Goal: Task Accomplishment & Management: Manage account settings

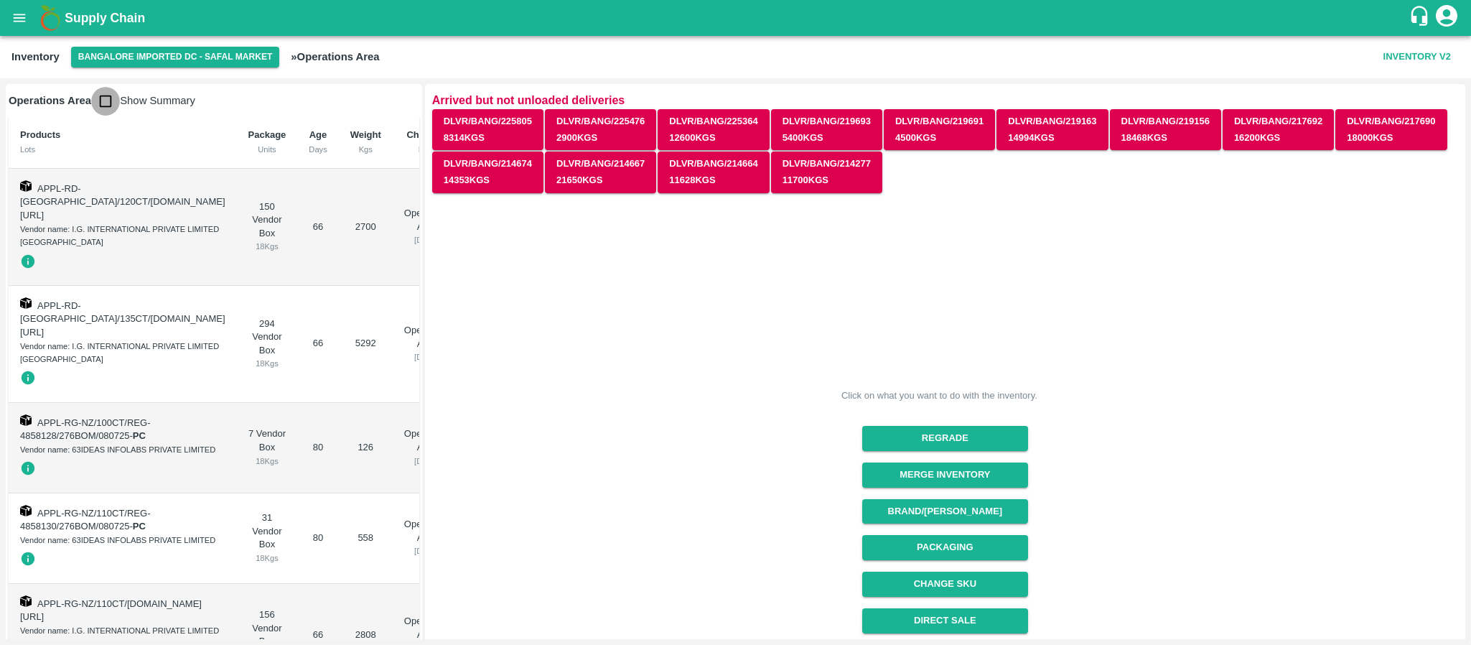
click at [102, 97] on input "checkbox" at bounding box center [105, 101] width 29 height 29
checkbox input "true"
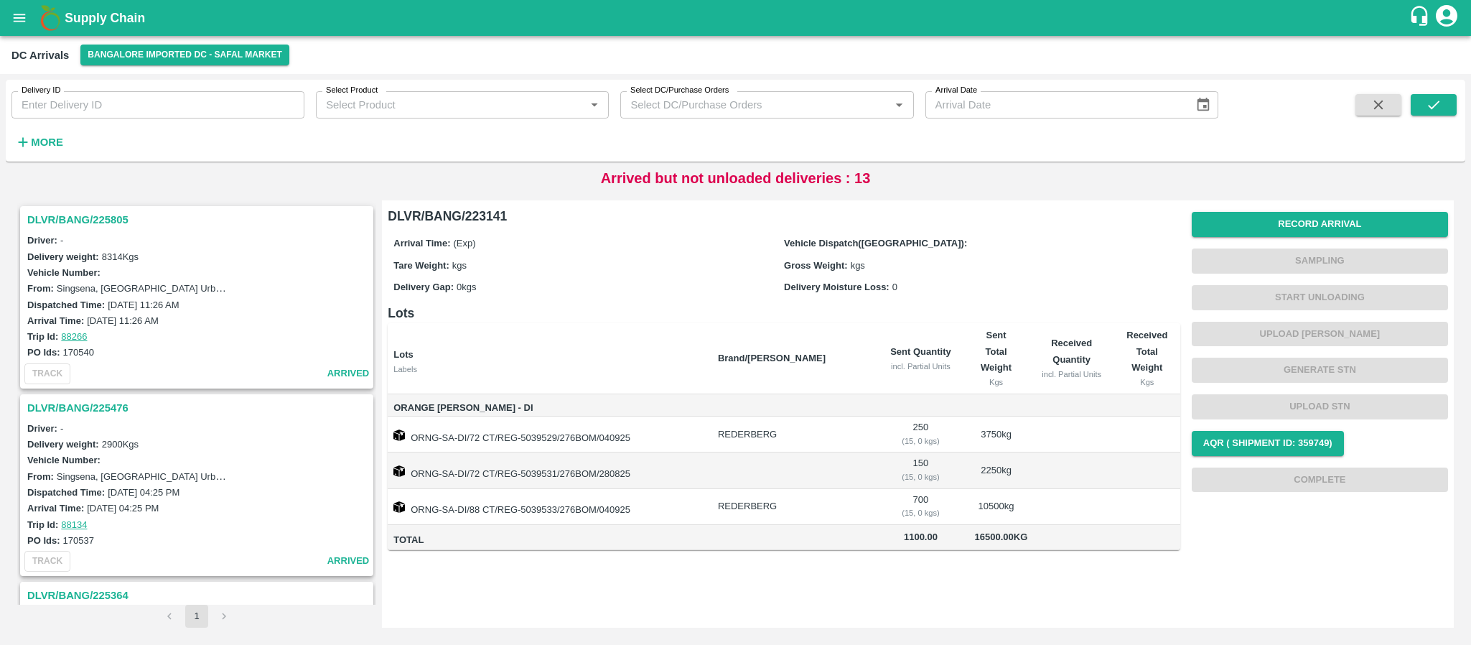
scroll to position [2255, 0]
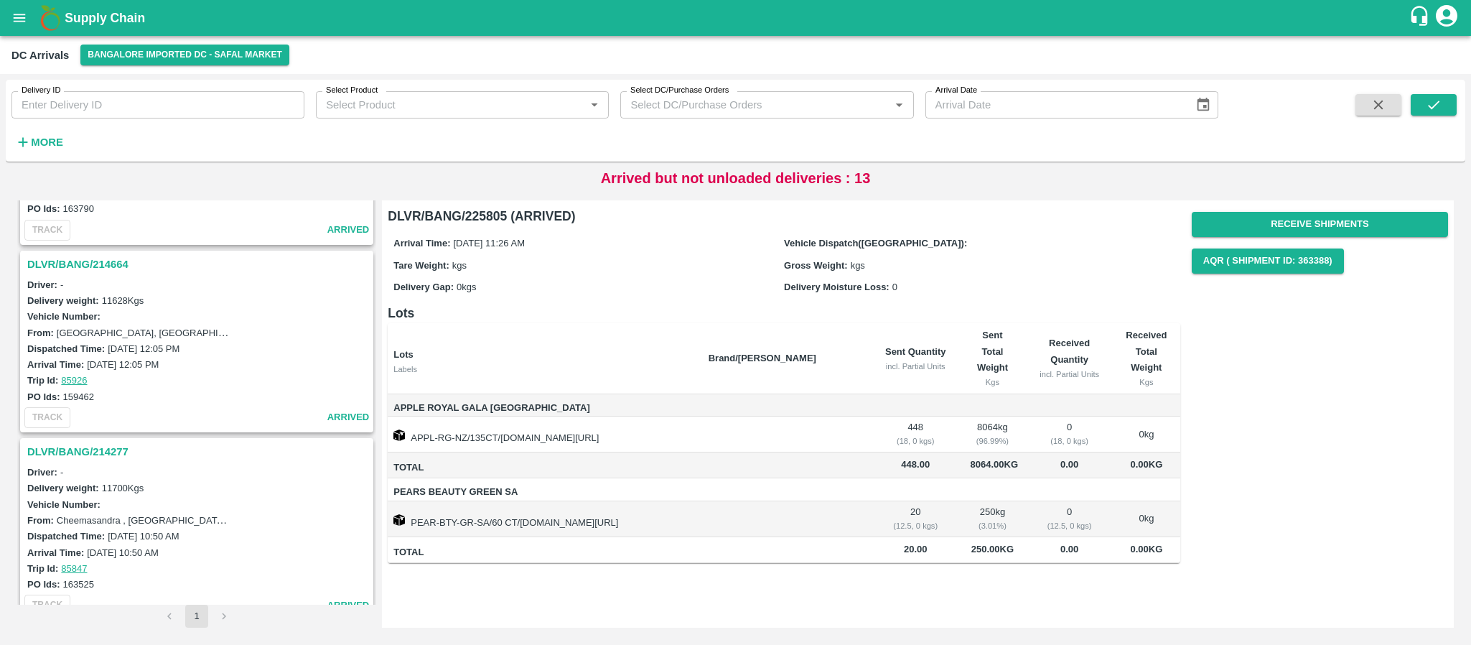
scroll to position [2365, 0]
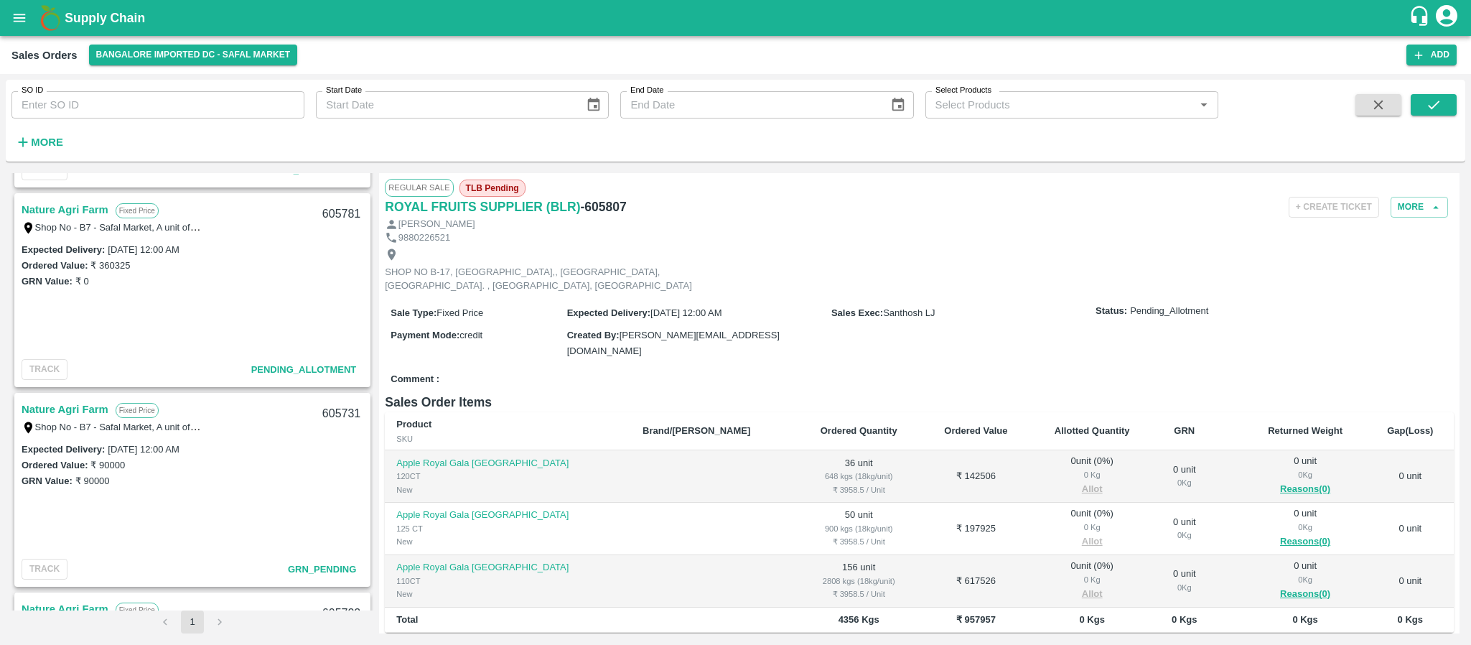
scroll to position [928, 0]
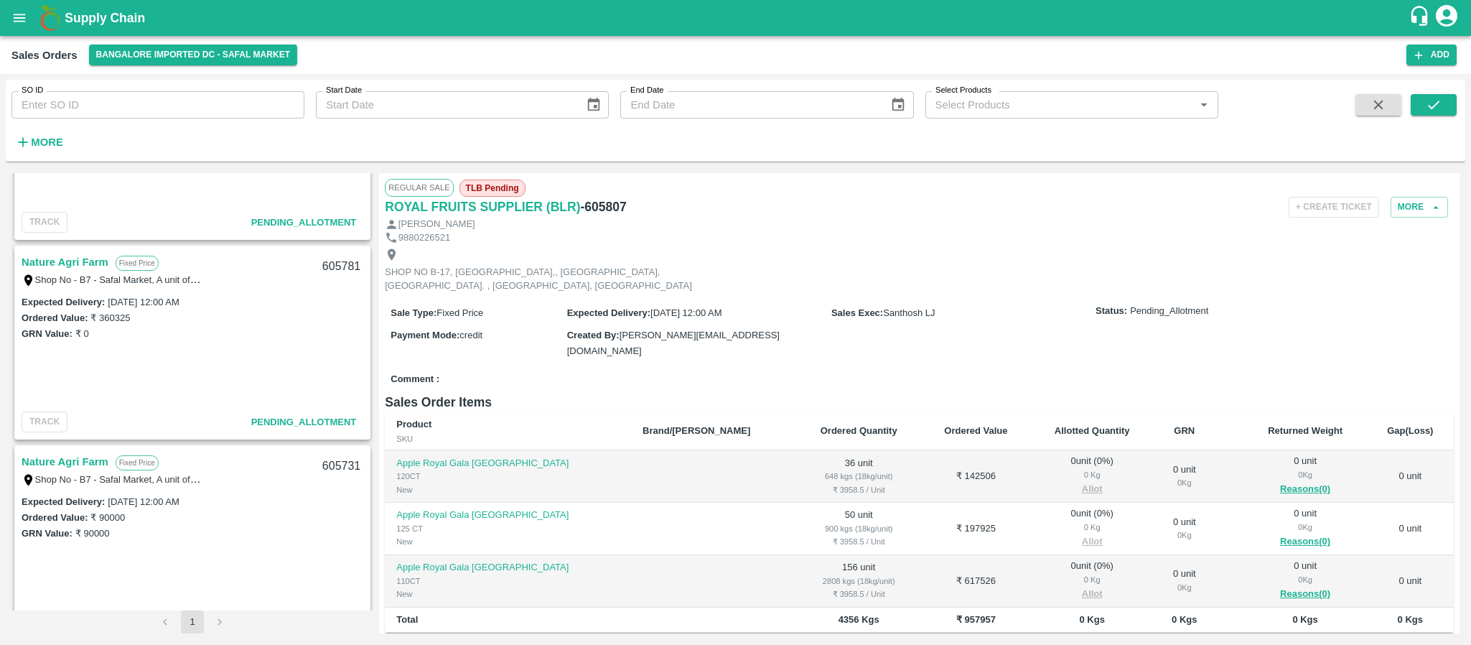
click at [99, 257] on link "Nature Agri Farm" at bounding box center [65, 262] width 87 height 19
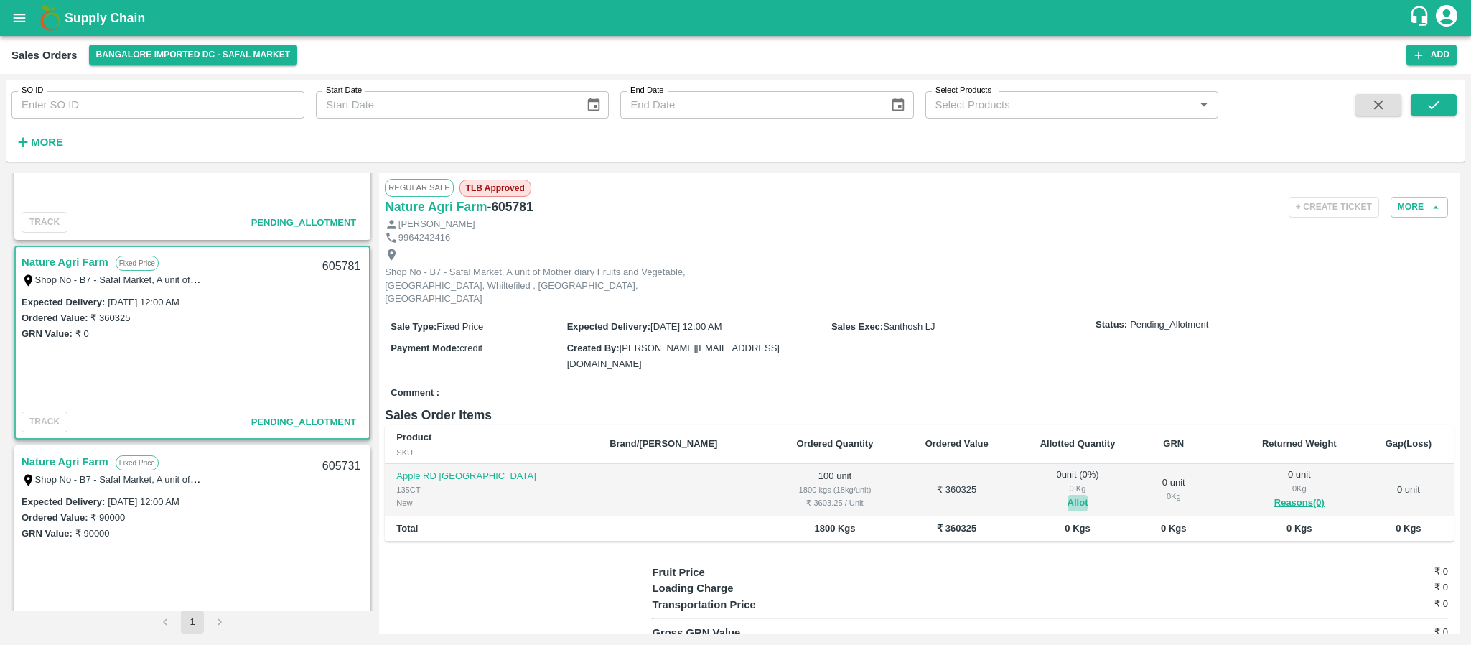
click at [1068, 495] on button "Allot" at bounding box center [1078, 503] width 21 height 17
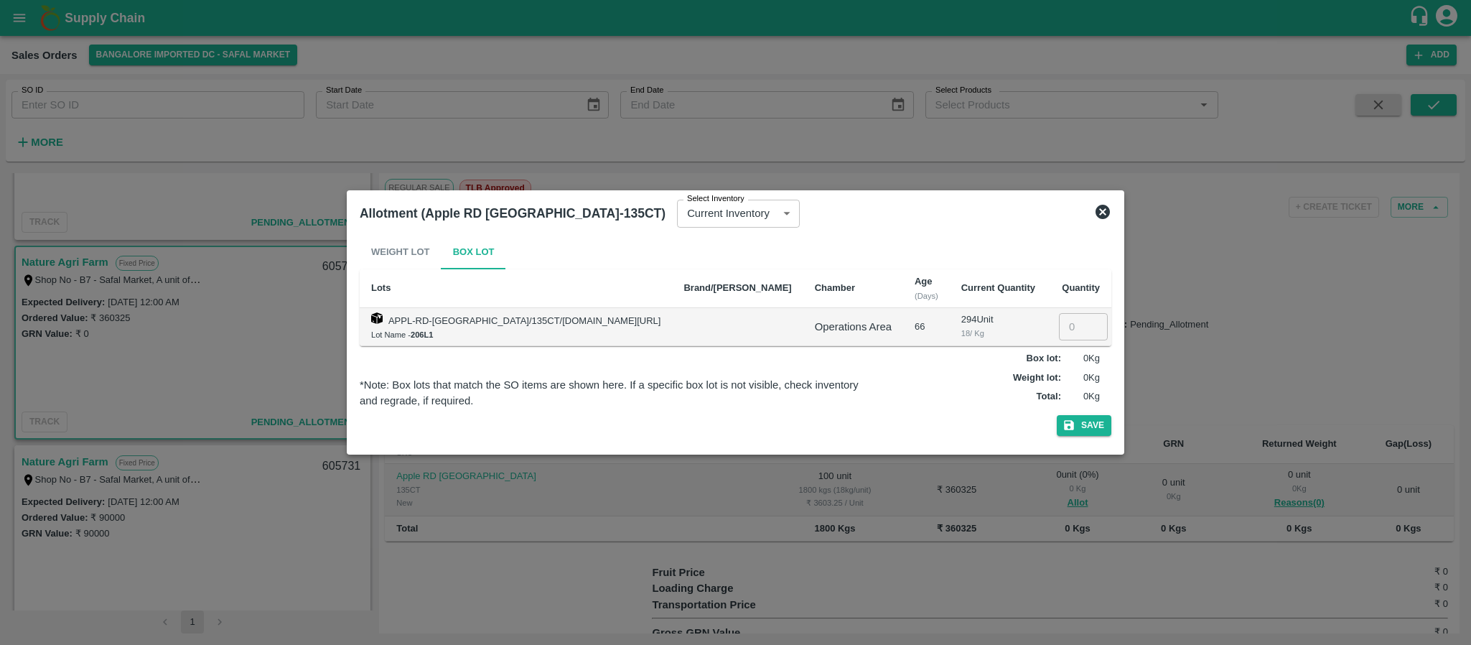
click at [1062, 330] on input "number" at bounding box center [1083, 326] width 49 height 27
type input "100"
click at [1073, 427] on button "Save" at bounding box center [1084, 425] width 55 height 21
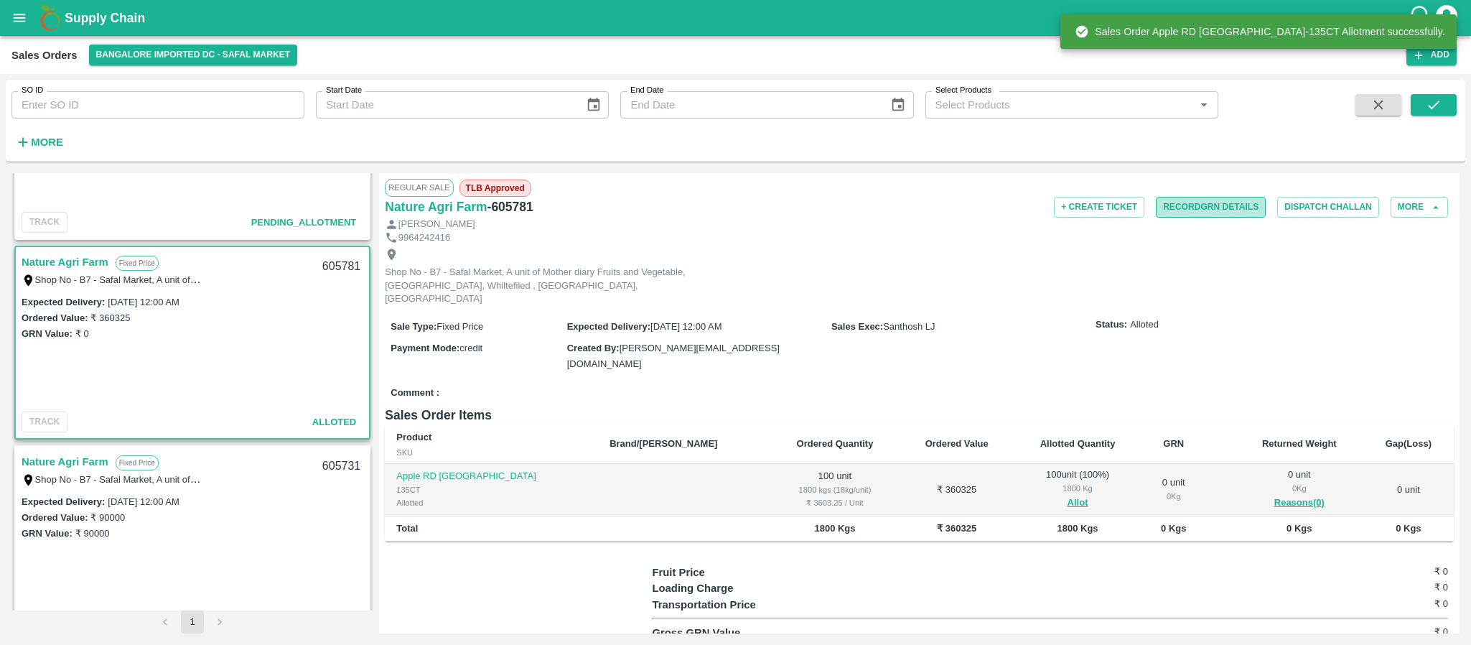
click at [1213, 212] on button "Record GRN Details" at bounding box center [1211, 207] width 110 height 21
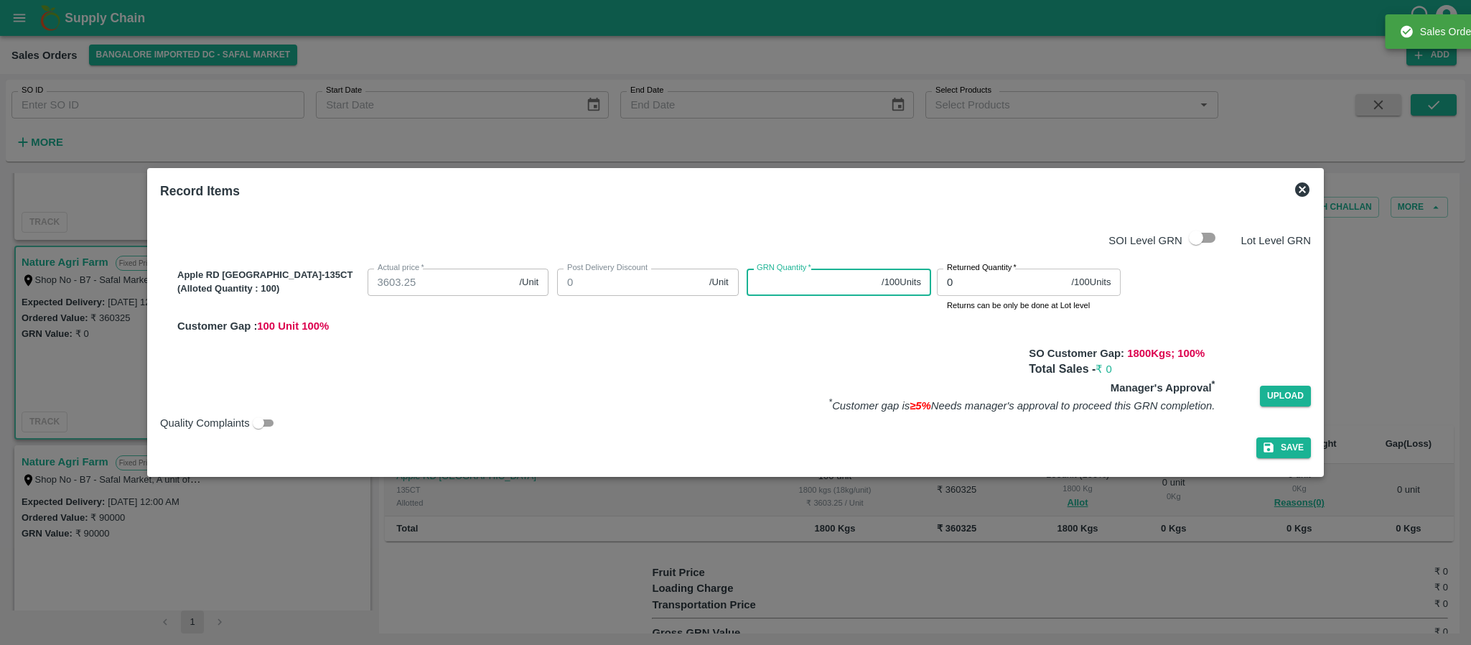
click at [757, 283] on input "GRN Quantity   *" at bounding box center [811, 282] width 129 height 27
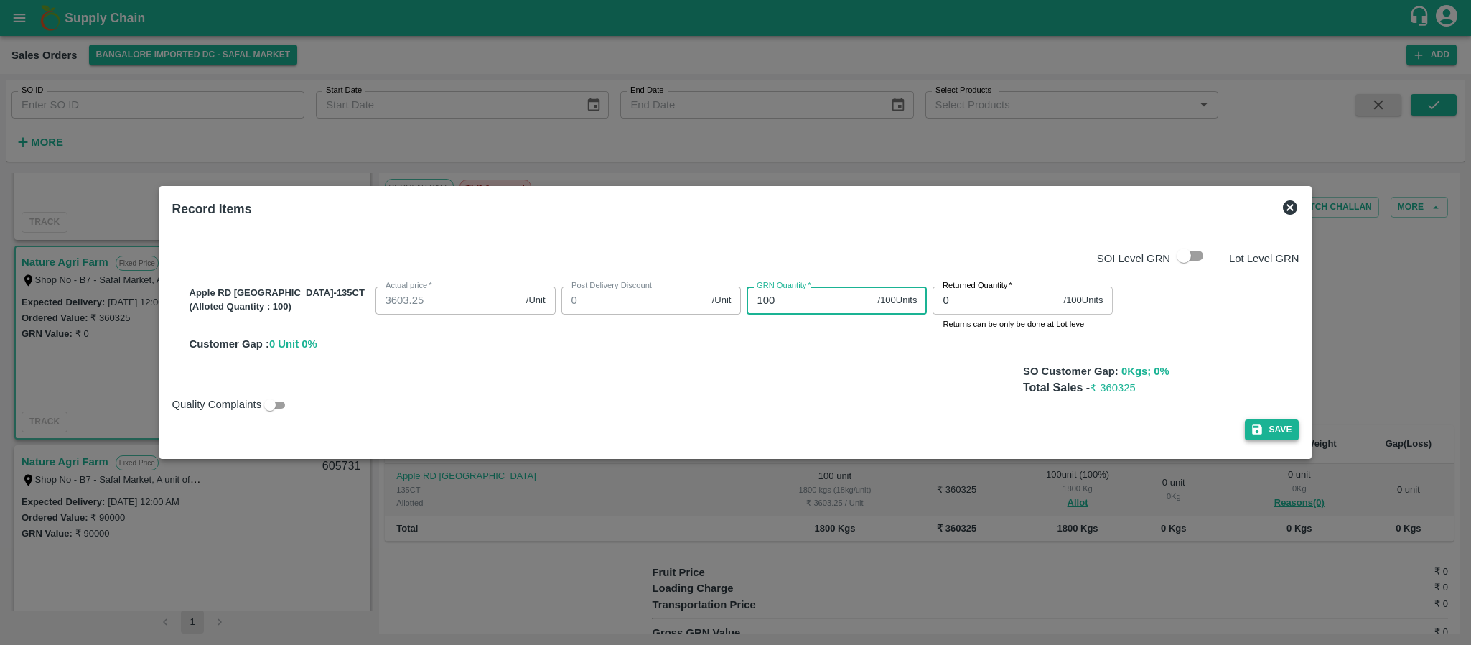
type input "100"
click at [1251, 435] on icon "button" at bounding box center [1257, 429] width 13 height 13
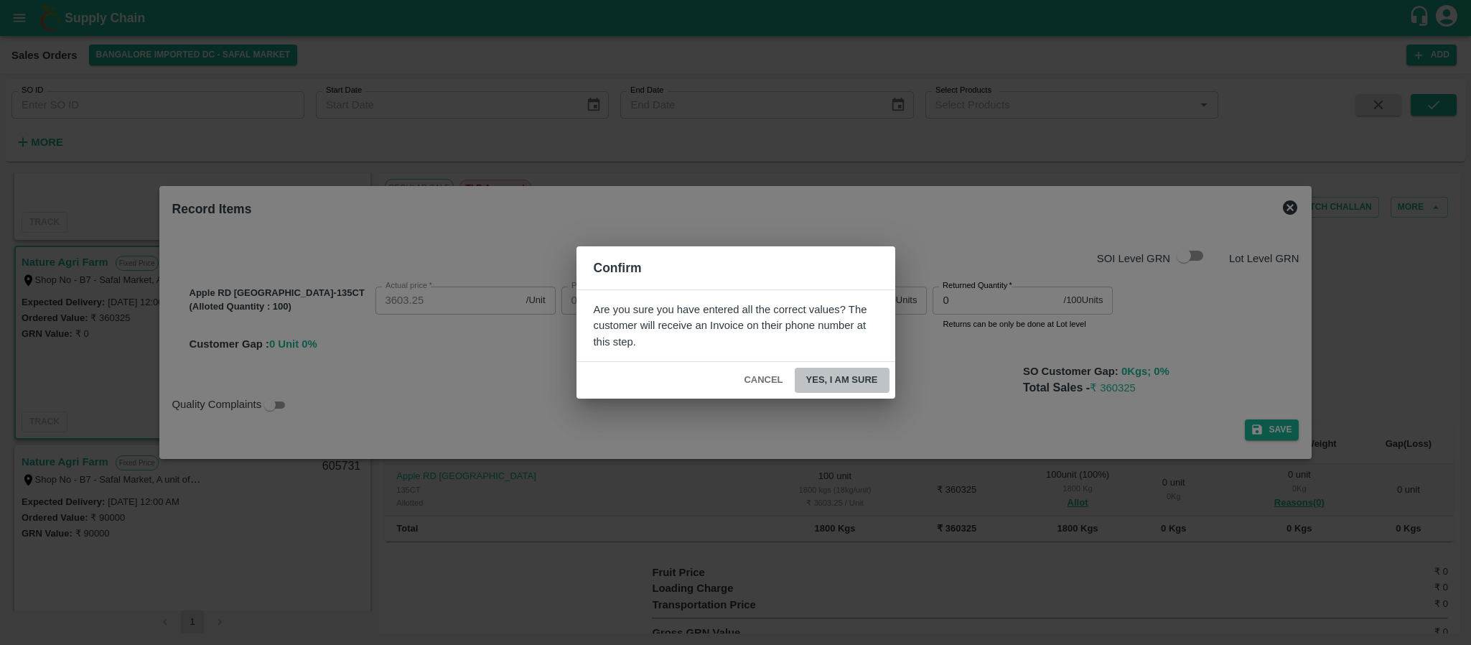
click at [862, 379] on button "Yes, I am sure" at bounding box center [842, 380] width 95 height 25
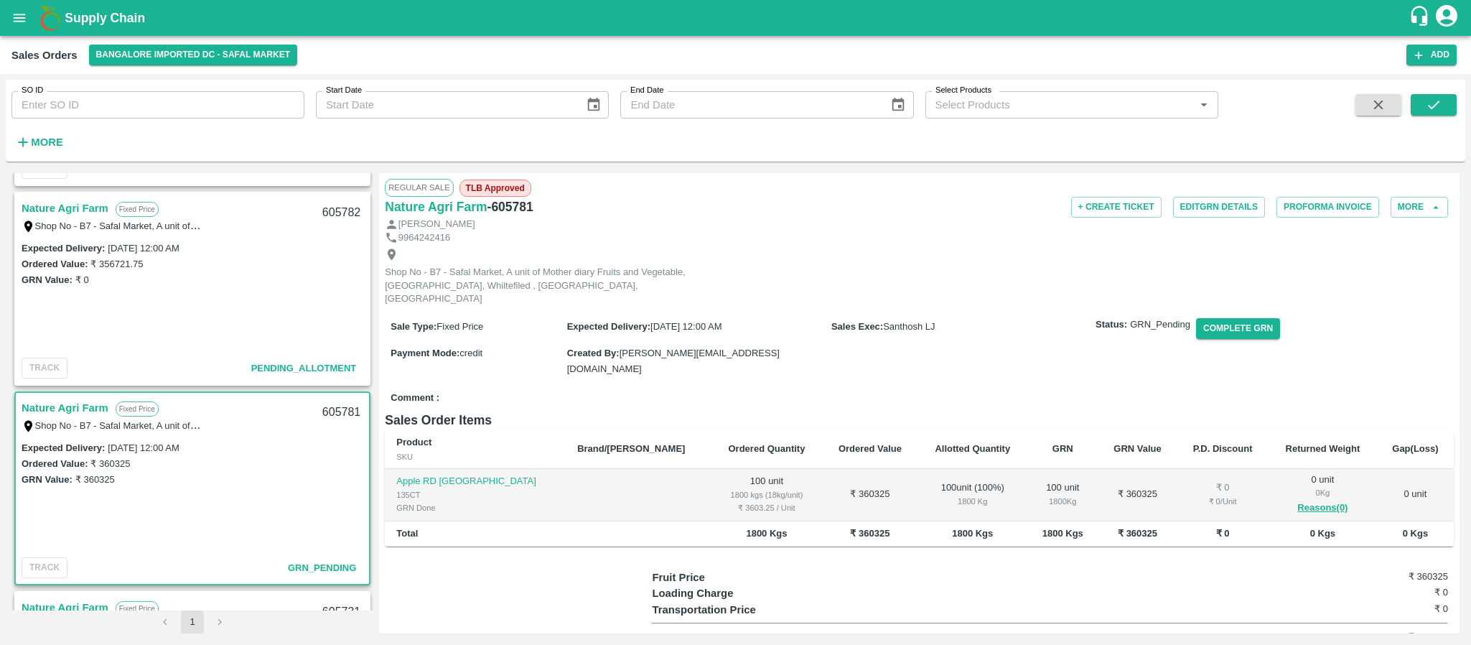
scroll to position [666, 0]
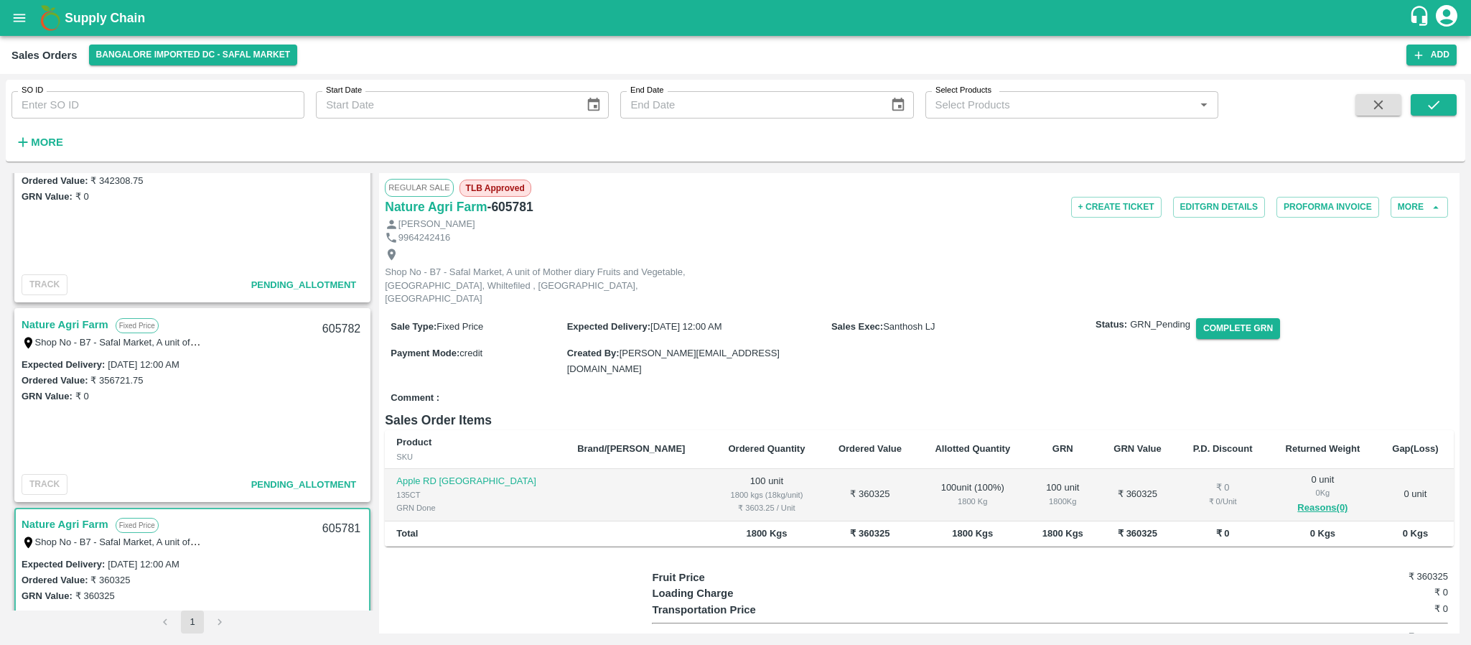
click at [76, 326] on link "Nature Agri Farm" at bounding box center [65, 324] width 87 height 19
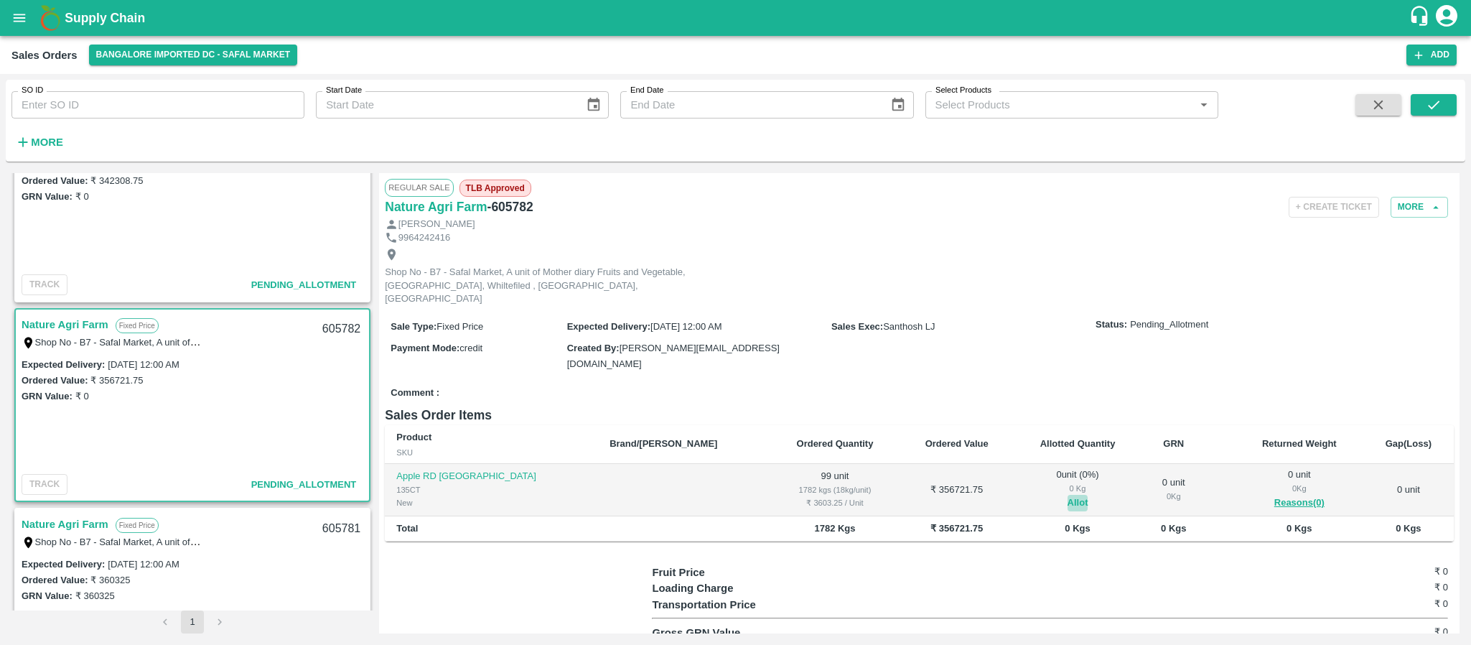
click at [1068, 495] on button "Allot" at bounding box center [1078, 503] width 21 height 17
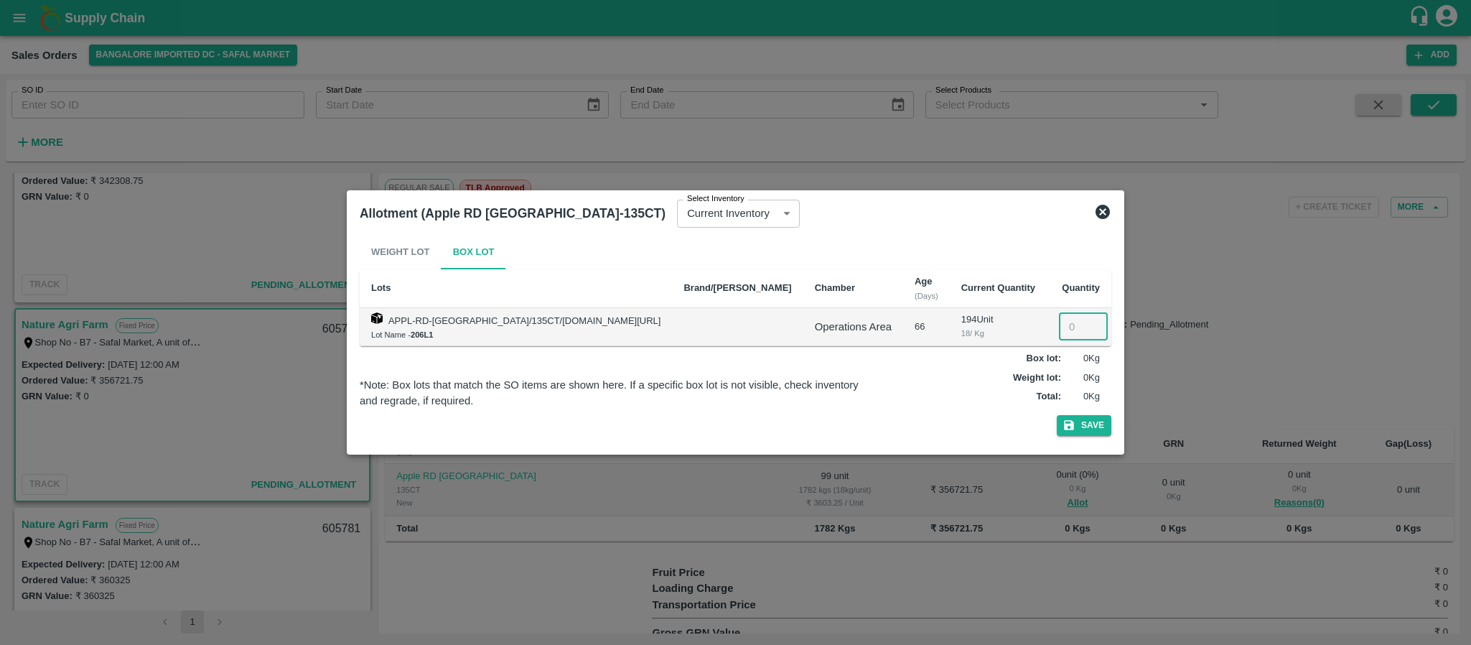
click at [1059, 330] on input "number" at bounding box center [1083, 326] width 49 height 27
type input "99"
click at [1071, 425] on button "Save" at bounding box center [1084, 425] width 55 height 21
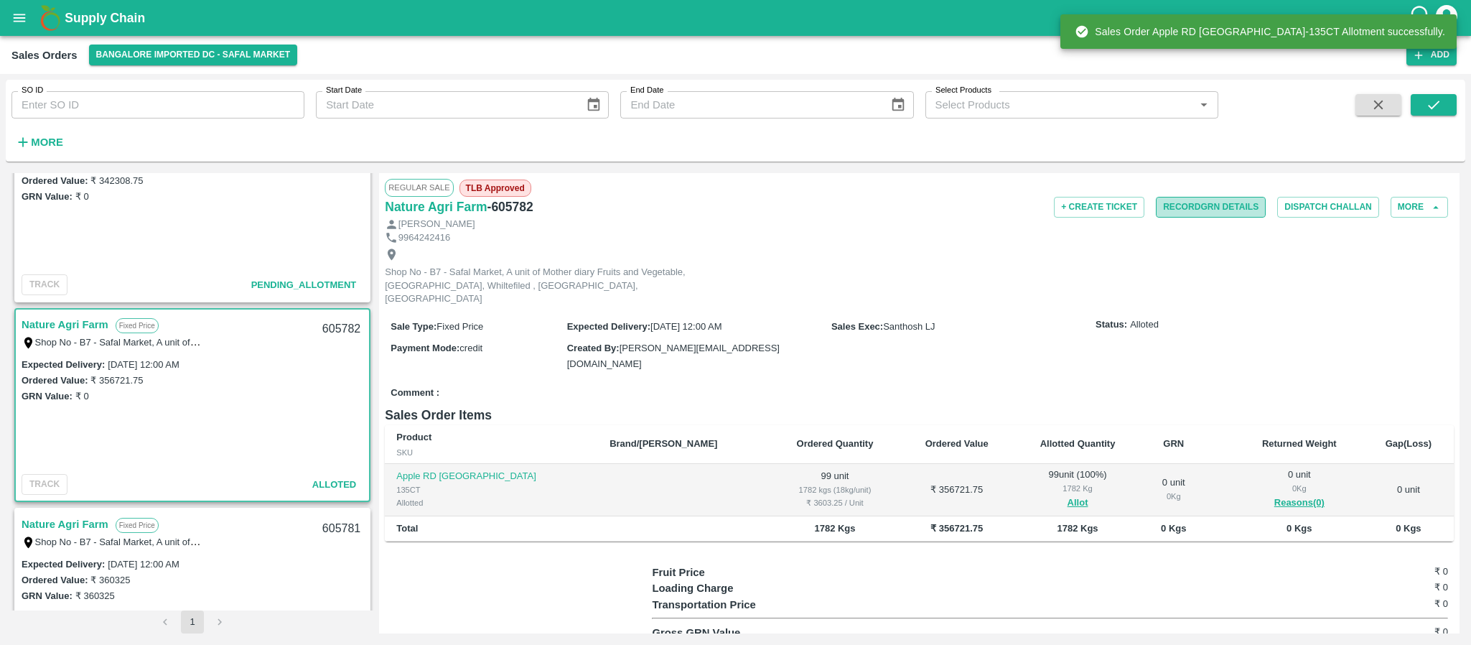
click at [1209, 205] on button "Record GRN Details" at bounding box center [1211, 207] width 110 height 21
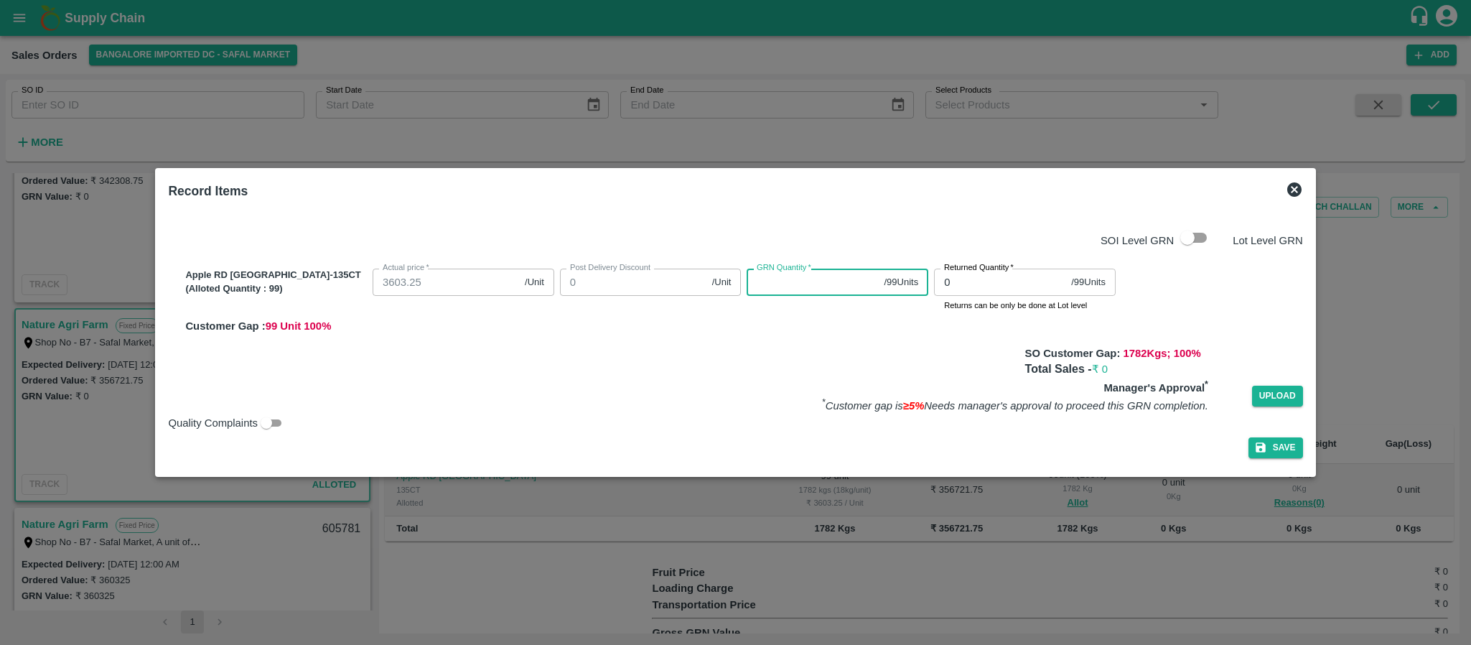
click at [778, 276] on input "GRN Quantity   *" at bounding box center [812, 282] width 131 height 27
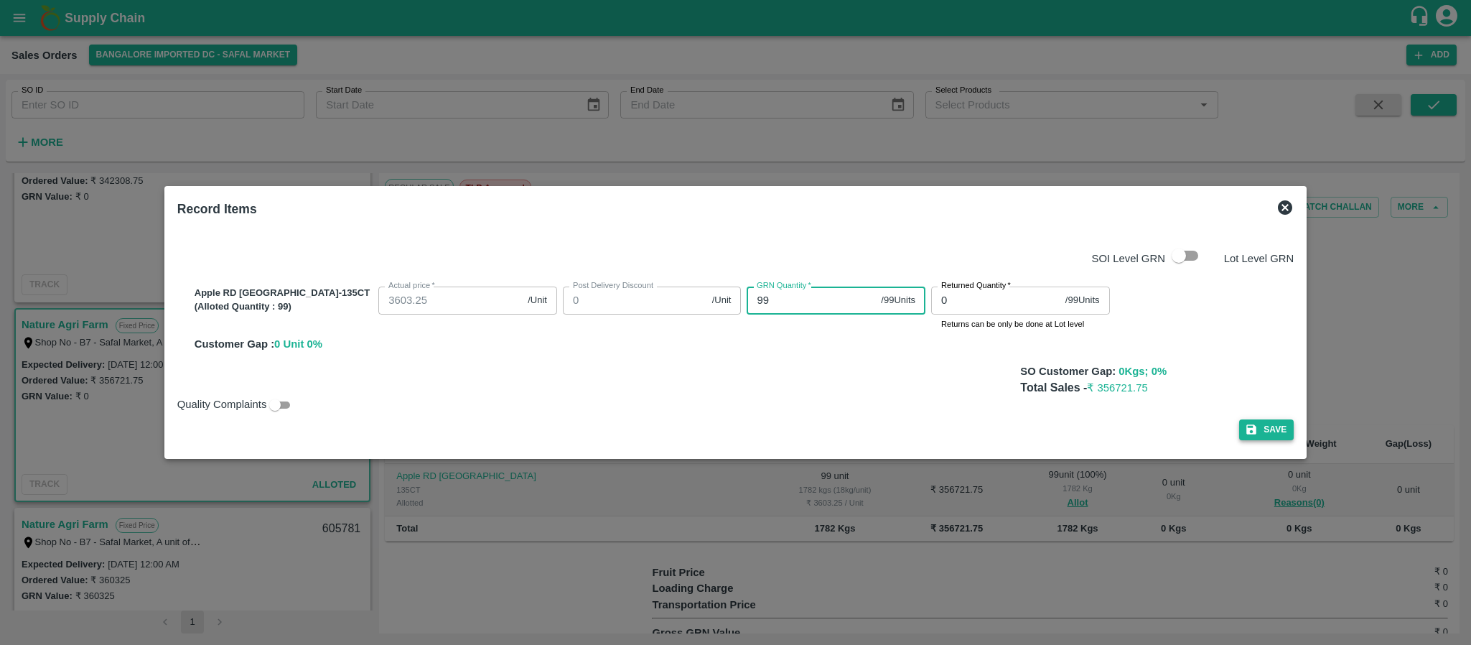
type input "99"
click at [1239, 433] on button "Save" at bounding box center [1266, 429] width 55 height 21
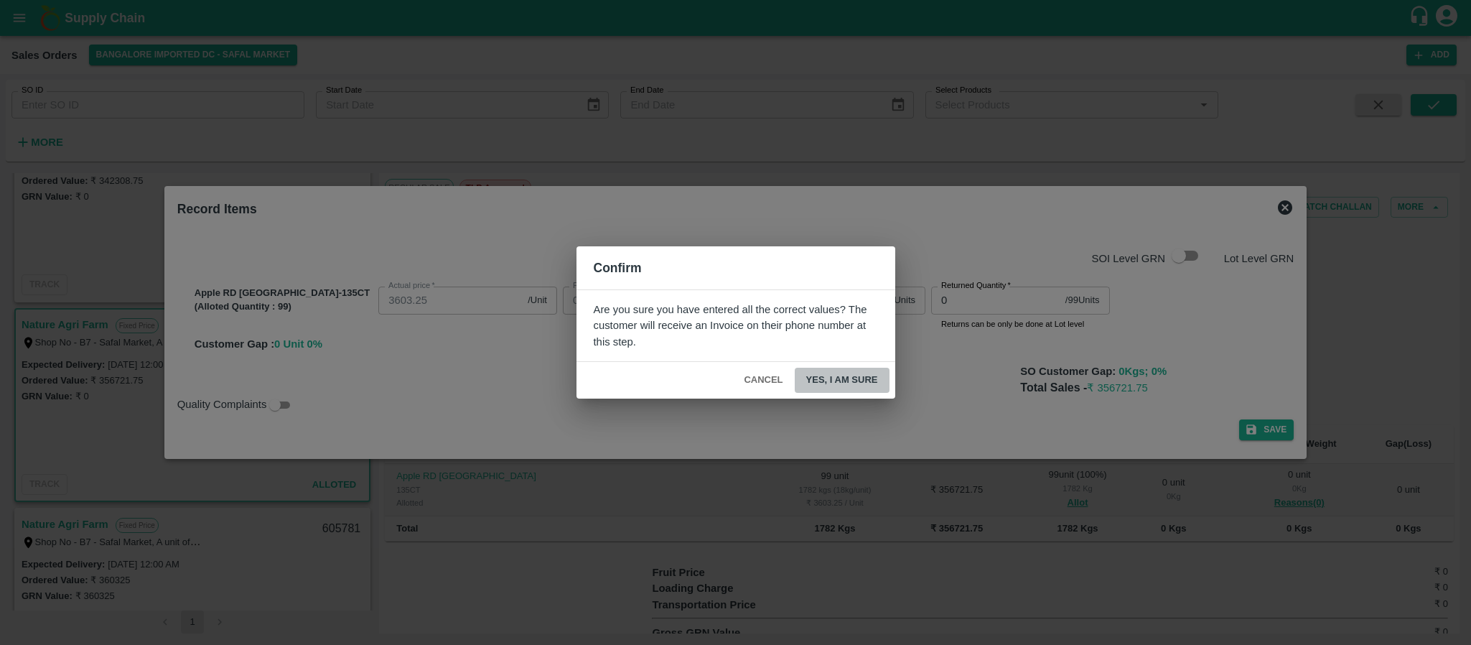
click at [853, 388] on button "Yes, I am sure" at bounding box center [842, 380] width 95 height 25
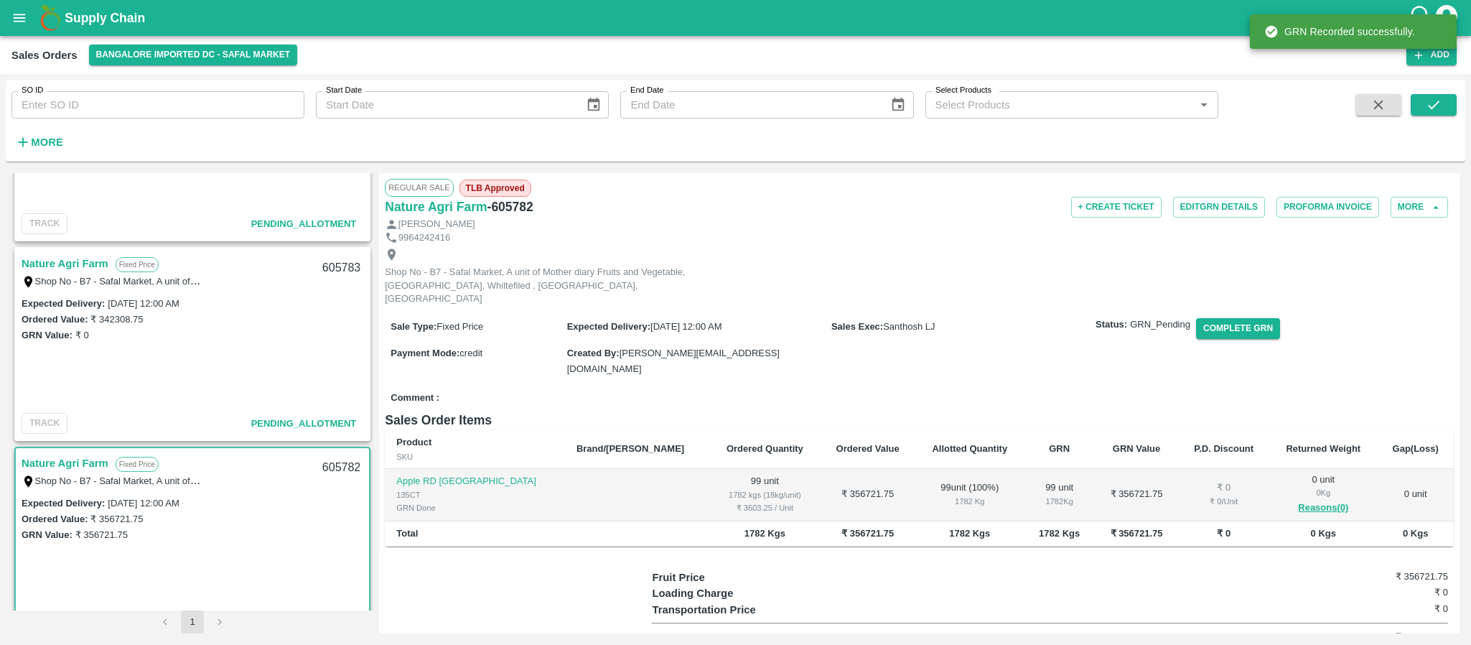
scroll to position [526, 0]
click at [100, 270] on link "Nature Agri Farm" at bounding box center [65, 265] width 87 height 19
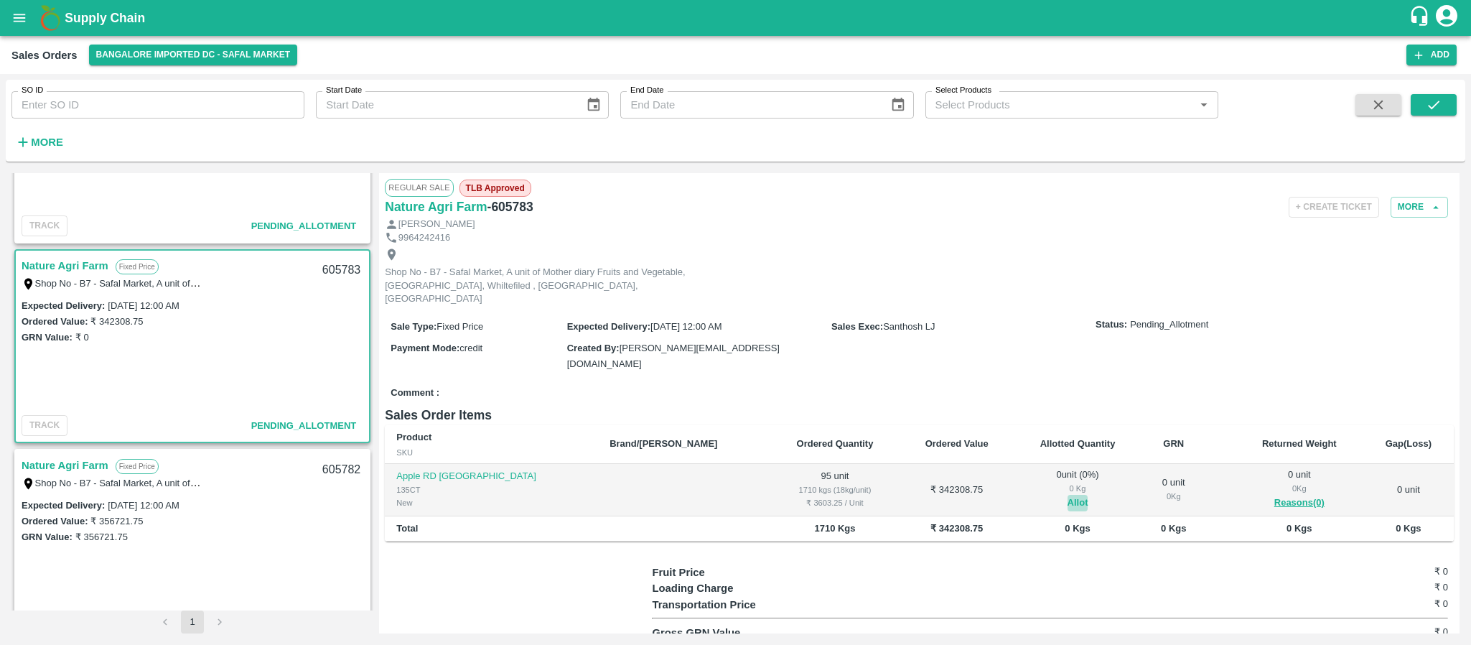
click at [1068, 495] on button "Allot" at bounding box center [1078, 503] width 21 height 17
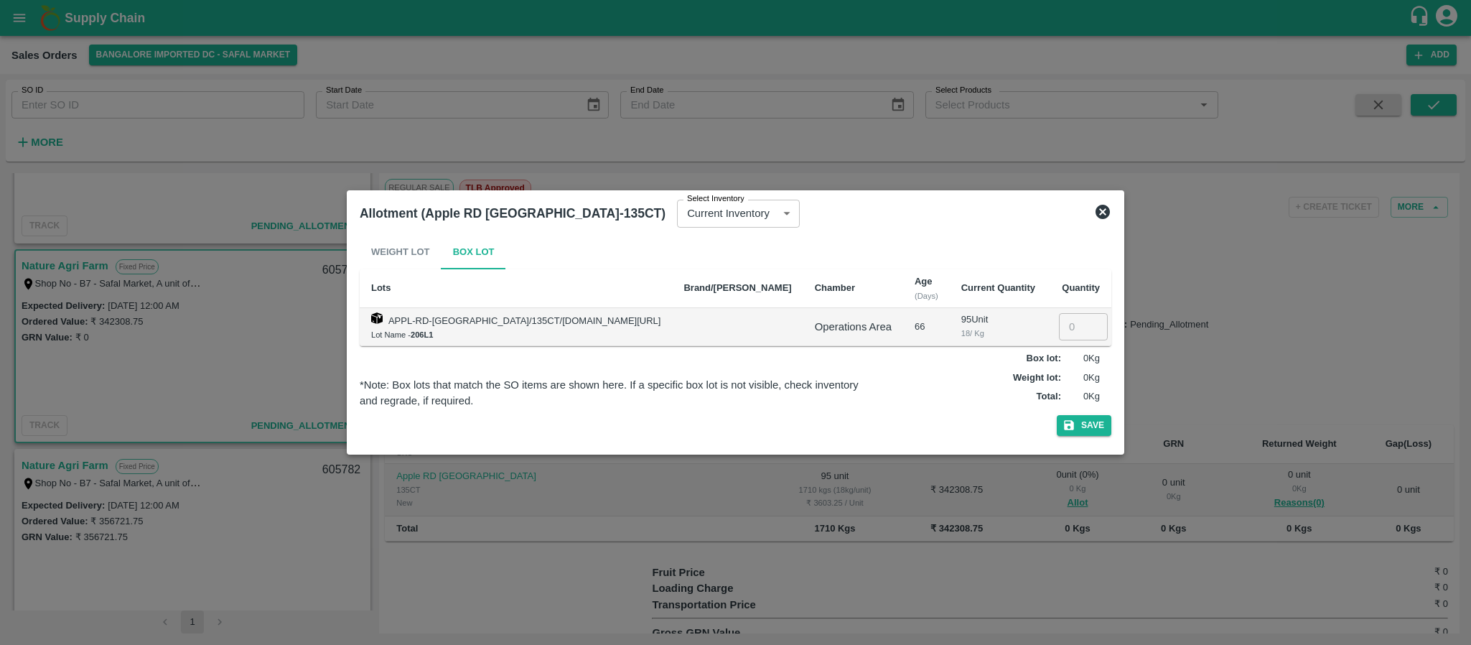
click at [1096, 209] on icon at bounding box center [1103, 212] width 14 height 14
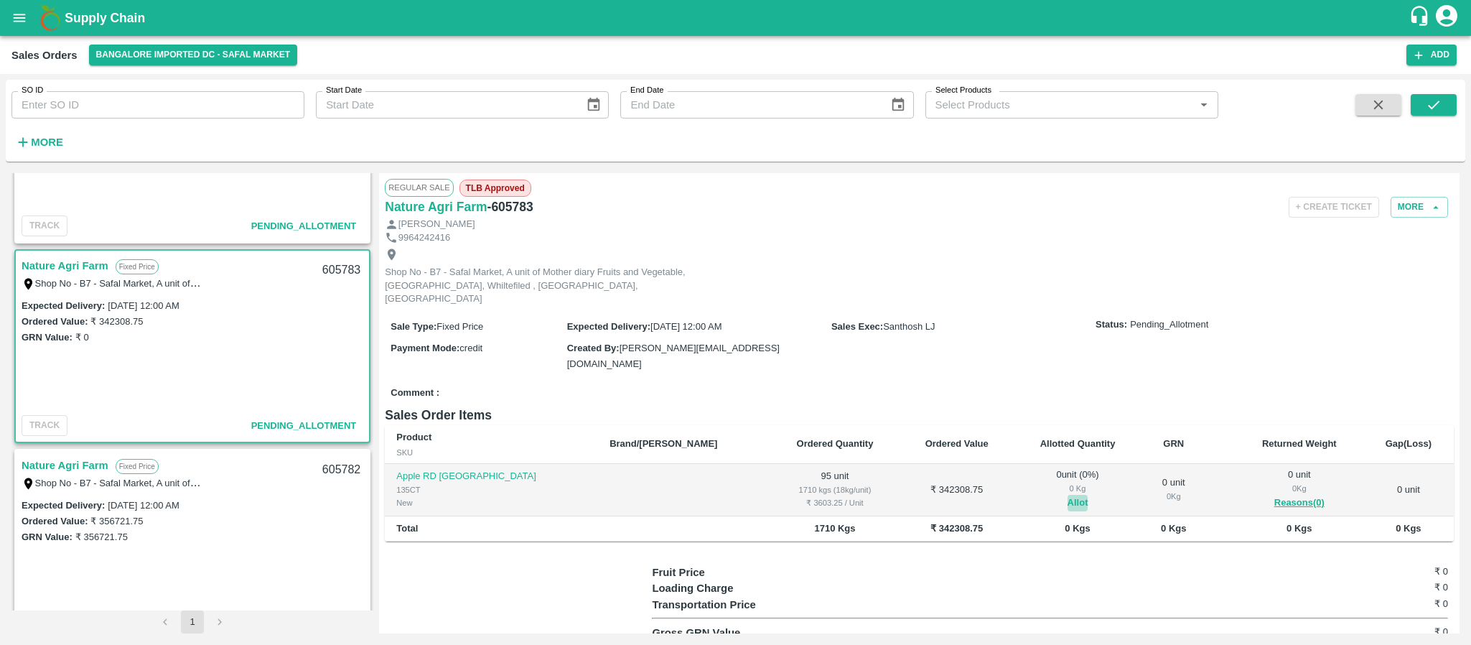
click at [1068, 495] on button "Allot" at bounding box center [1078, 503] width 21 height 17
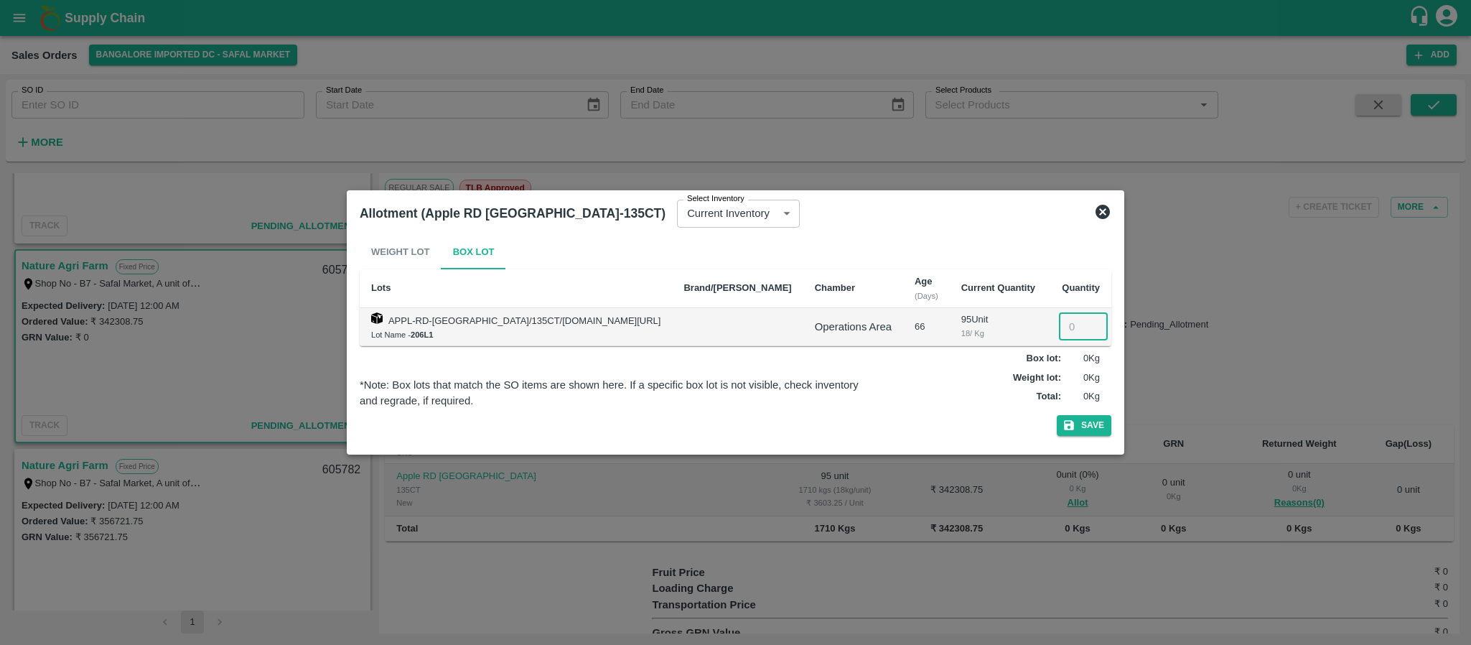
click at [1059, 325] on input "number" at bounding box center [1083, 326] width 49 height 27
type input "95"
click at [1064, 419] on button "Save" at bounding box center [1084, 425] width 55 height 21
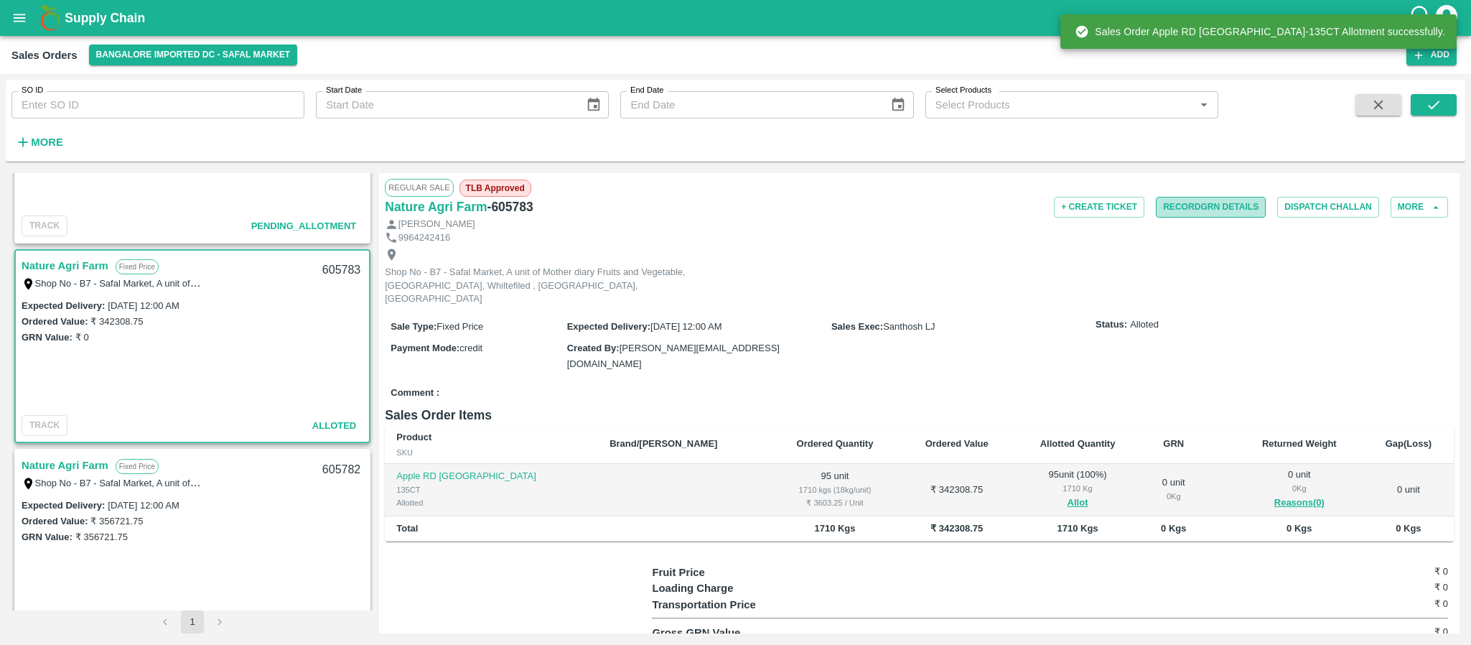
click at [1232, 205] on button "Record GRN Details" at bounding box center [1211, 207] width 110 height 21
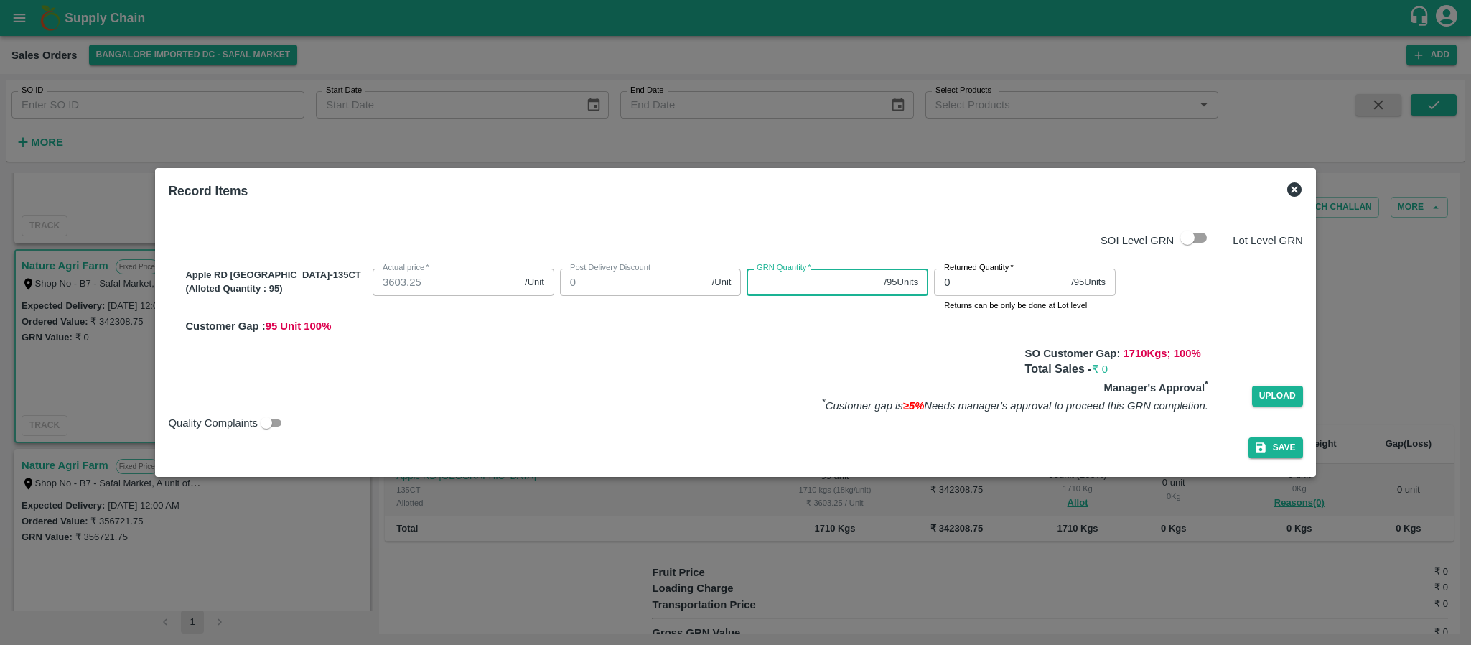
click at [803, 286] on input "GRN Quantity   *" at bounding box center [812, 282] width 131 height 27
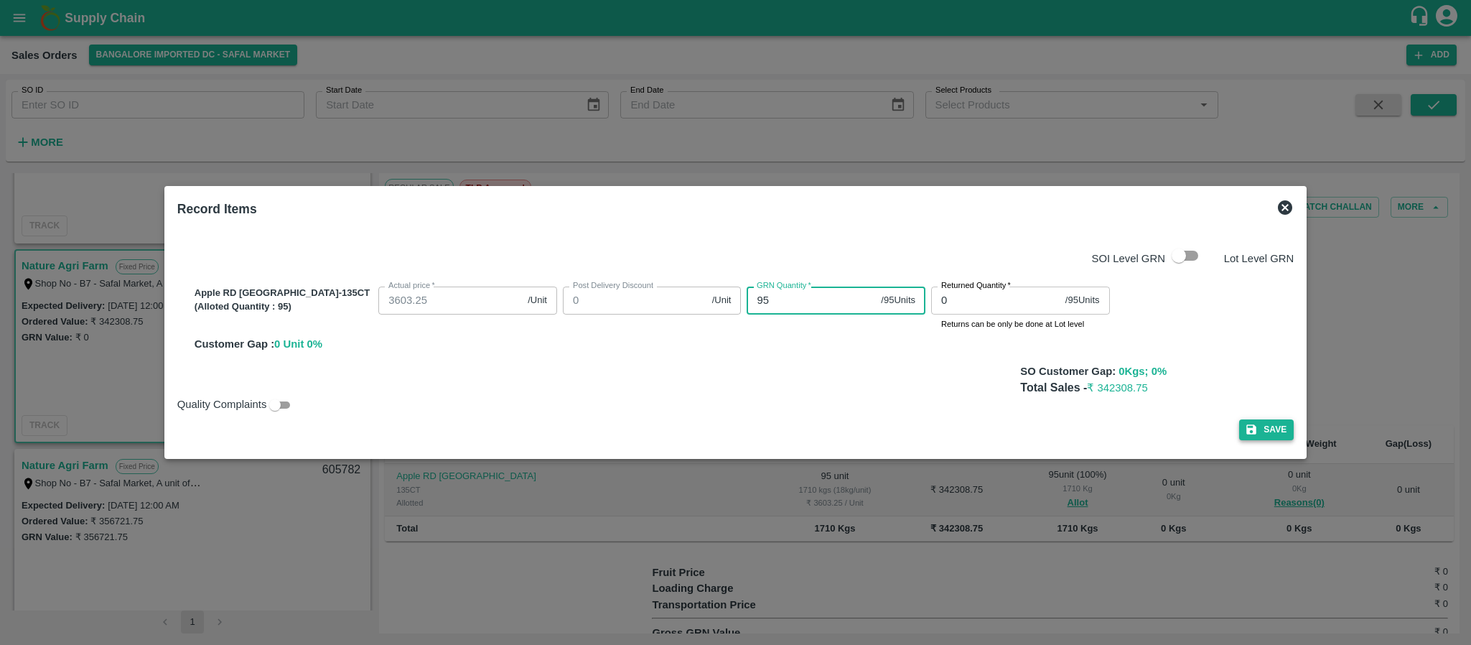
type input "95"
click at [1239, 429] on button "Save" at bounding box center [1266, 429] width 55 height 21
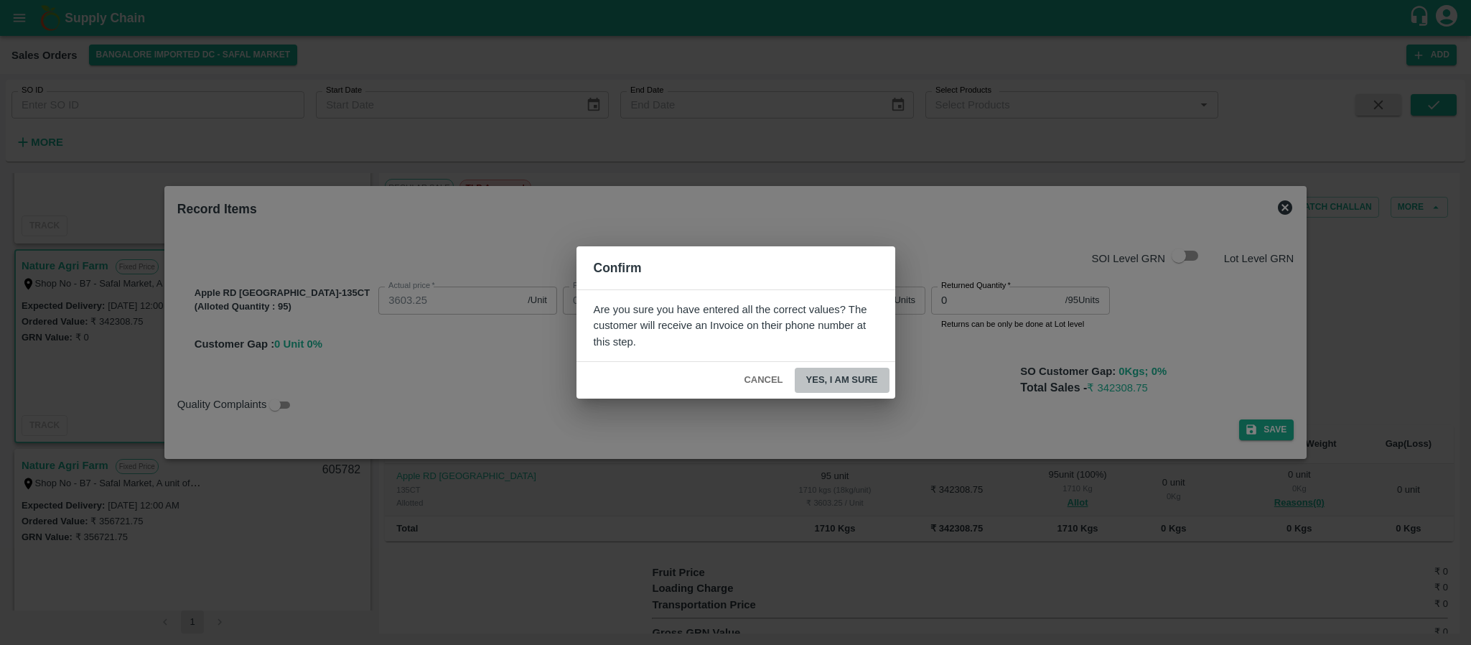
click at [858, 384] on button "Yes, I am sure" at bounding box center [842, 380] width 95 height 25
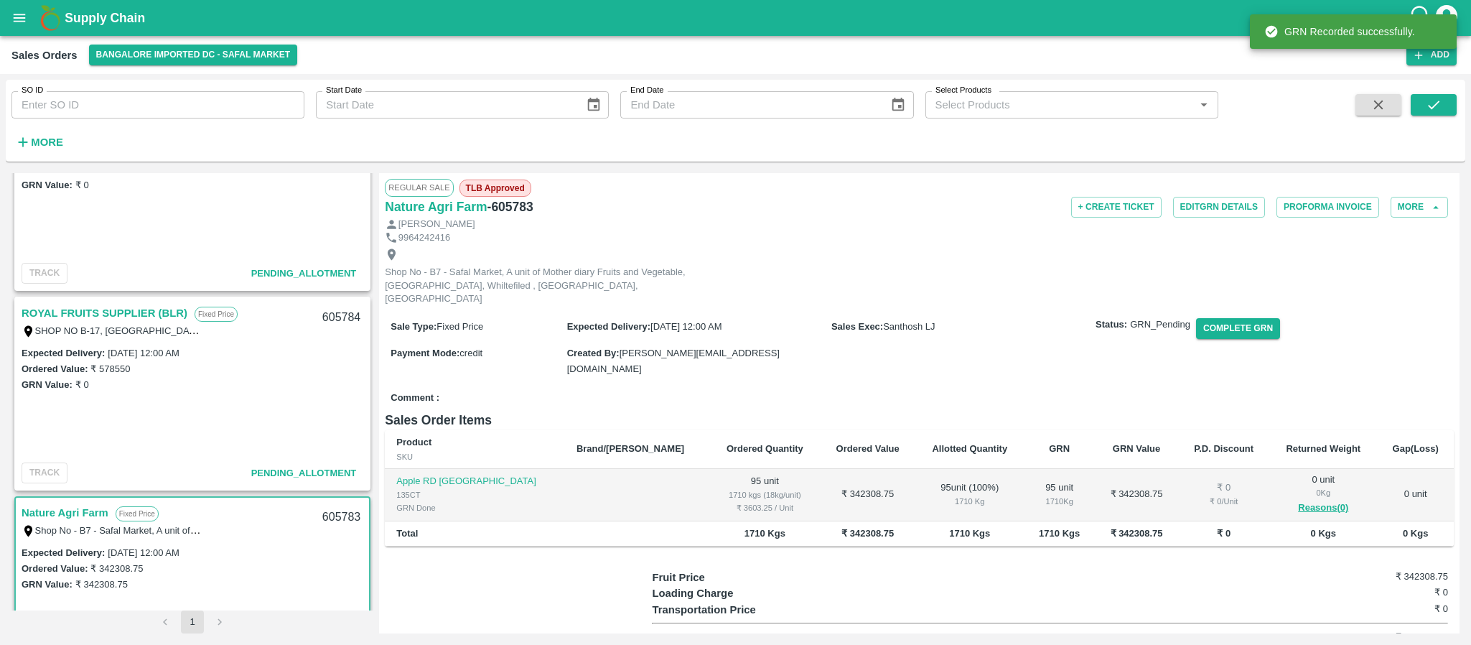
scroll to position [276, 0]
click at [134, 314] on link "ROYAL FRUITS SUPPLIER (BLR)" at bounding box center [105, 315] width 166 height 19
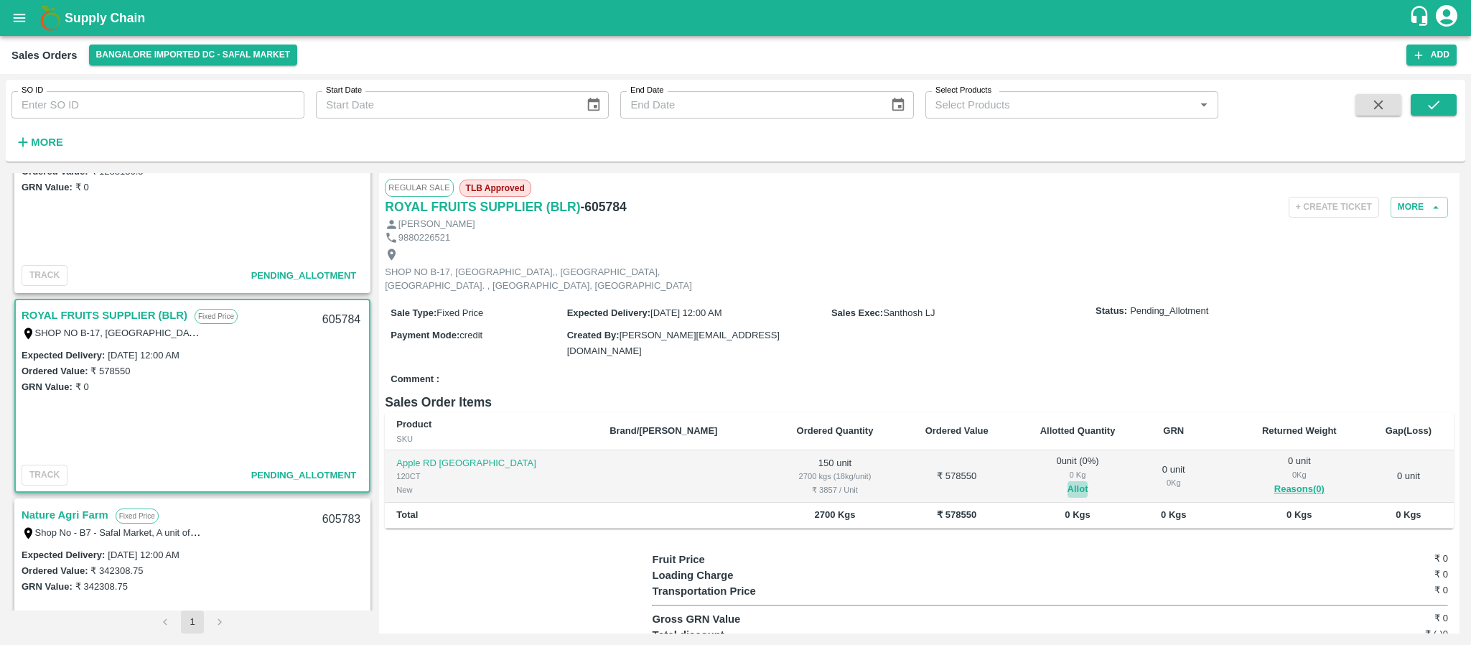
click at [1068, 487] on button "Allot" at bounding box center [1078, 489] width 21 height 17
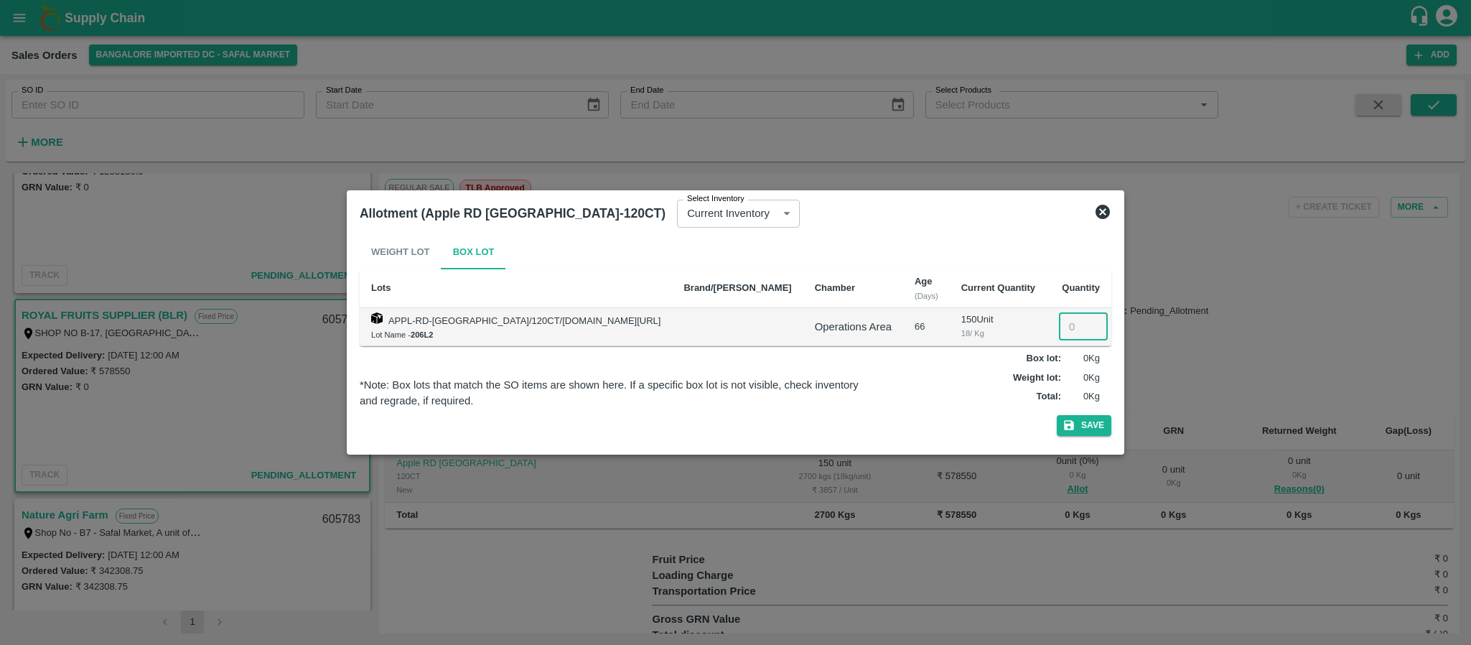
click at [1059, 323] on input "number" at bounding box center [1083, 326] width 49 height 27
type input "150"
click at [1065, 429] on button "Save" at bounding box center [1084, 425] width 55 height 21
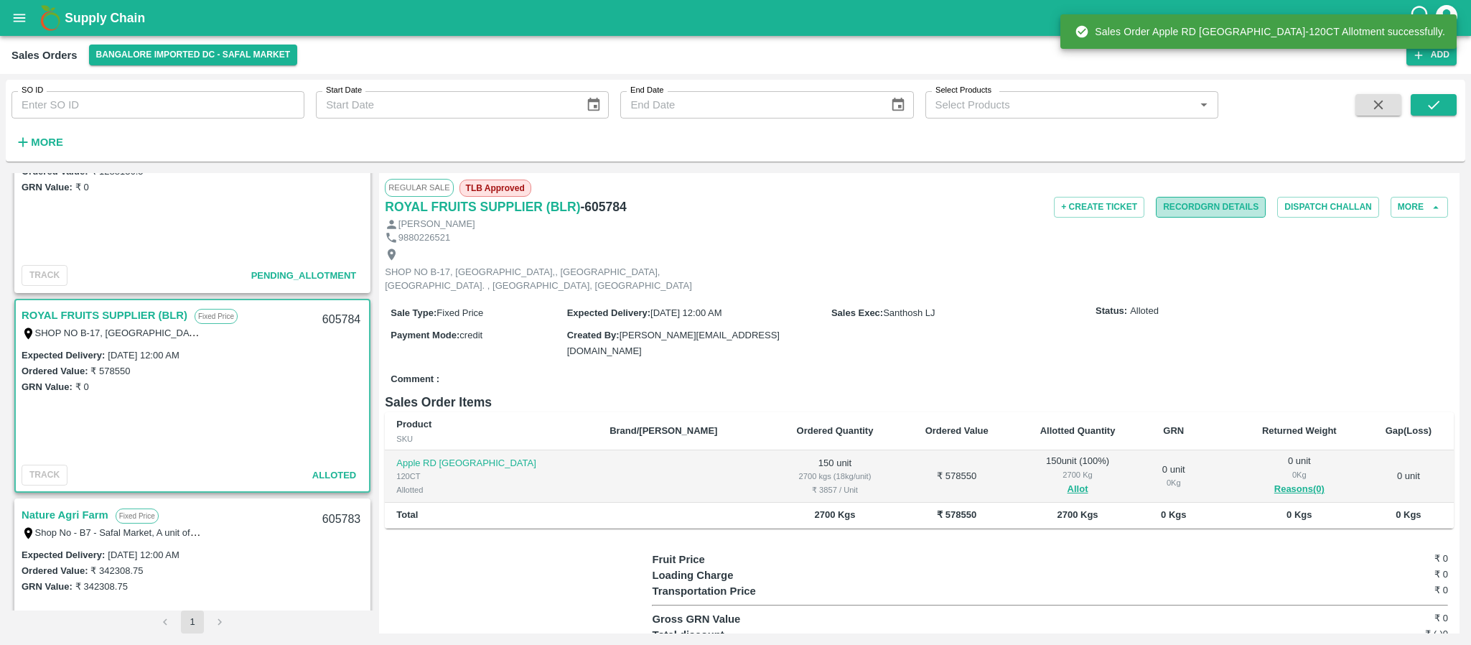
click at [1208, 202] on button "Record GRN Details" at bounding box center [1211, 207] width 110 height 21
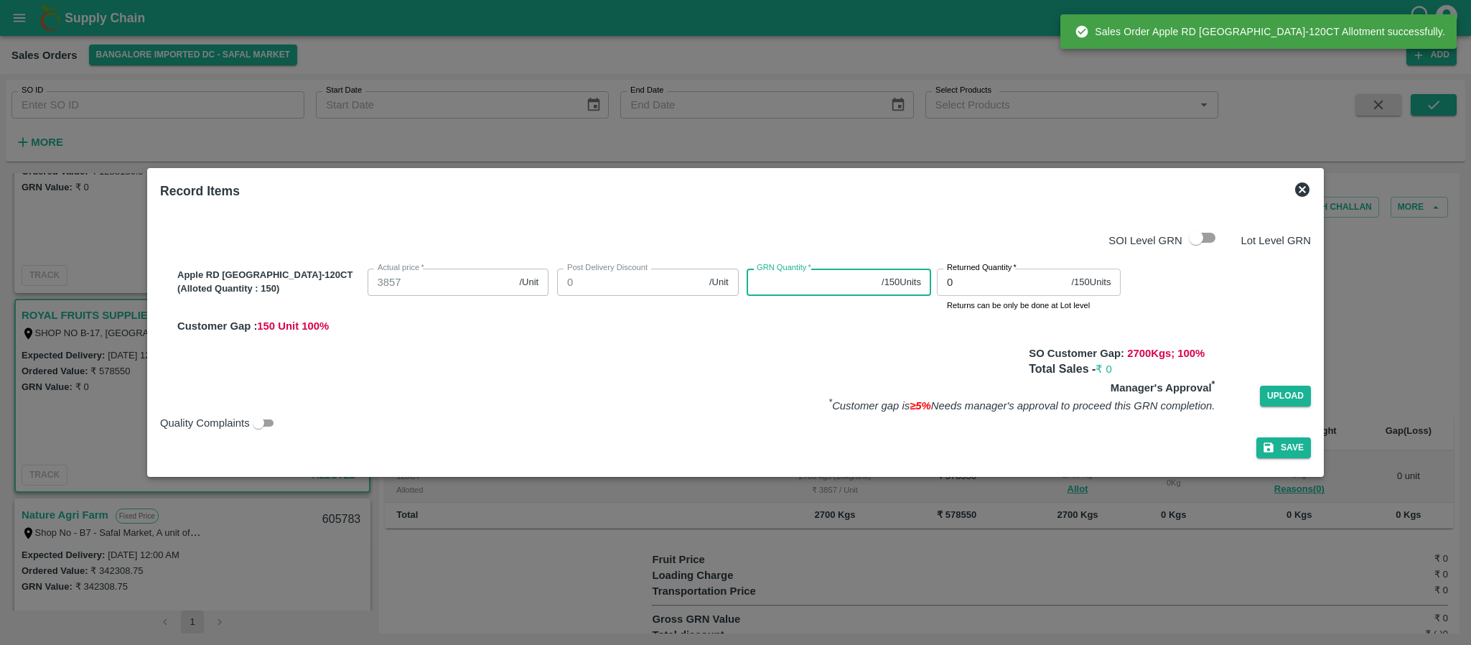
click at [778, 287] on input "GRN Quantity   *" at bounding box center [811, 282] width 129 height 27
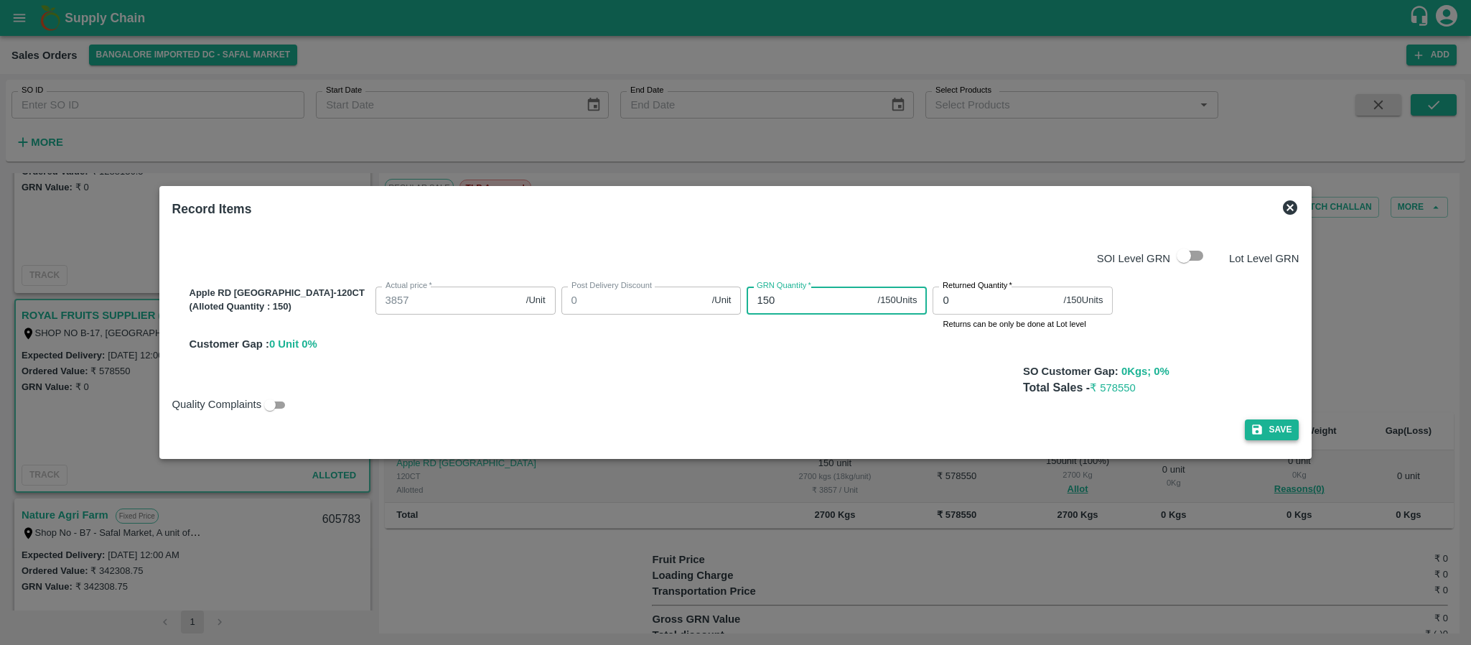
type input "150"
click at [1245, 433] on button "Save" at bounding box center [1272, 429] width 55 height 21
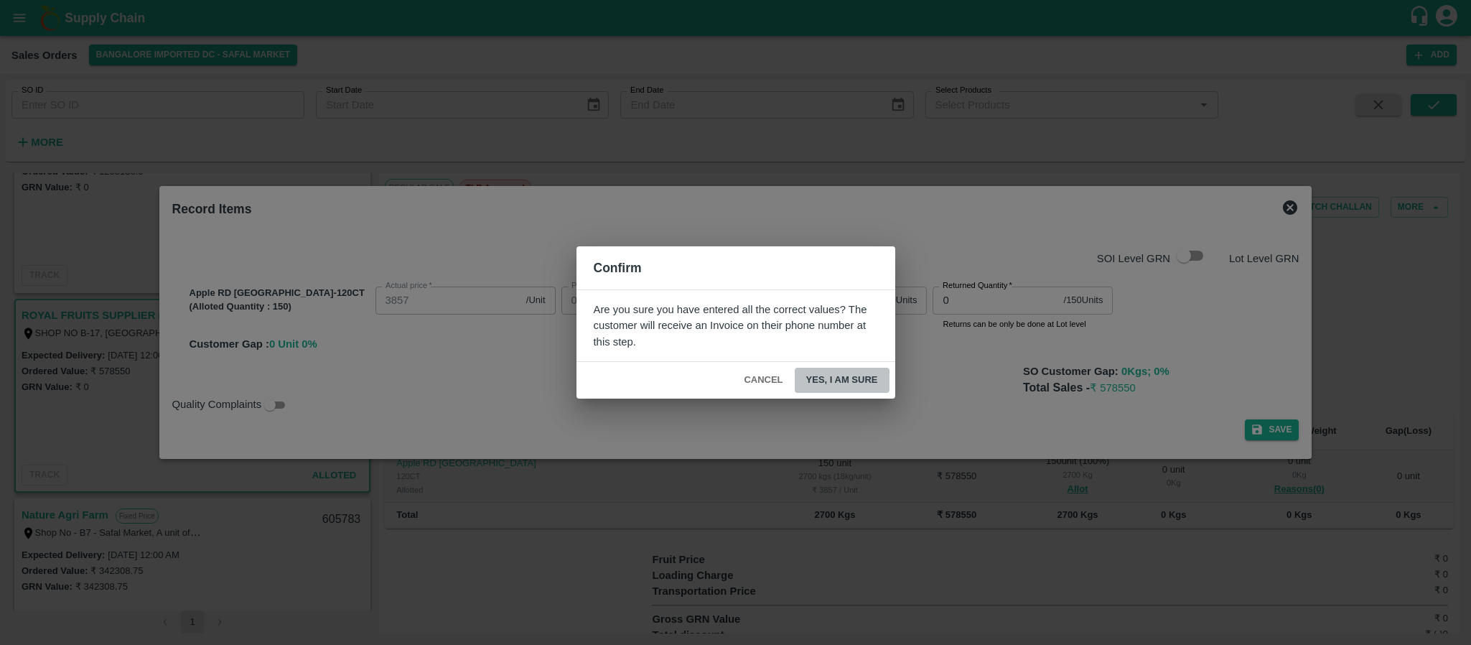
click at [859, 380] on button "Yes, I am sure" at bounding box center [842, 380] width 95 height 25
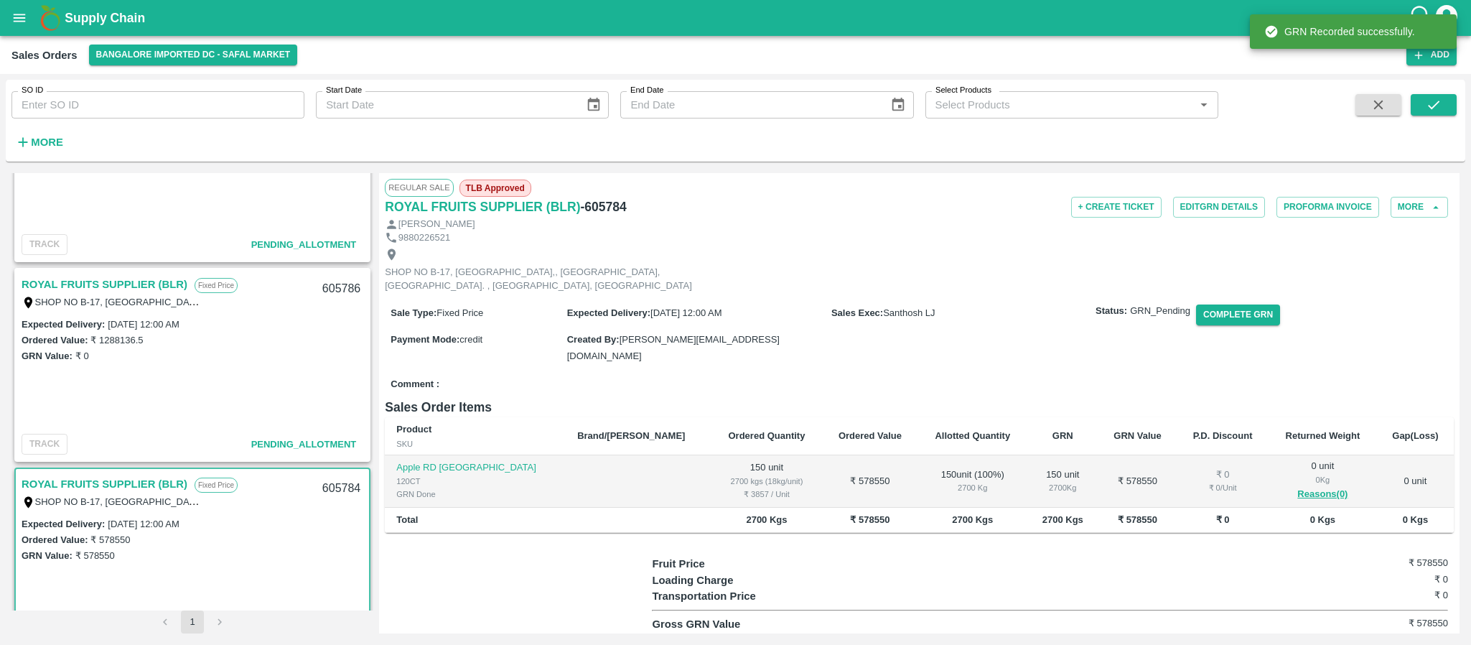
scroll to position [106, 0]
click at [136, 289] on link "ROYAL FRUITS SUPPLIER (BLR)" at bounding box center [105, 285] width 166 height 19
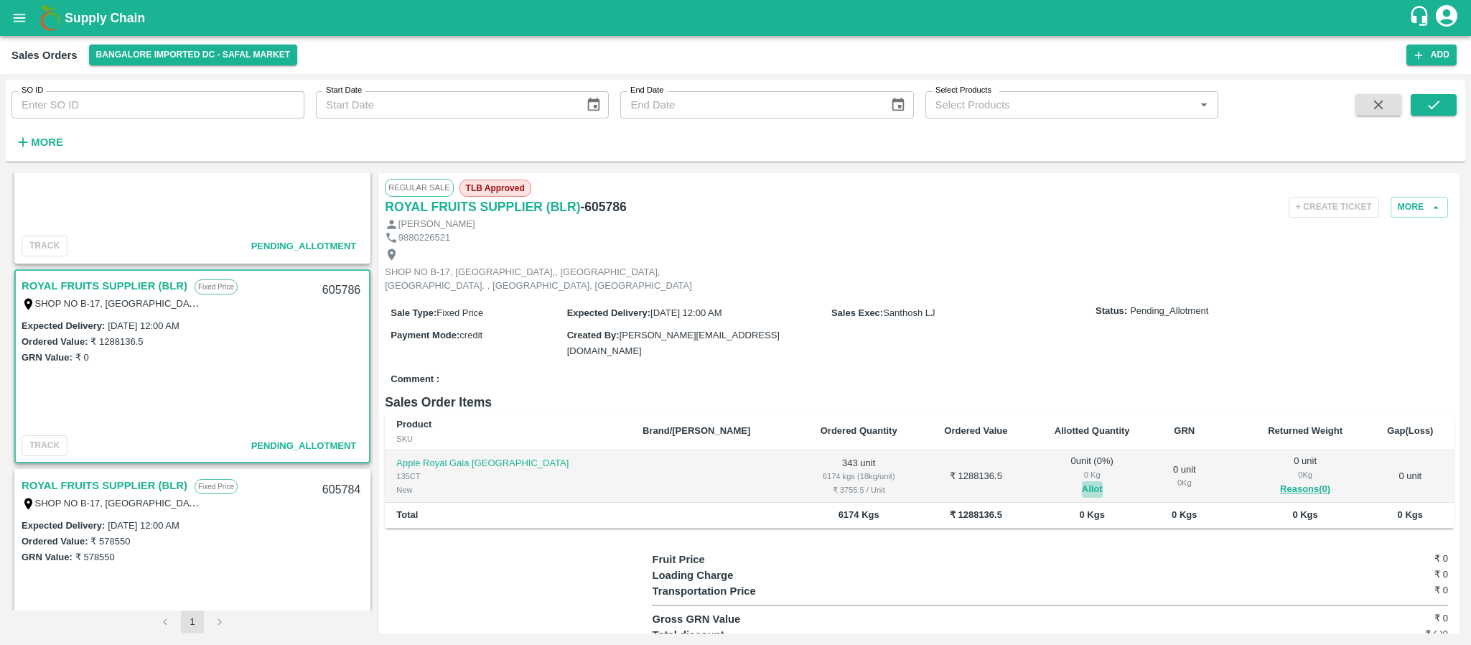
click at [1082, 490] on button "Allot" at bounding box center [1092, 489] width 21 height 17
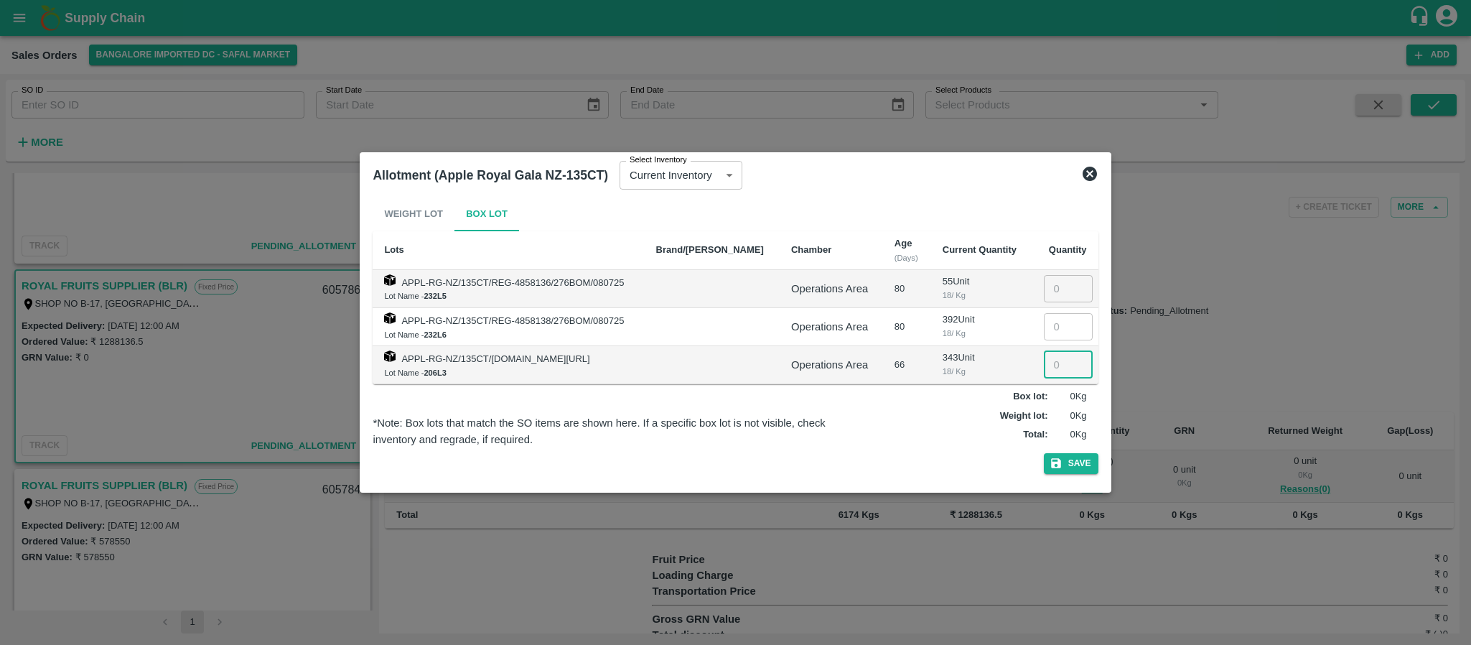
click at [1054, 360] on input "number" at bounding box center [1068, 364] width 49 height 27
type input "342"
click at [1065, 470] on button "Save" at bounding box center [1071, 463] width 55 height 21
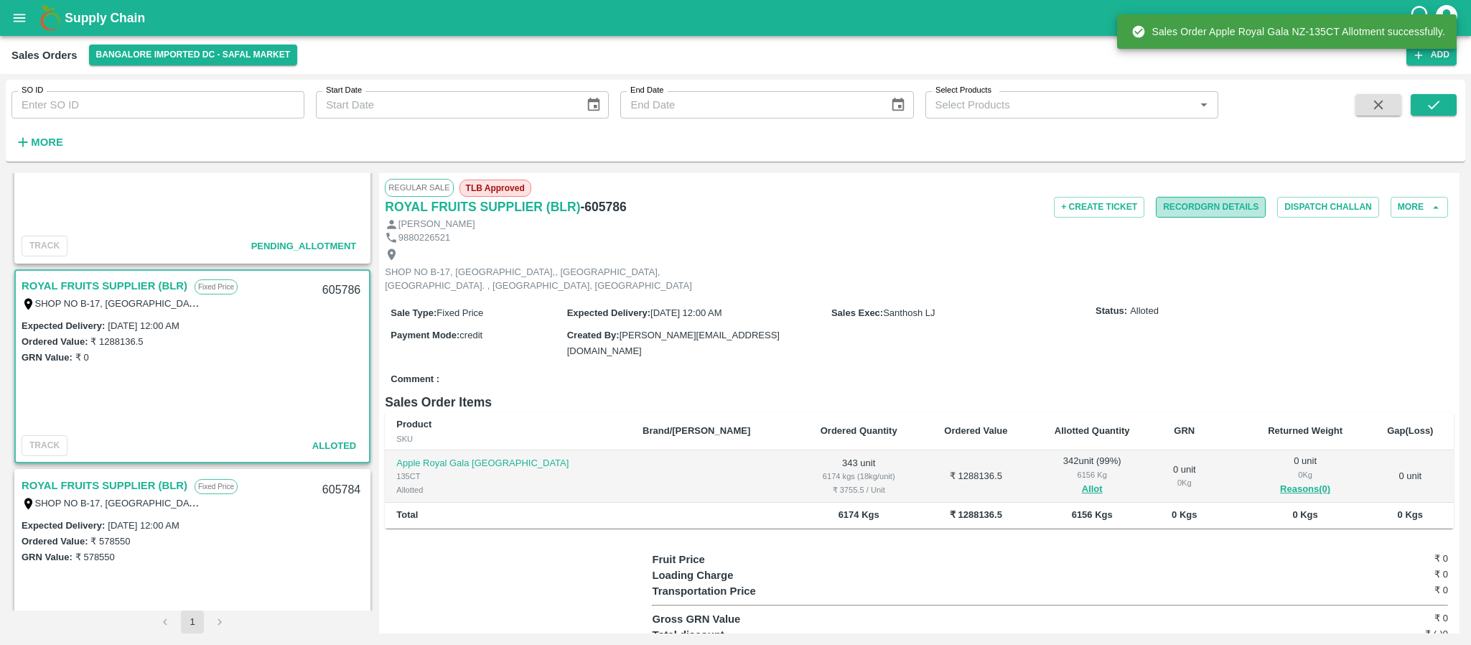
click at [1213, 213] on button "Record GRN Details" at bounding box center [1211, 207] width 110 height 21
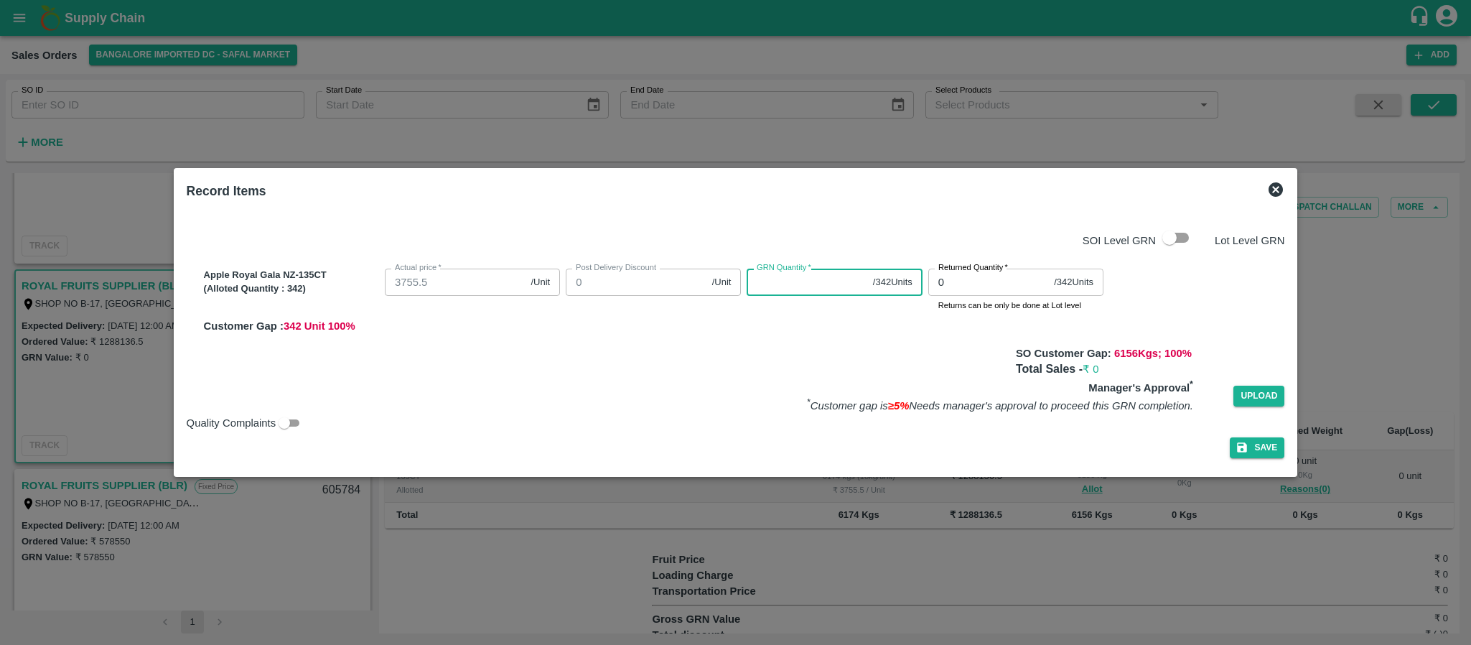
click at [791, 281] on input "GRN Quantity   *" at bounding box center [807, 282] width 120 height 27
click at [1269, 188] on icon at bounding box center [1275, 189] width 17 height 17
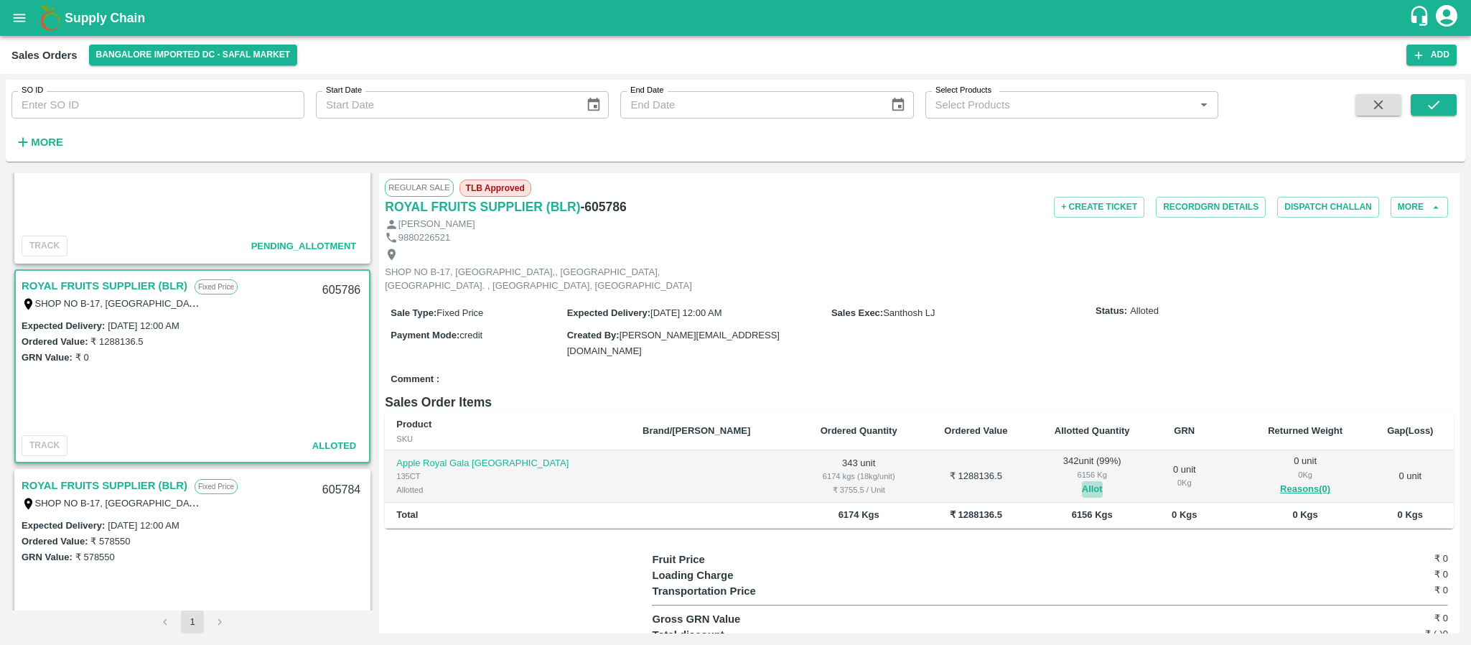
click at [1082, 488] on button "Allot" at bounding box center [1092, 489] width 21 height 17
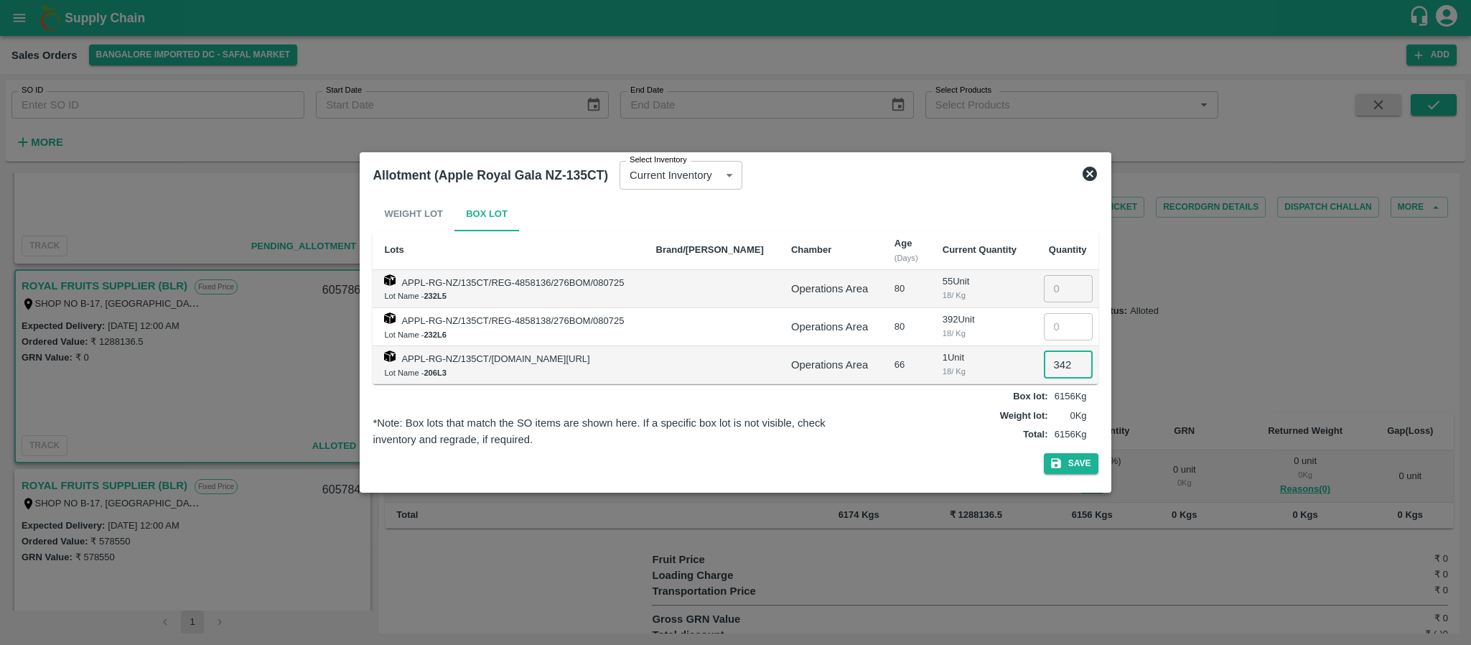
click at [1065, 365] on input "342" at bounding box center [1068, 364] width 49 height 27
click at [1069, 460] on button "Save" at bounding box center [1071, 463] width 55 height 21
click at [1068, 364] on input "342" at bounding box center [1068, 364] width 49 height 27
click at [1060, 363] on input "342" at bounding box center [1068, 364] width 49 height 27
type input "01"
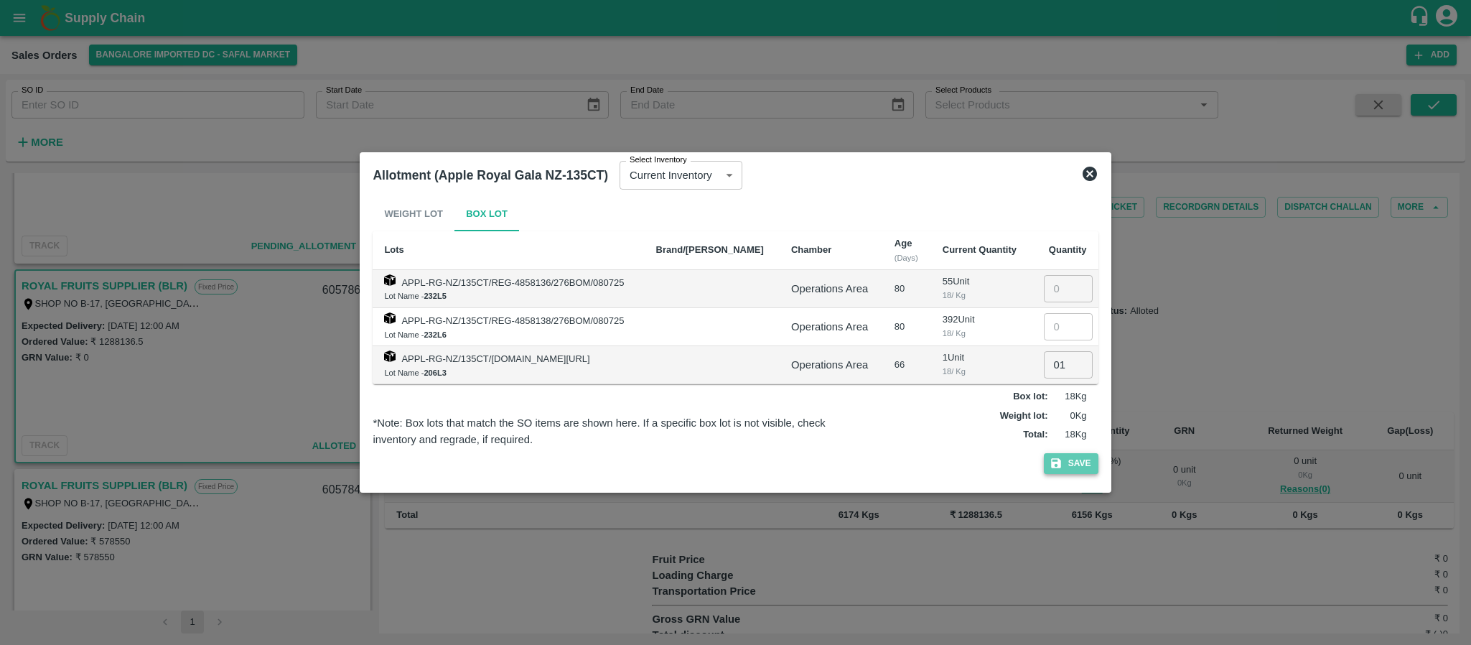
click at [1086, 463] on button "Save" at bounding box center [1071, 463] width 55 height 21
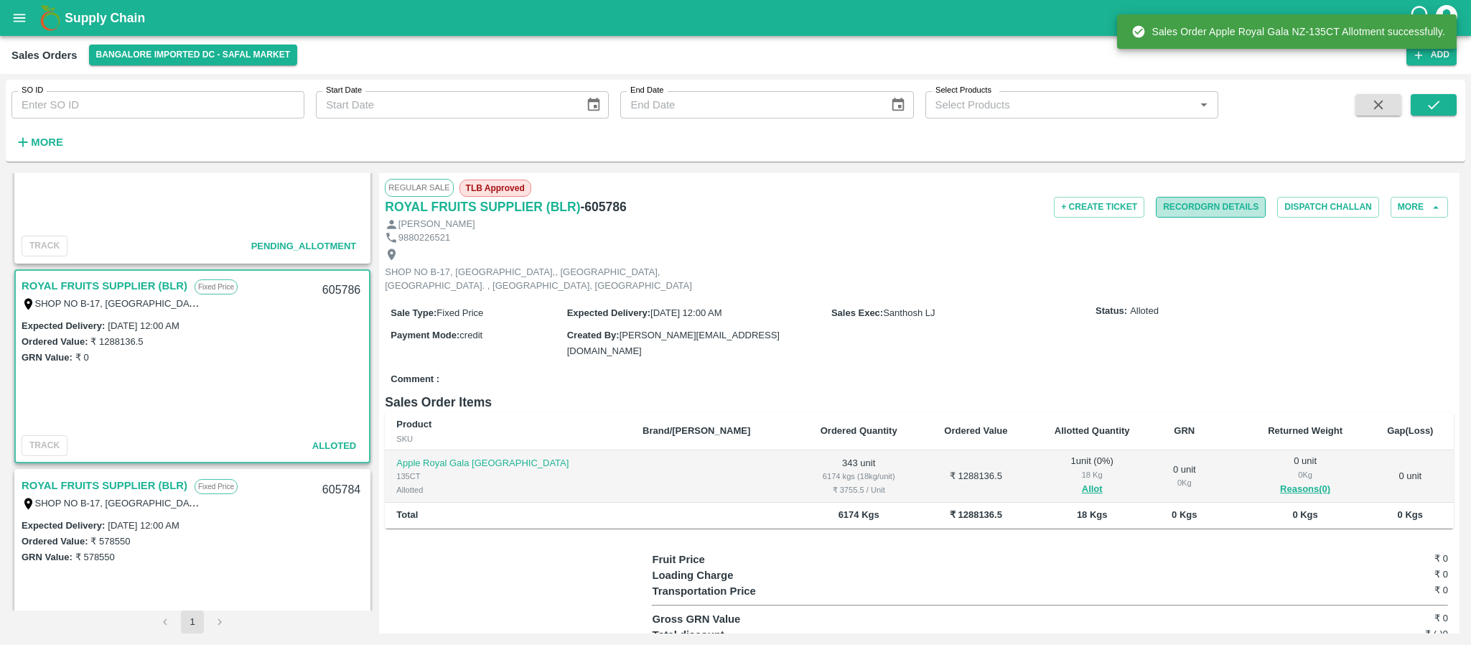
click at [1168, 202] on button "Record GRN Details" at bounding box center [1211, 207] width 110 height 21
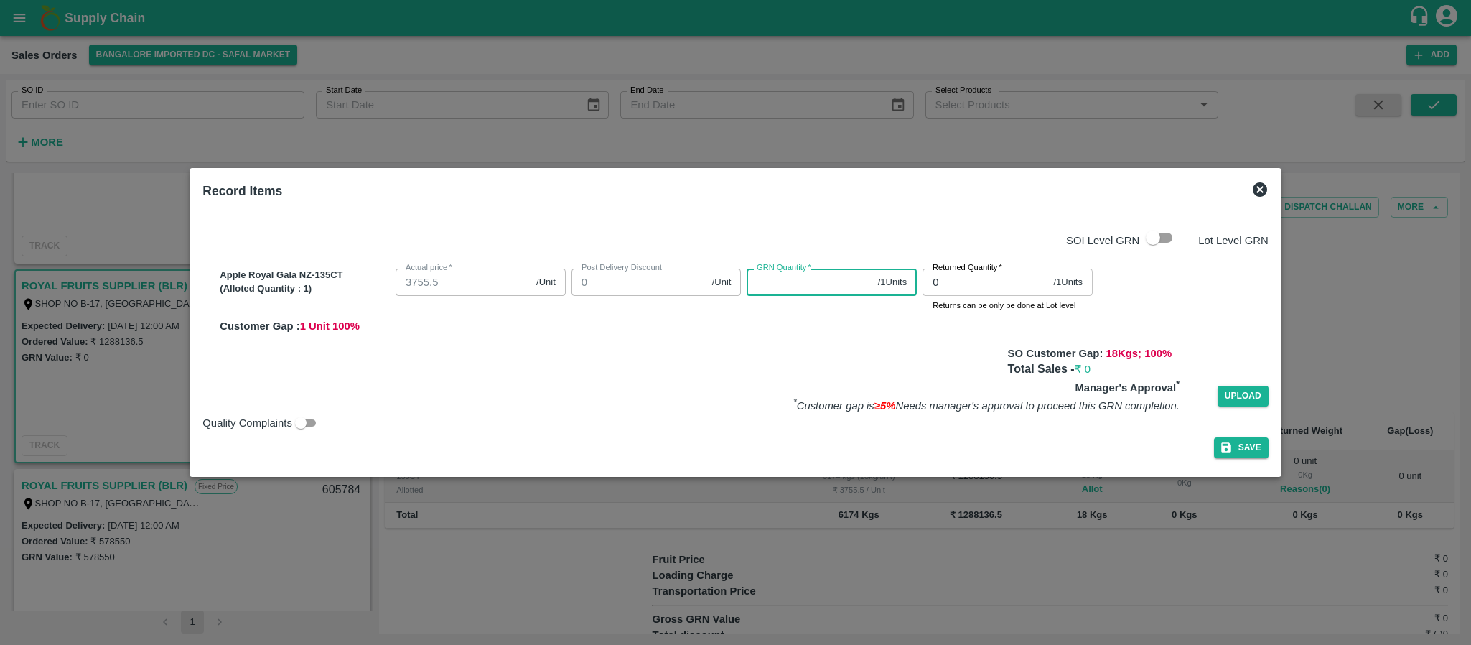
click at [778, 279] on input "GRN Quantity   *" at bounding box center [809, 282] width 125 height 27
click at [1253, 185] on icon at bounding box center [1260, 189] width 14 height 14
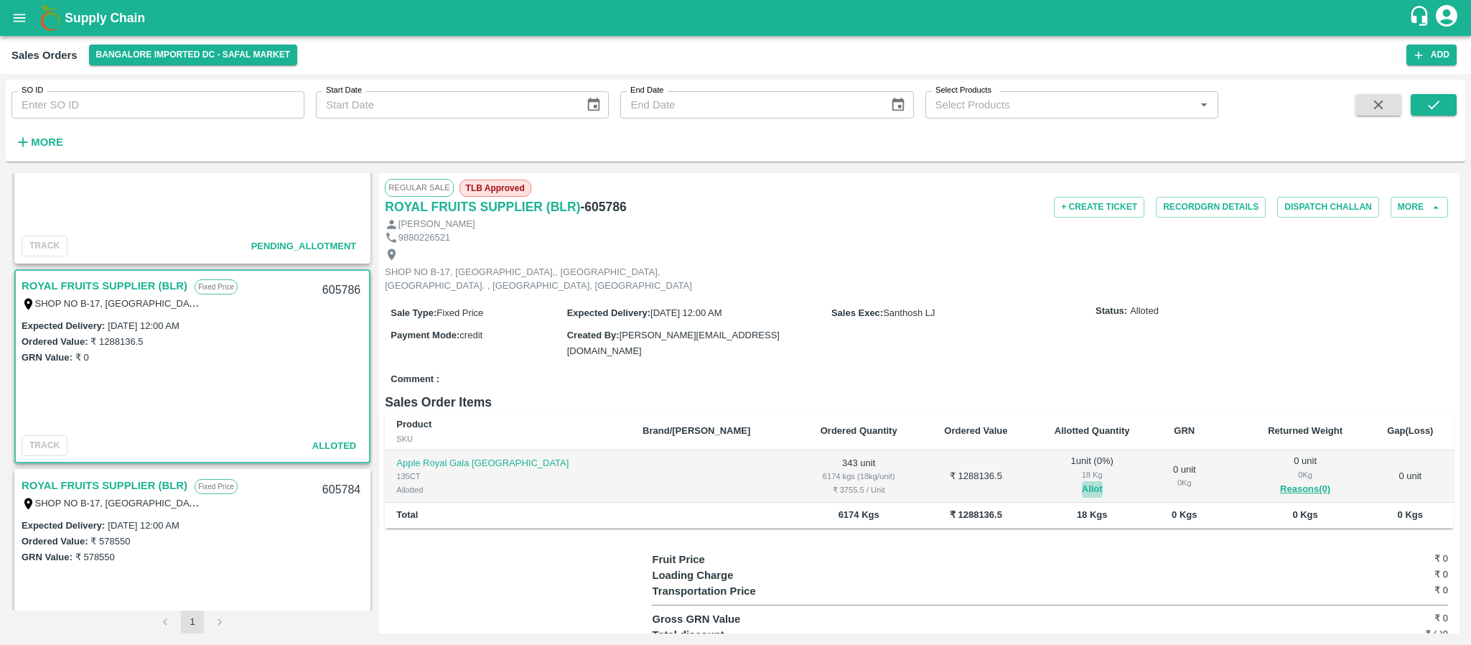
click at [1082, 487] on button "Allot" at bounding box center [1092, 489] width 21 height 17
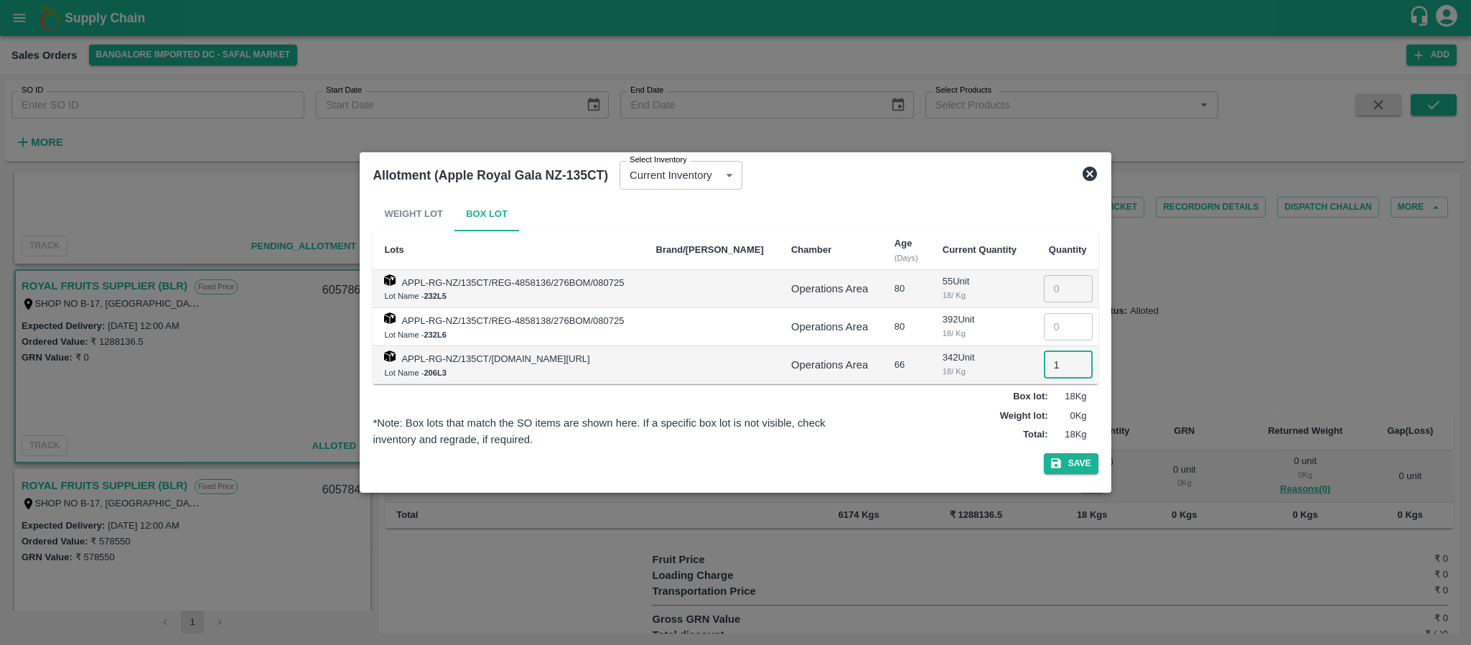
click at [1056, 365] on input "1" at bounding box center [1068, 364] width 49 height 27
click at [1058, 459] on icon "button" at bounding box center [1056, 463] width 13 height 13
click at [1063, 364] on input "0343" at bounding box center [1068, 364] width 49 height 27
type input "0342"
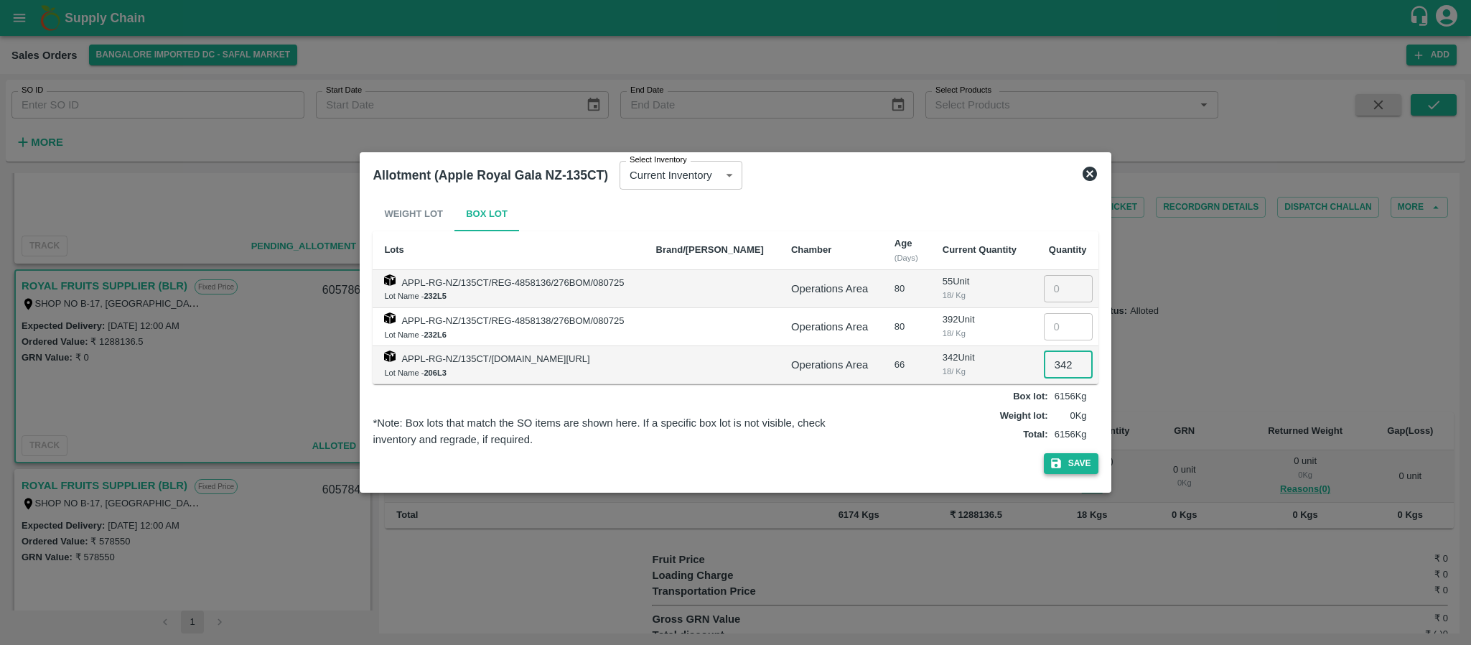
scroll to position [0, 0]
click at [1075, 461] on button "Save" at bounding box center [1071, 463] width 55 height 21
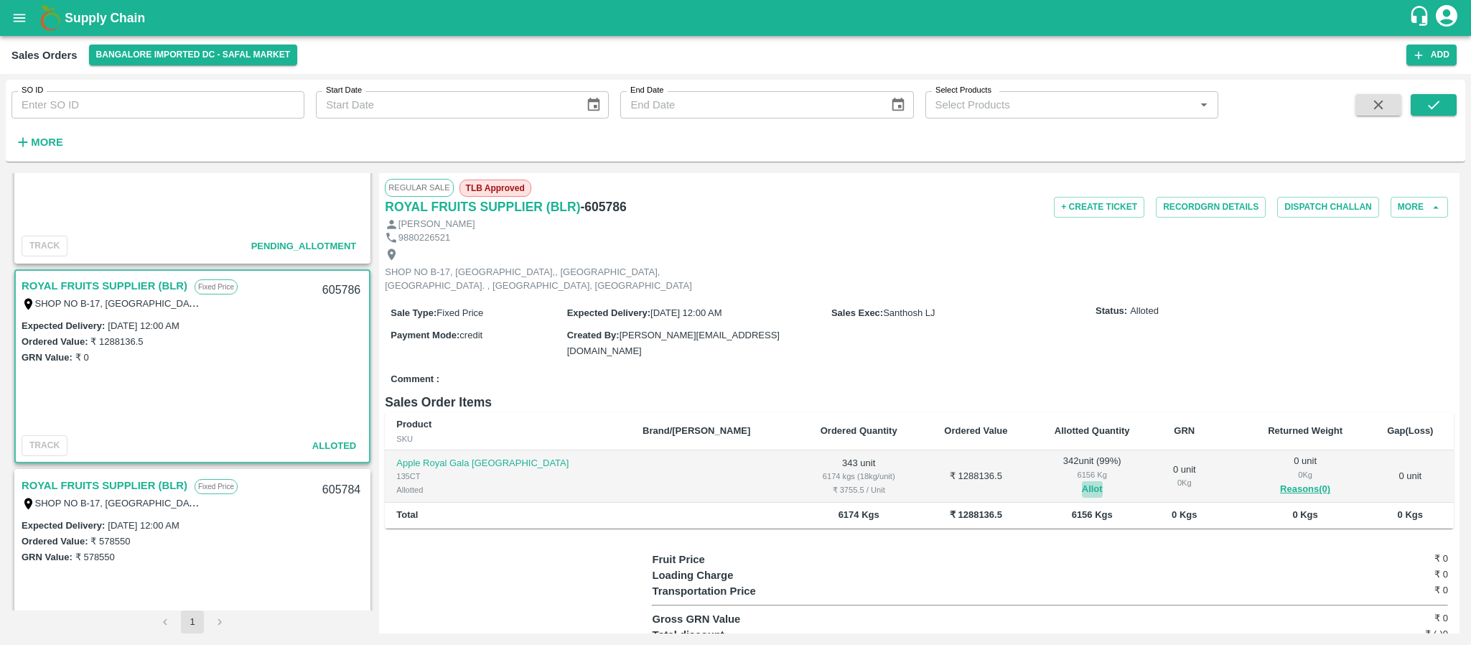
click at [1082, 487] on button "Allot" at bounding box center [1092, 489] width 21 height 17
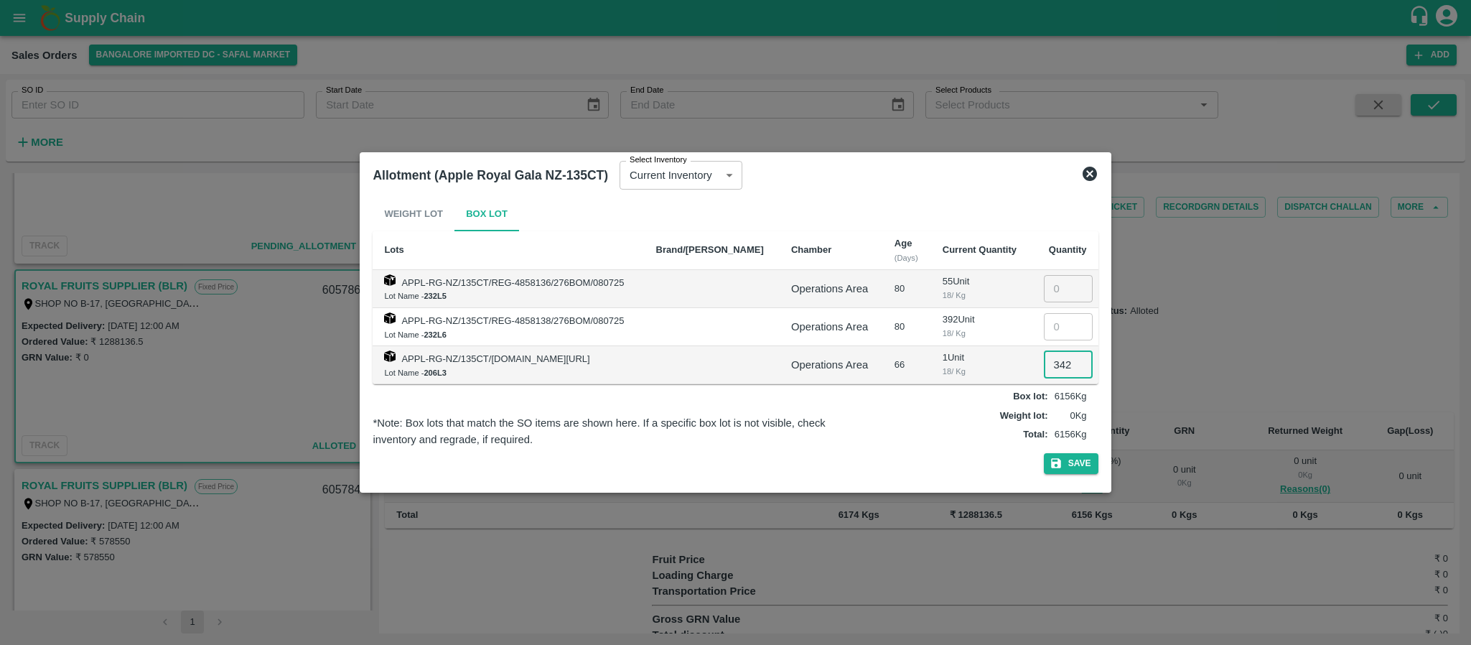
click at [1063, 360] on input "342" at bounding box center [1068, 364] width 49 height 27
click at [1065, 360] on input "342" at bounding box center [1068, 364] width 49 height 27
type input "01"
click at [1062, 464] on icon "button" at bounding box center [1056, 463] width 13 height 13
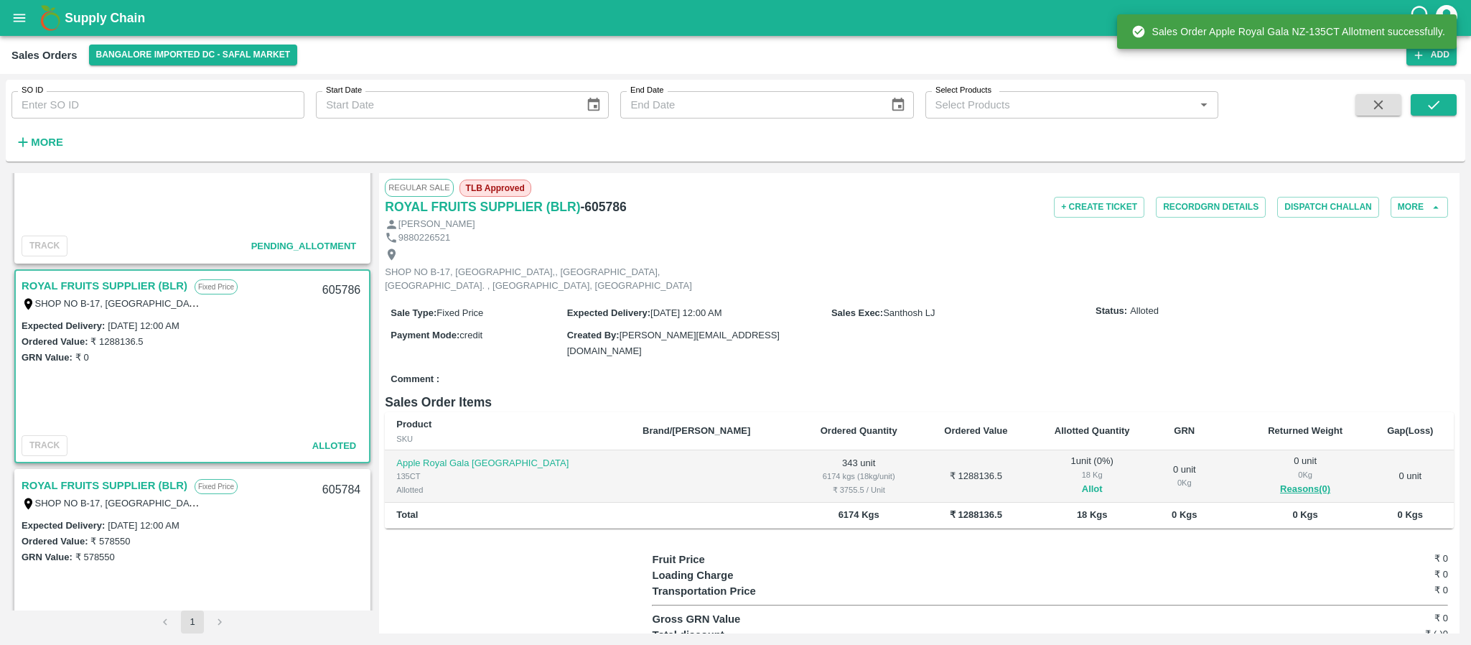
click at [1082, 488] on button "Allot" at bounding box center [1092, 489] width 21 height 17
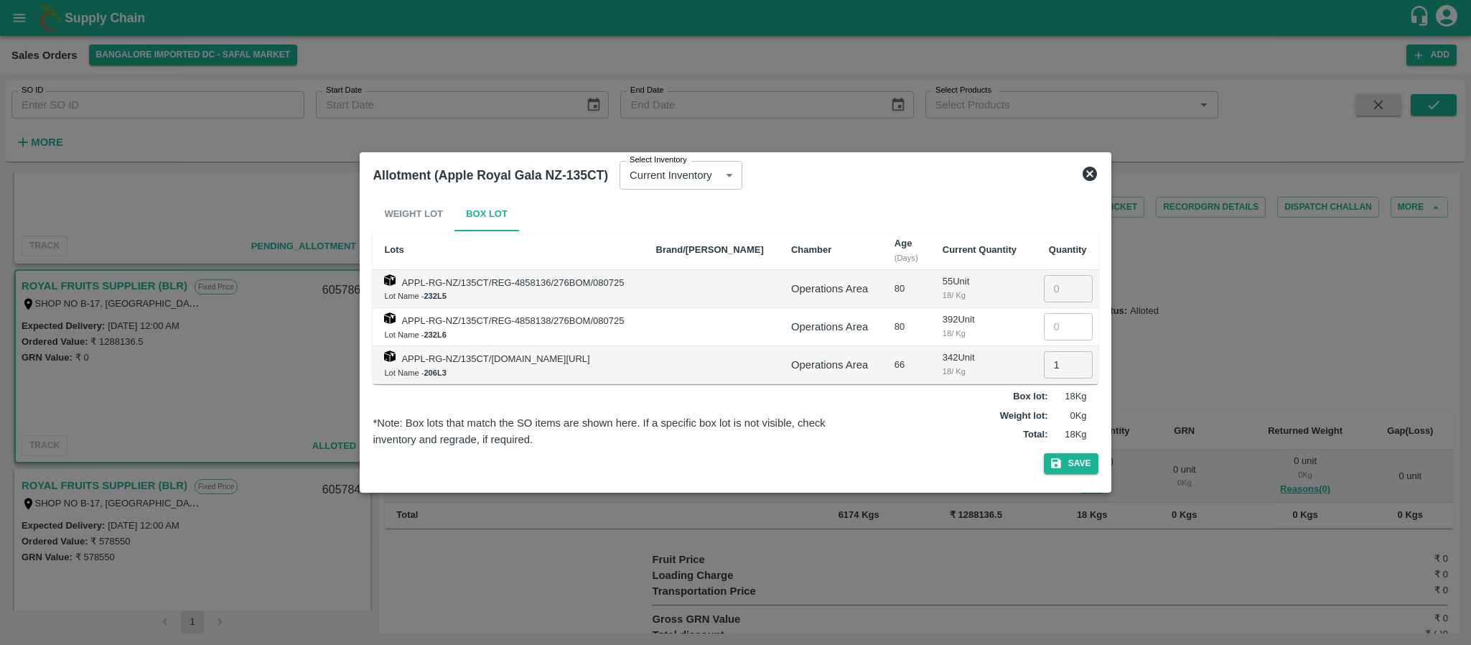
click at [1058, 370] on input "1" at bounding box center [1068, 364] width 49 height 27
type input "00"
click at [1068, 457] on button "Save" at bounding box center [1071, 463] width 55 height 21
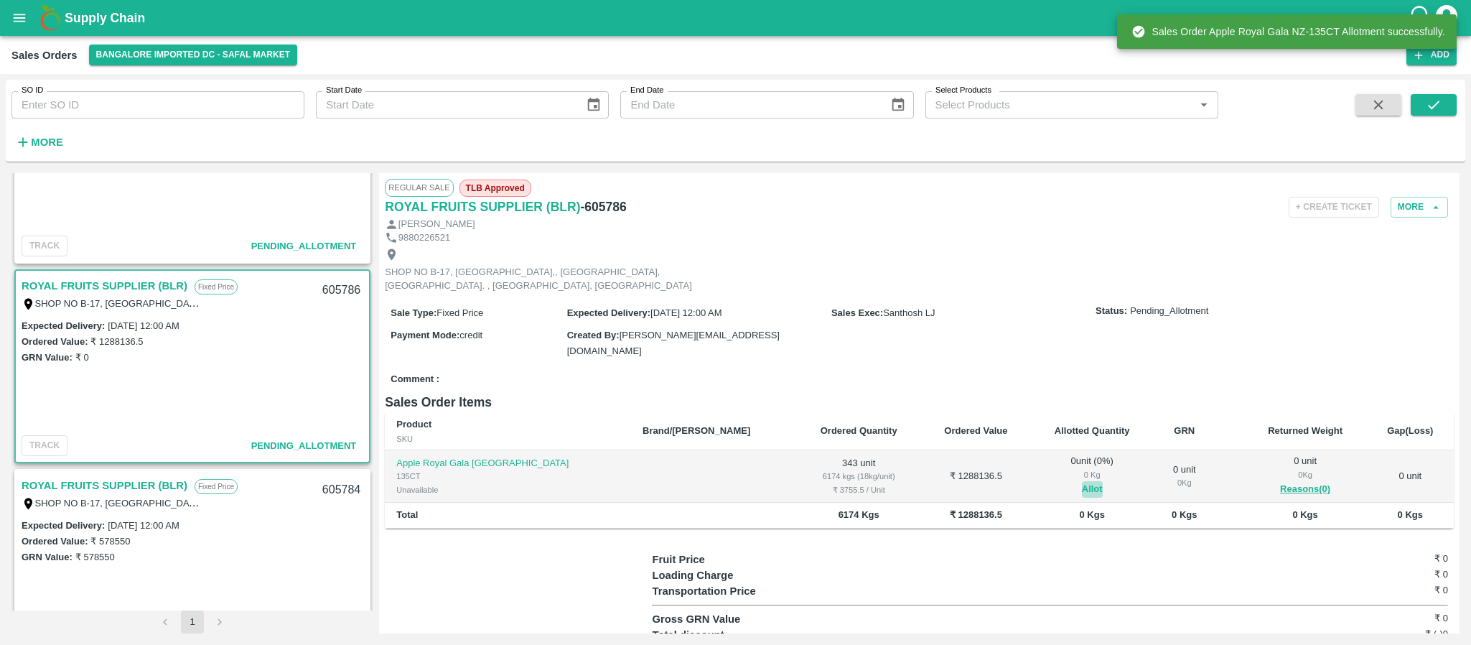
click at [1082, 491] on button "Allot" at bounding box center [1092, 489] width 21 height 17
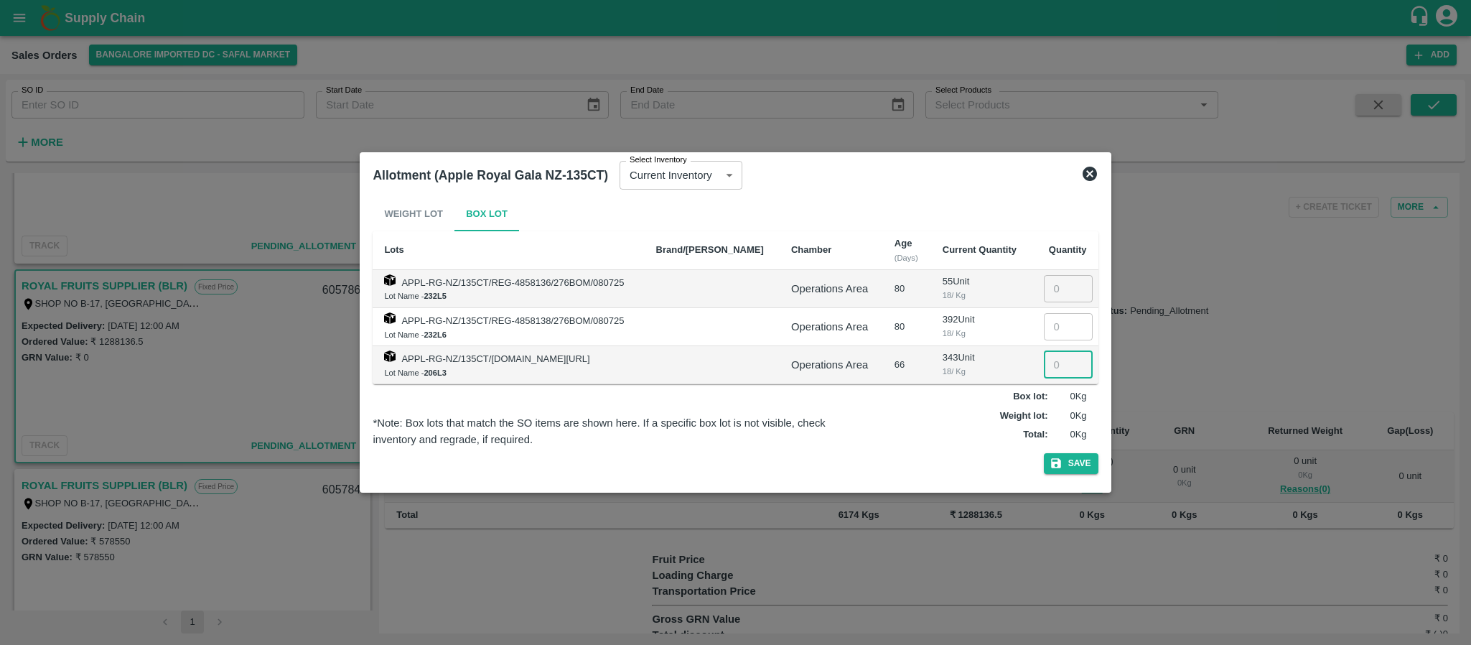
click at [1058, 368] on input "number" at bounding box center [1068, 364] width 49 height 27
type input "343"
click at [1062, 457] on icon "button" at bounding box center [1056, 463] width 13 height 13
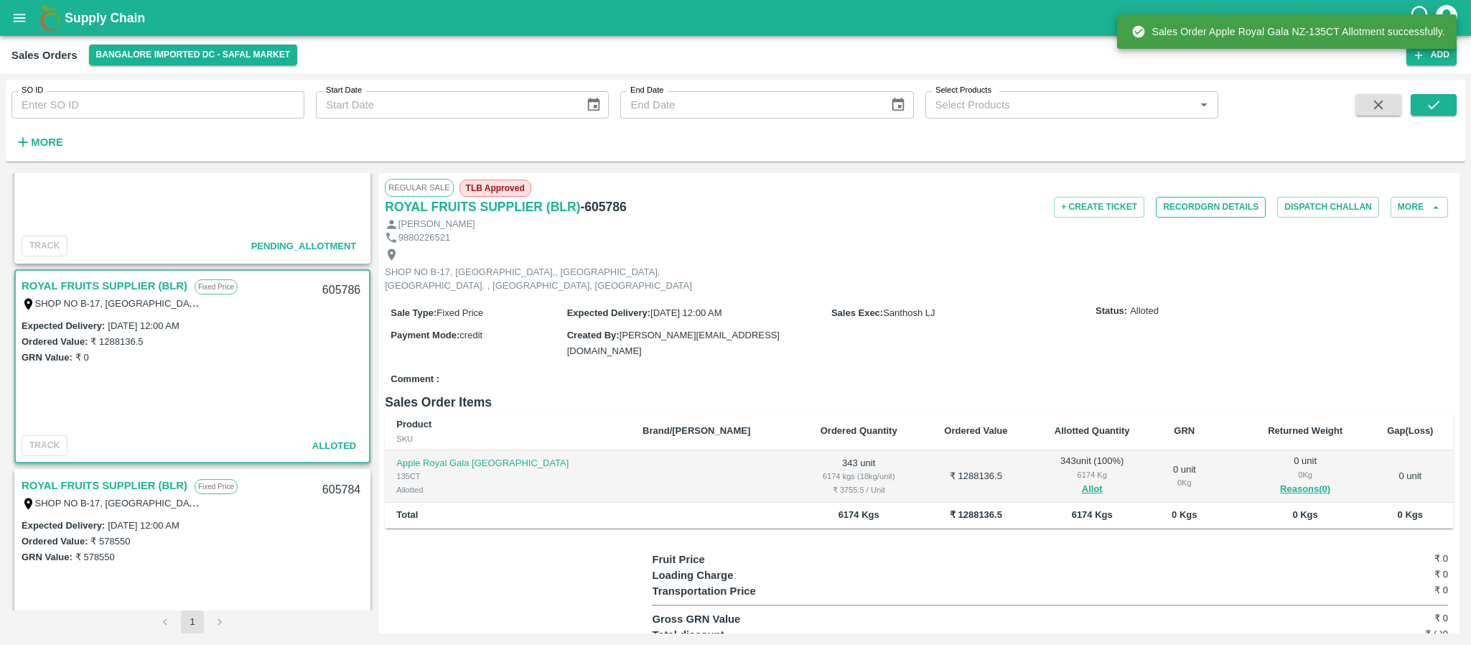
click at [1216, 201] on button "Record GRN Details" at bounding box center [1211, 207] width 110 height 21
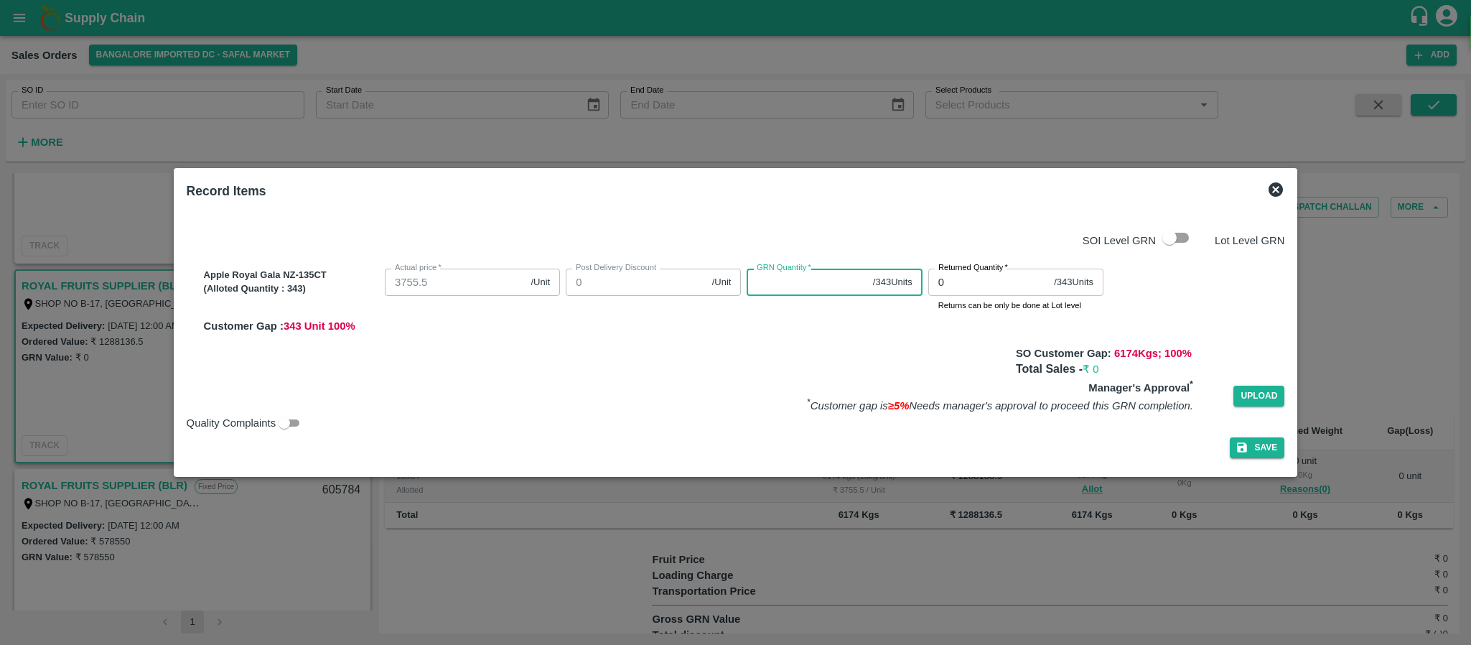
click at [830, 278] on input "GRN Quantity   *" at bounding box center [807, 282] width 120 height 27
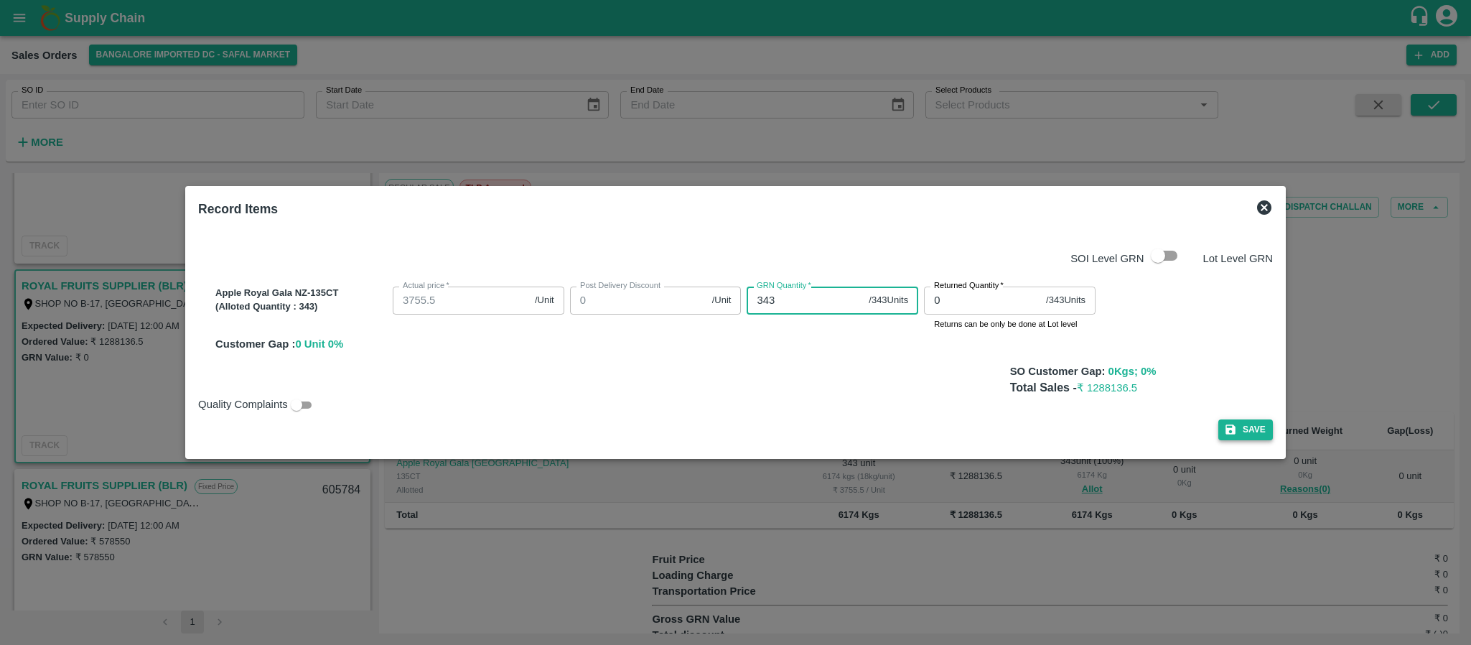
type input "343"
click at [1241, 420] on button "Save" at bounding box center [1245, 429] width 55 height 21
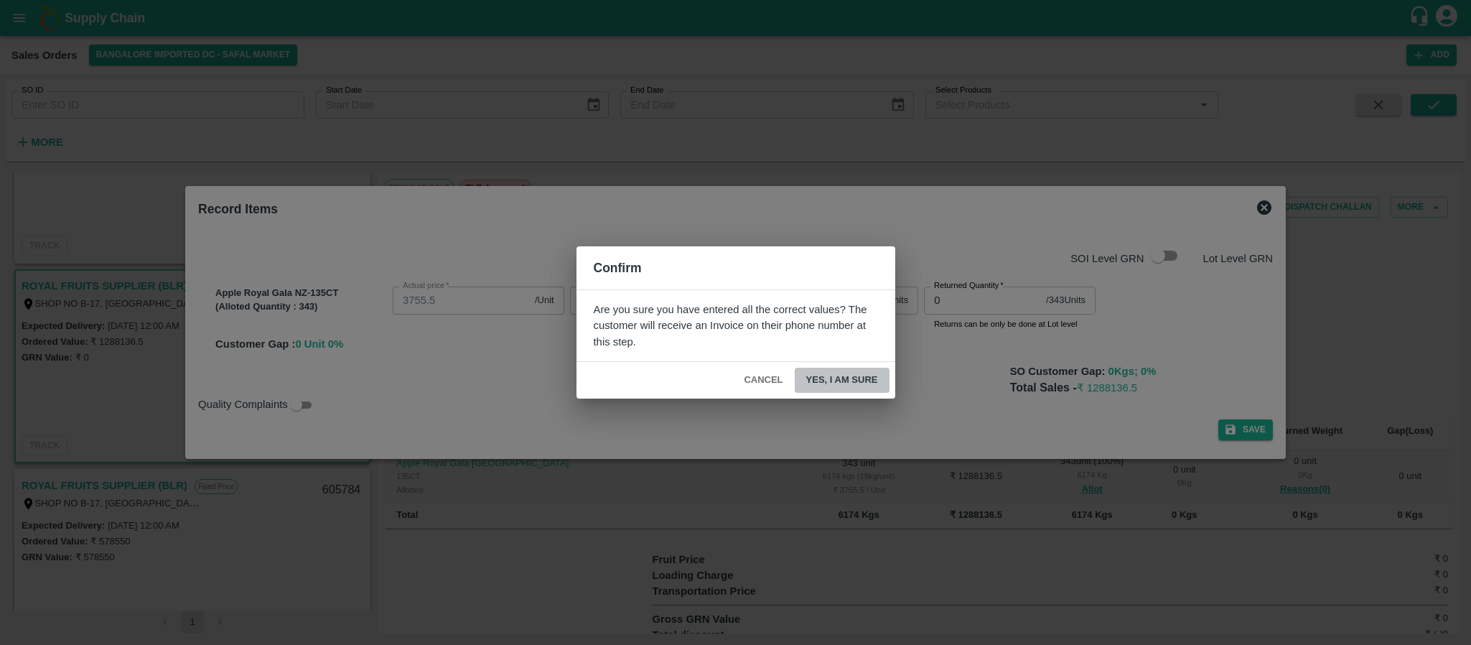
click at [829, 373] on button "Yes, I am sure" at bounding box center [842, 380] width 95 height 25
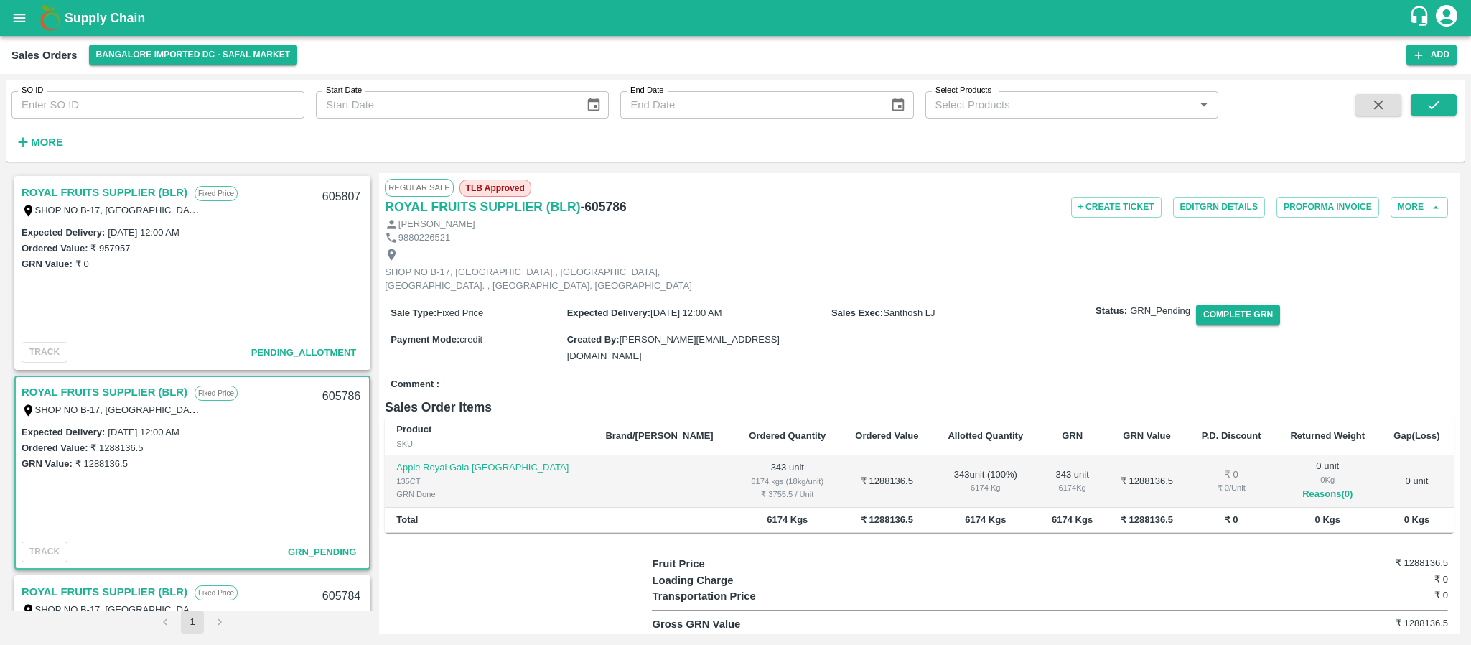
click at [139, 186] on link "ROYAL FRUITS SUPPLIER (BLR)" at bounding box center [105, 192] width 166 height 19
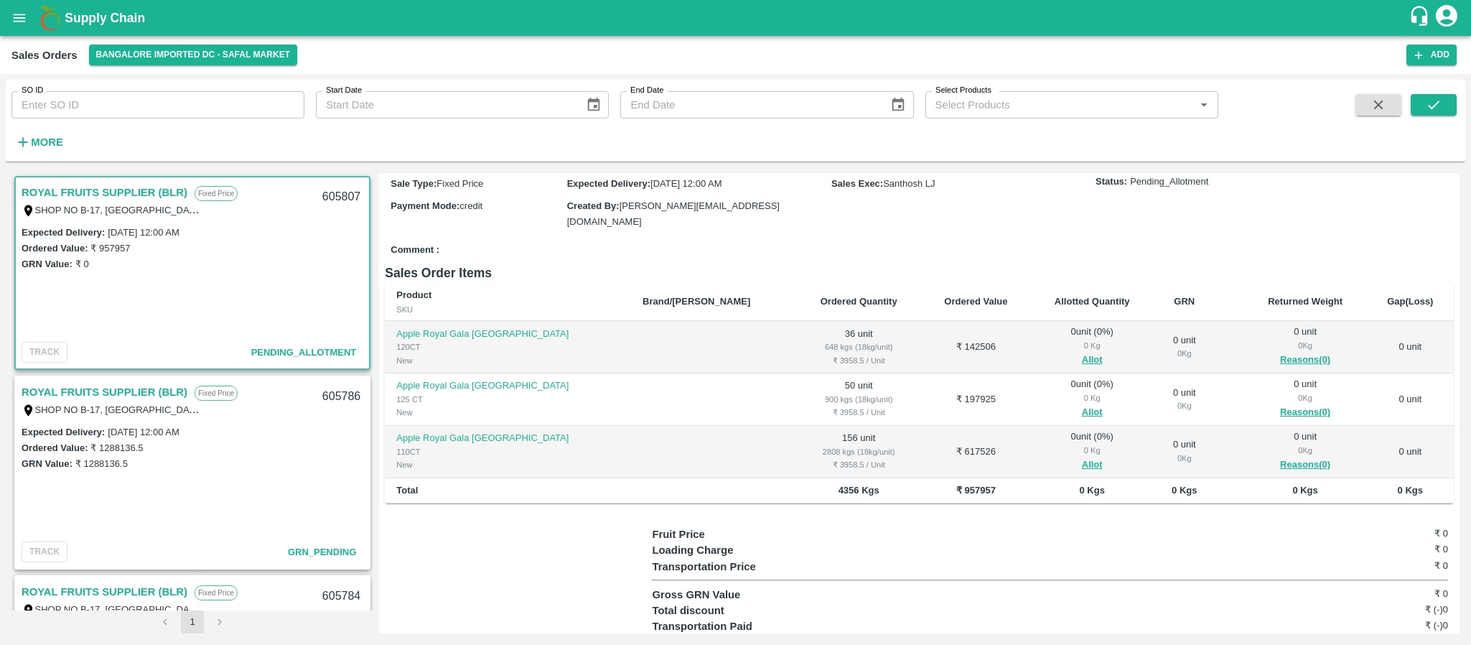
scroll to position [130, 0]
click at [1082, 360] on button "Allot" at bounding box center [1092, 359] width 21 height 17
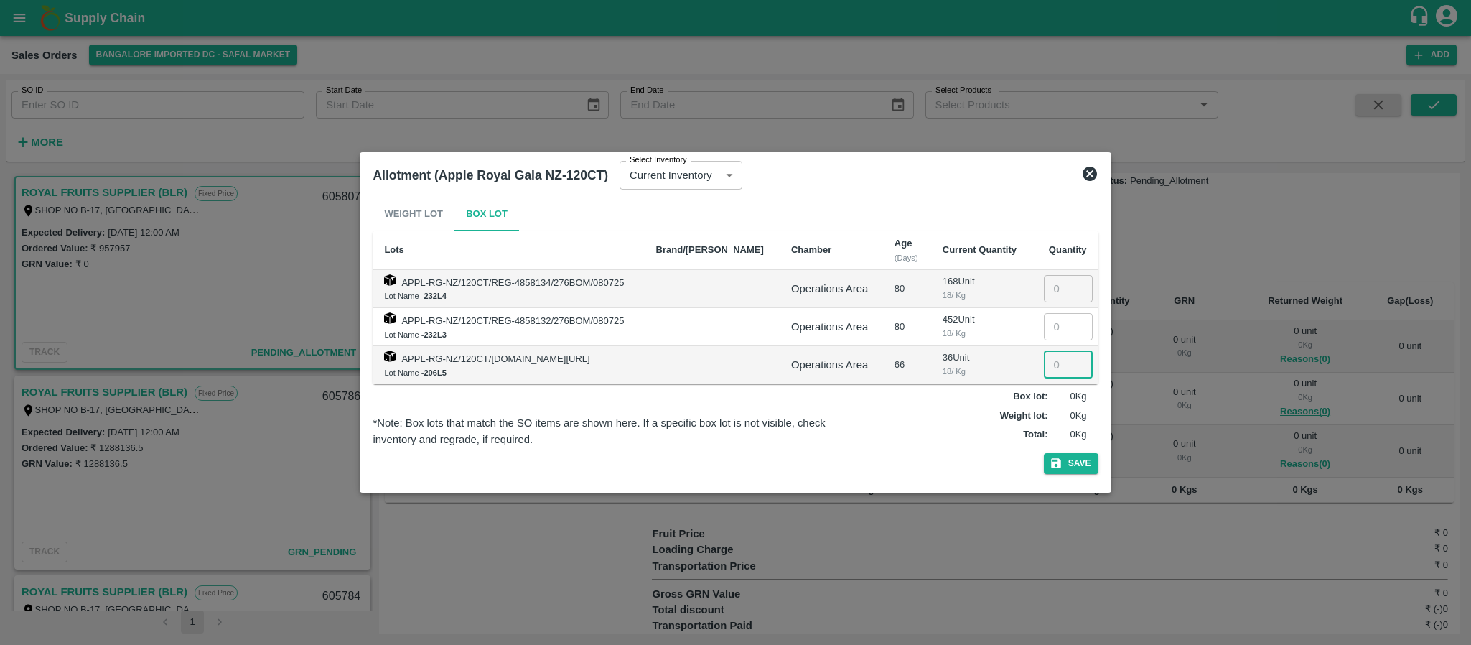
click at [1054, 362] on input "number" at bounding box center [1068, 364] width 49 height 27
click at [1063, 464] on button "Save" at bounding box center [1071, 463] width 55 height 21
click at [1068, 358] on input "63" at bounding box center [1068, 364] width 49 height 27
type input "036"
click at [1067, 465] on button "Save" at bounding box center [1071, 463] width 55 height 21
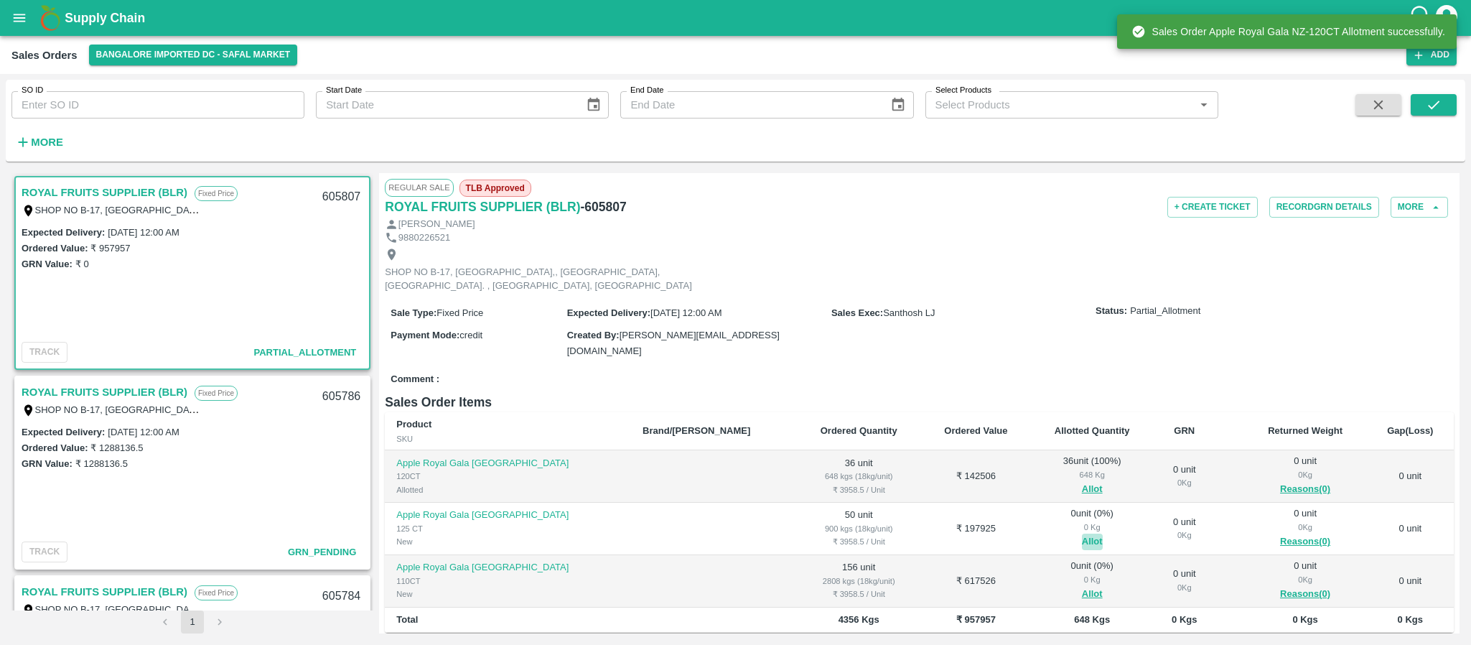
click at [1082, 541] on button "Allot" at bounding box center [1092, 541] width 21 height 17
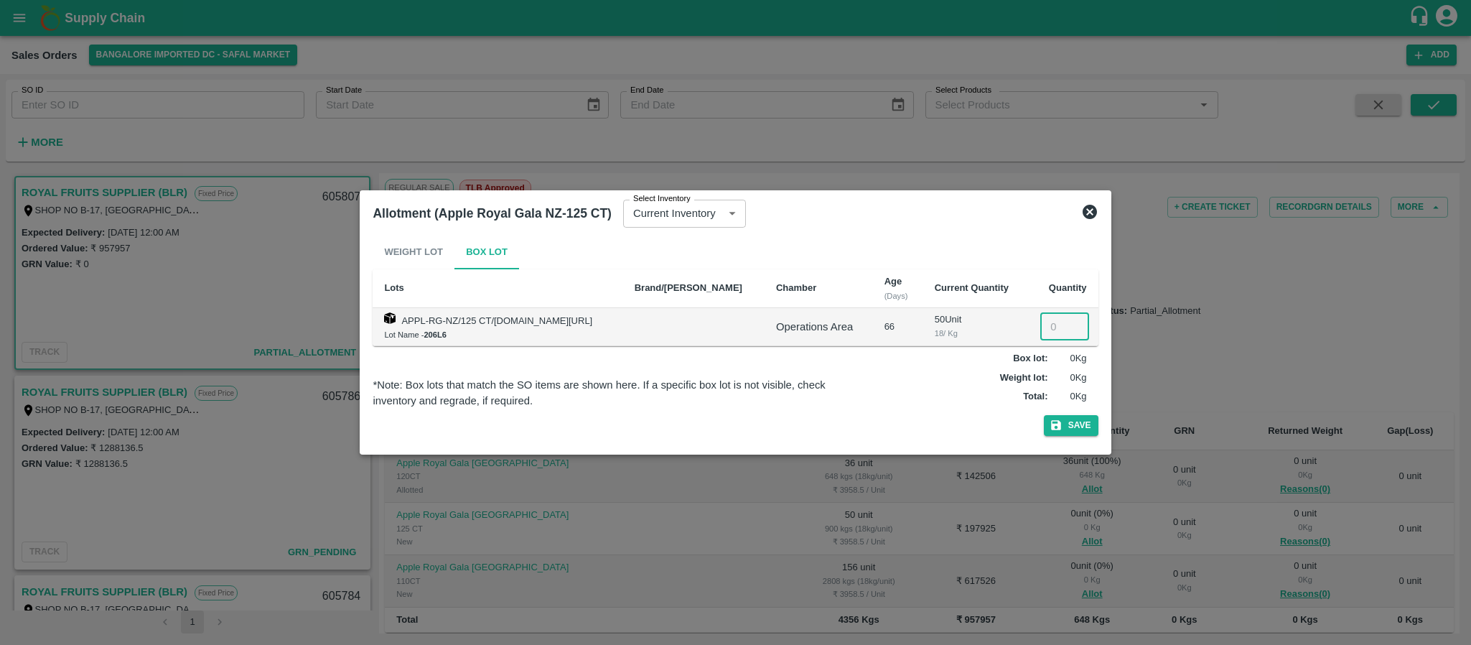
click at [1062, 324] on input "number" at bounding box center [1064, 326] width 49 height 27
type input "50"
click at [1071, 415] on button "Save" at bounding box center [1071, 425] width 55 height 21
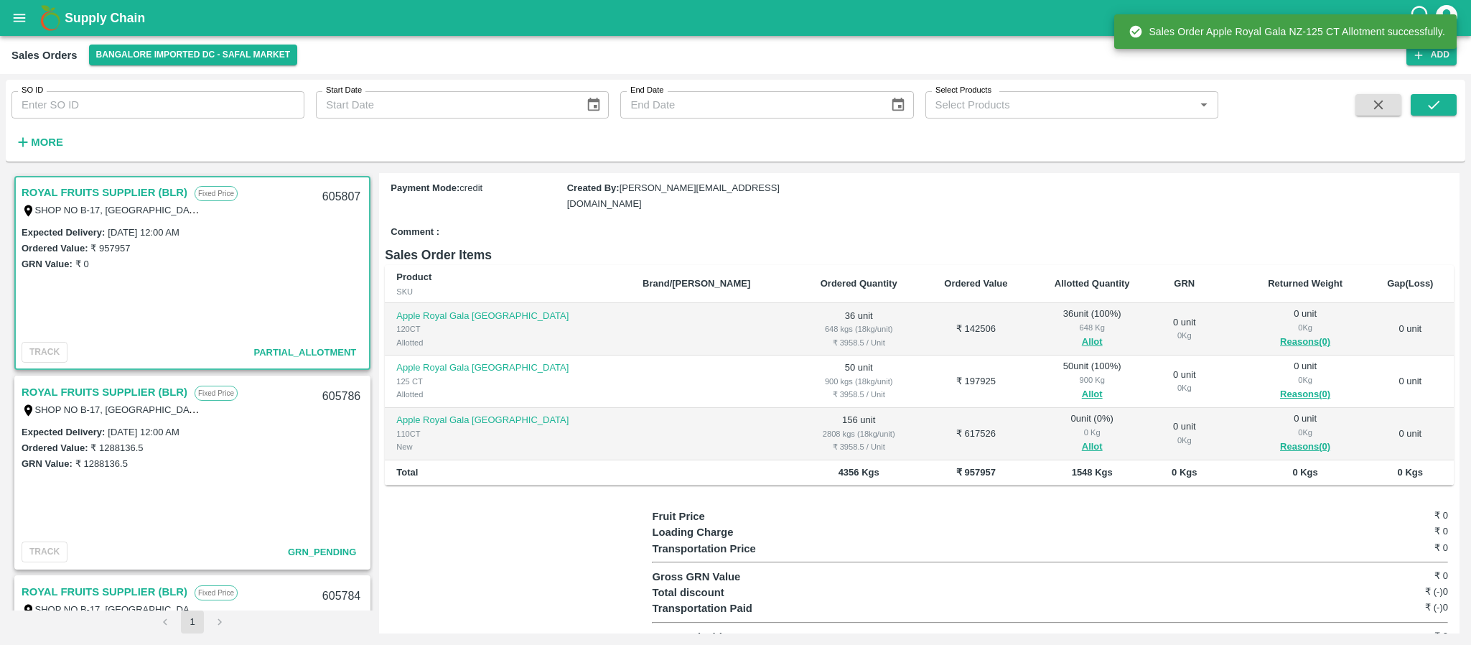
scroll to position [149, 0]
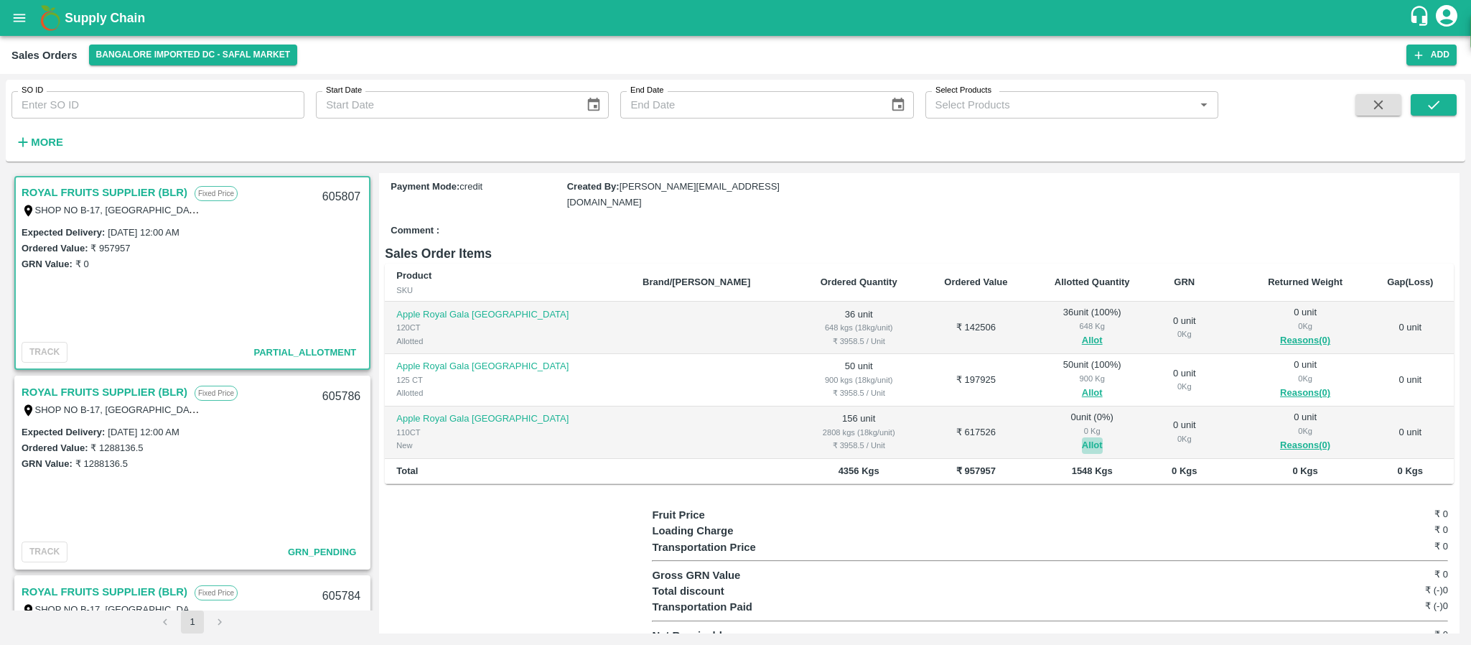
click at [1082, 444] on button "Allot" at bounding box center [1092, 445] width 21 height 17
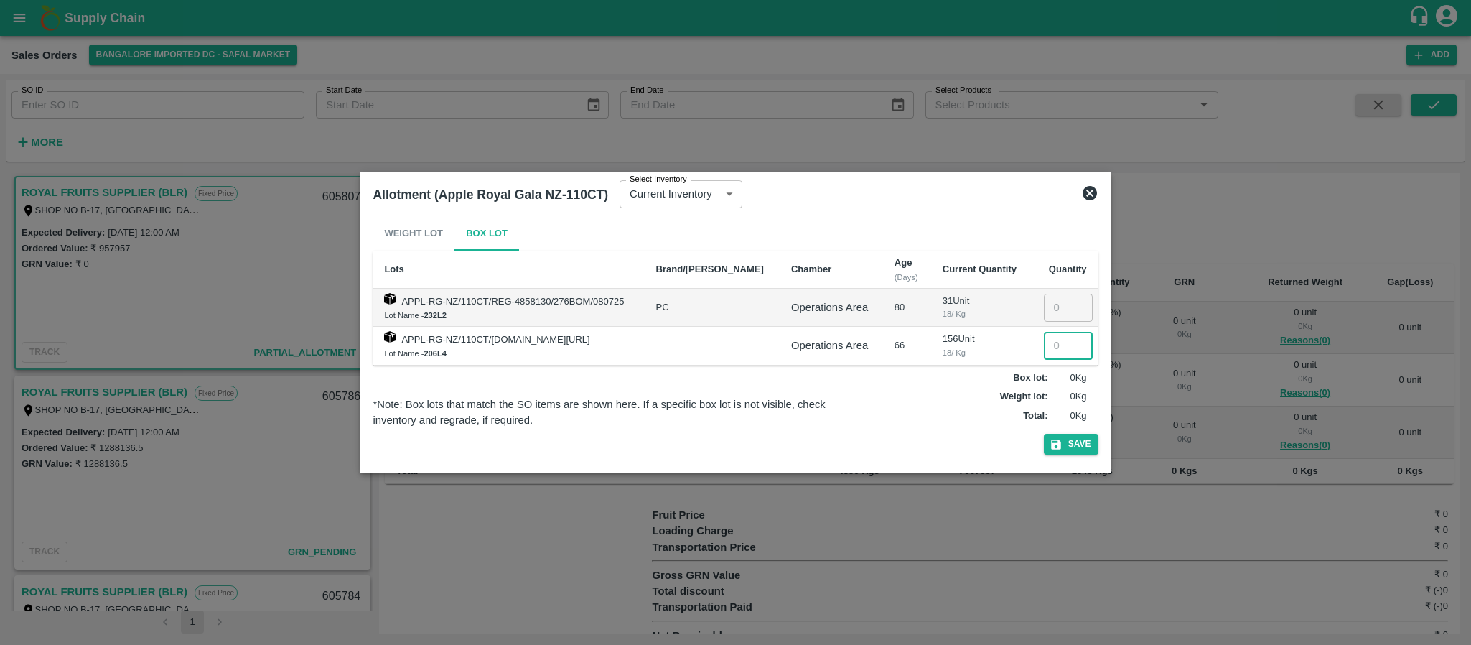
click at [1050, 349] on input "number" at bounding box center [1068, 345] width 49 height 27
type input "156"
click at [1067, 440] on button "Save" at bounding box center [1071, 444] width 55 height 21
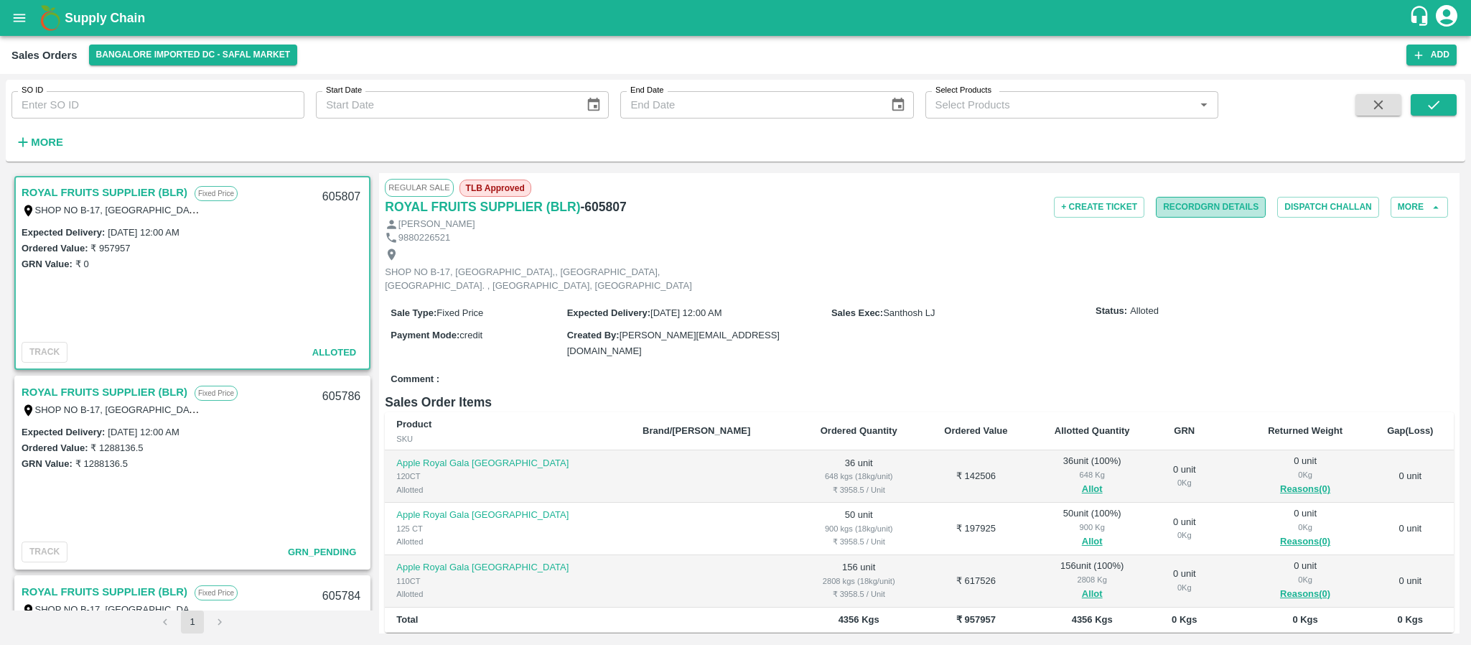
click at [1192, 205] on button "Record GRN Details" at bounding box center [1211, 207] width 110 height 21
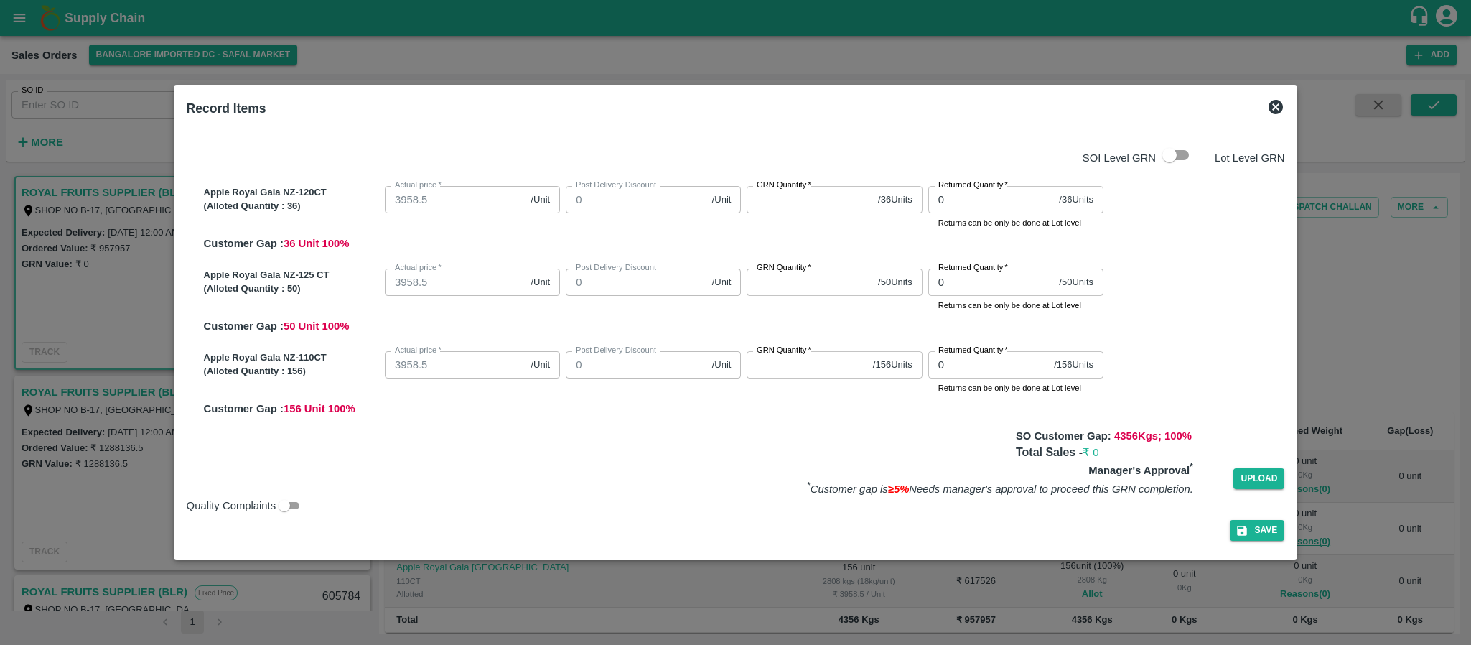
click at [786, 205] on input "GRN Quantity   *" at bounding box center [810, 199] width 126 height 27
type input "36"
click at [783, 283] on input "GRN Quantity   *" at bounding box center [810, 282] width 126 height 27
type input "50"
click at [775, 368] on input "GRN Quantity   *" at bounding box center [807, 364] width 120 height 27
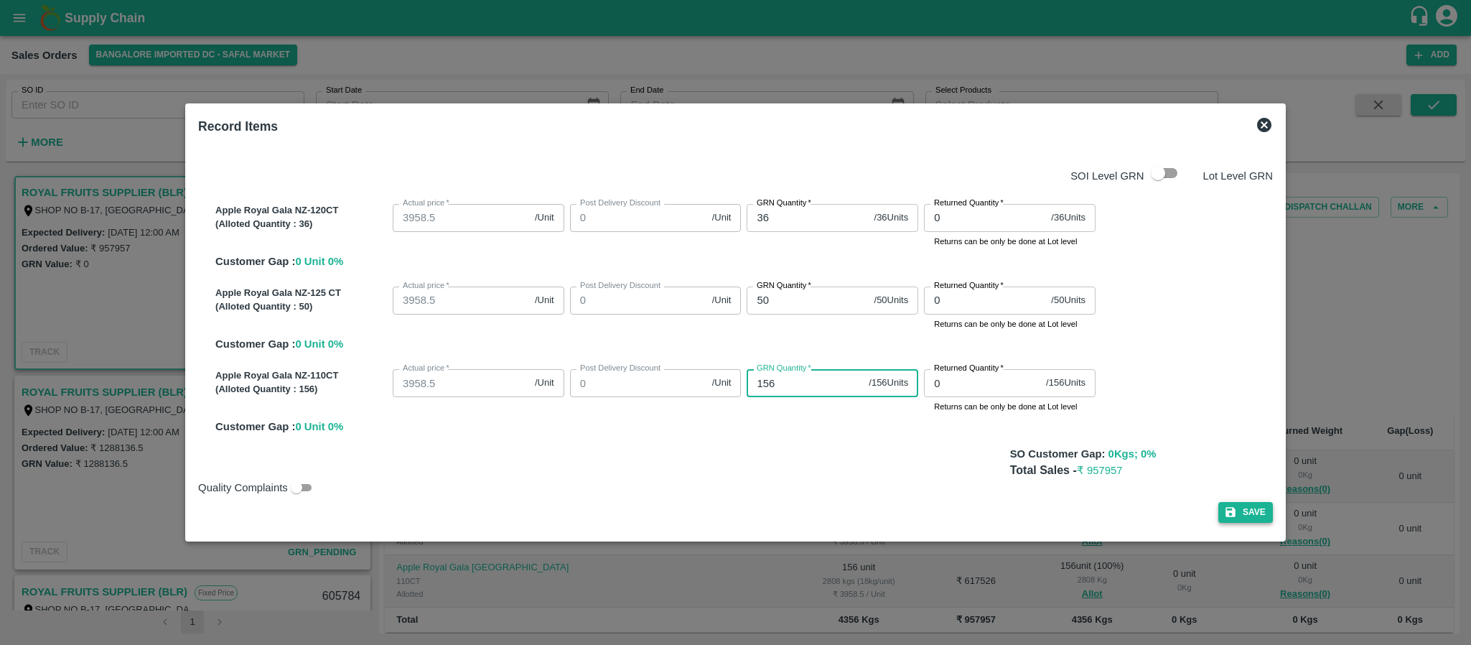
type input "156"
click at [1235, 511] on button "Save" at bounding box center [1245, 512] width 55 height 21
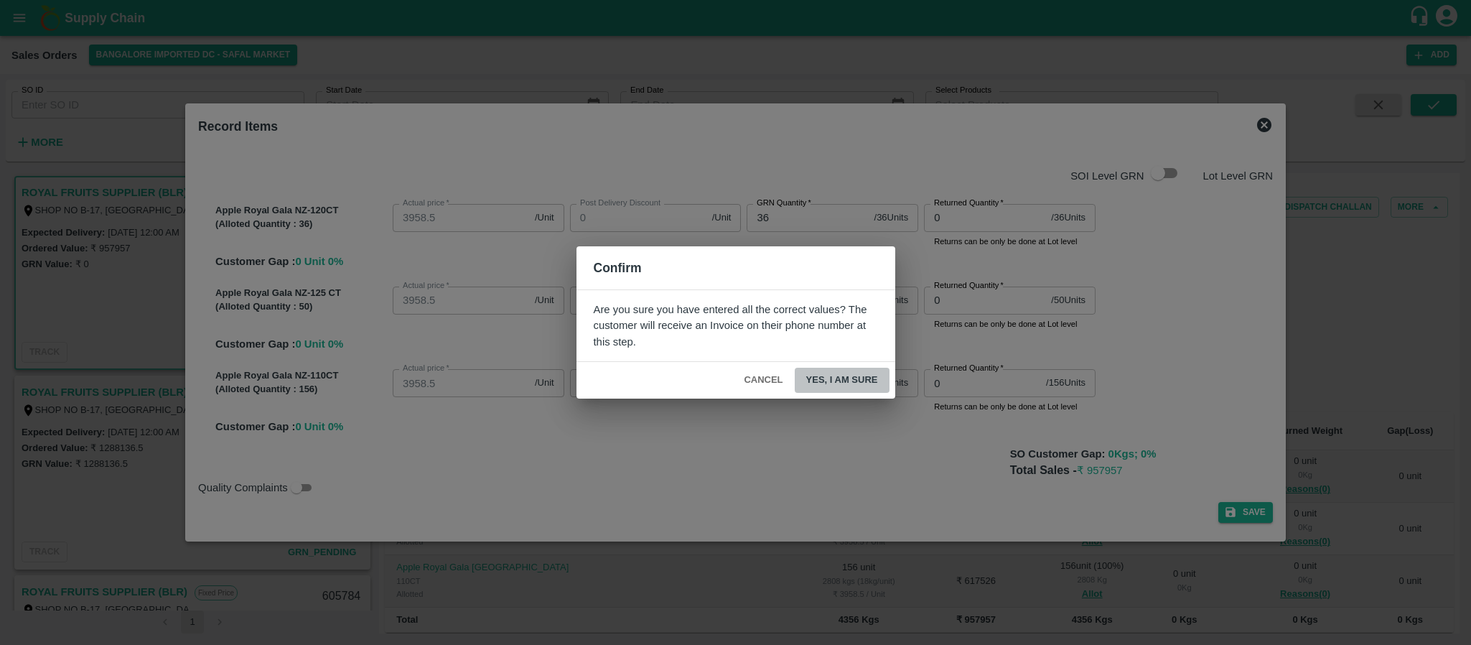
click at [849, 376] on button "Yes, I am sure" at bounding box center [842, 380] width 95 height 25
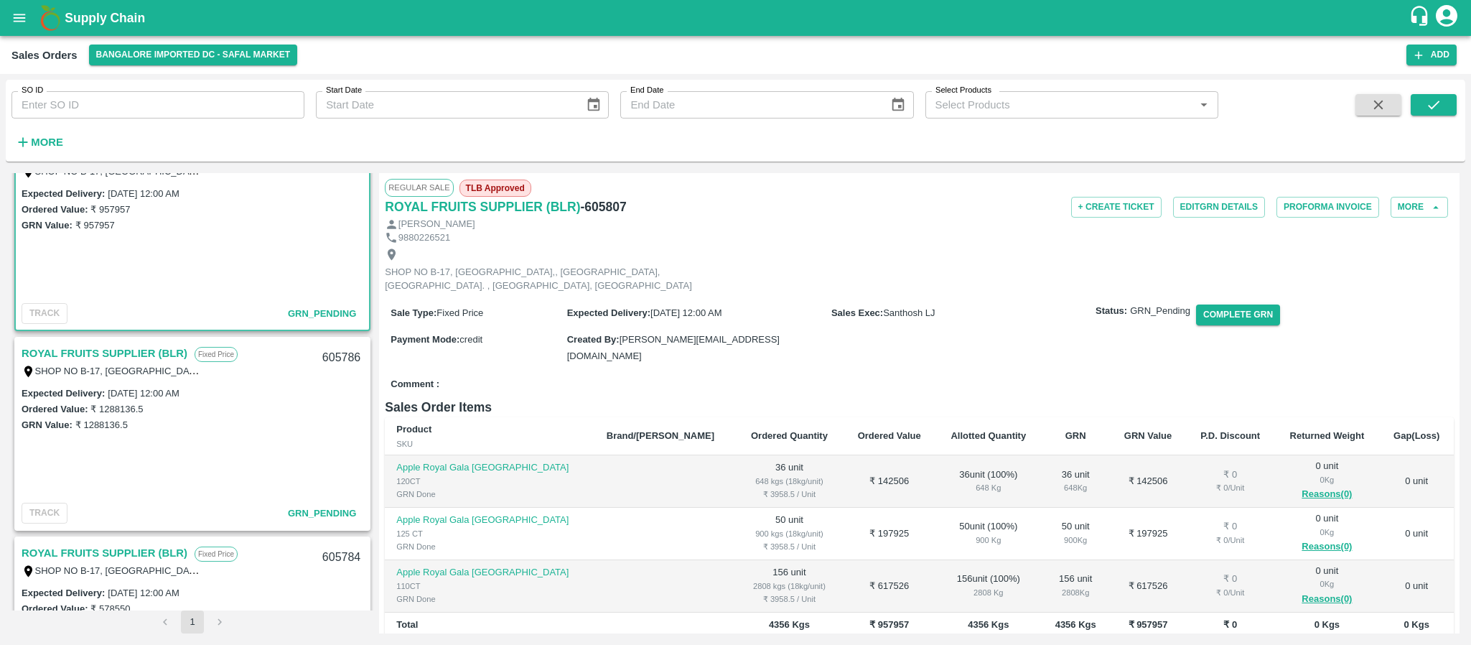
scroll to position [0, 0]
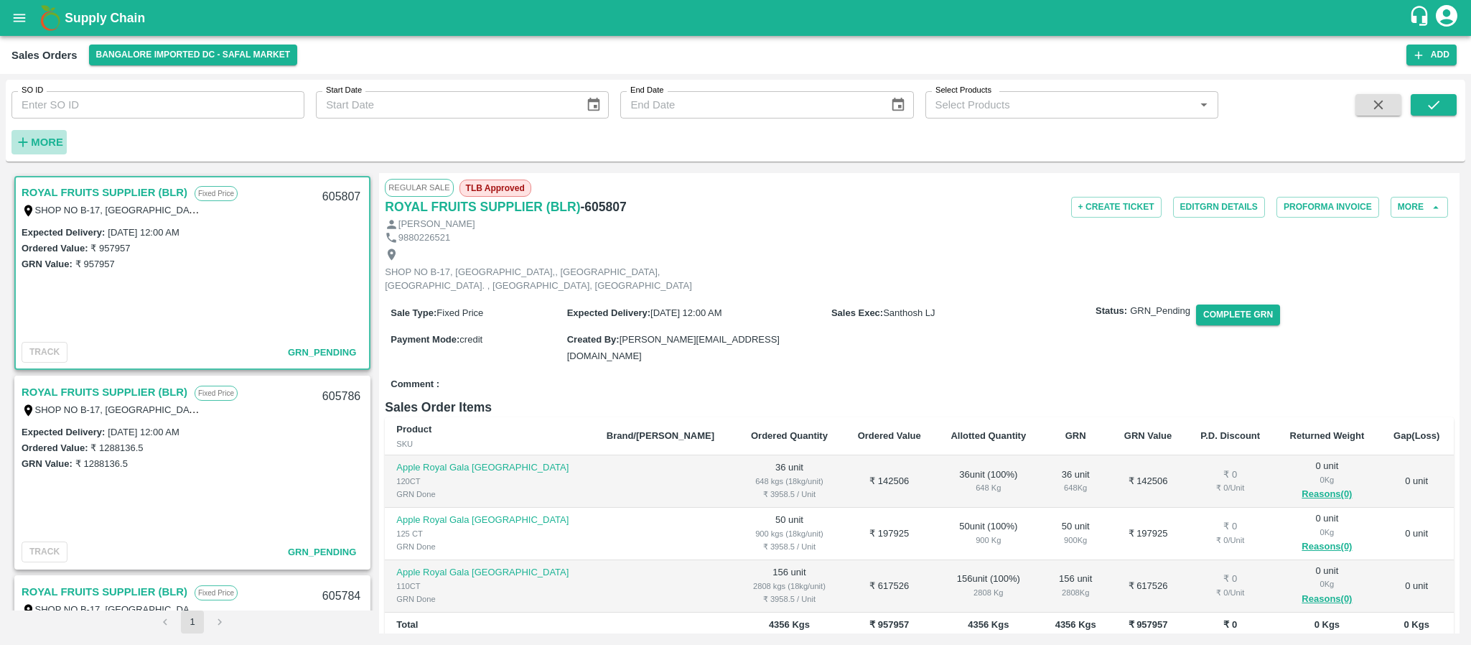
click at [52, 136] on strong "More" at bounding box center [47, 141] width 32 height 11
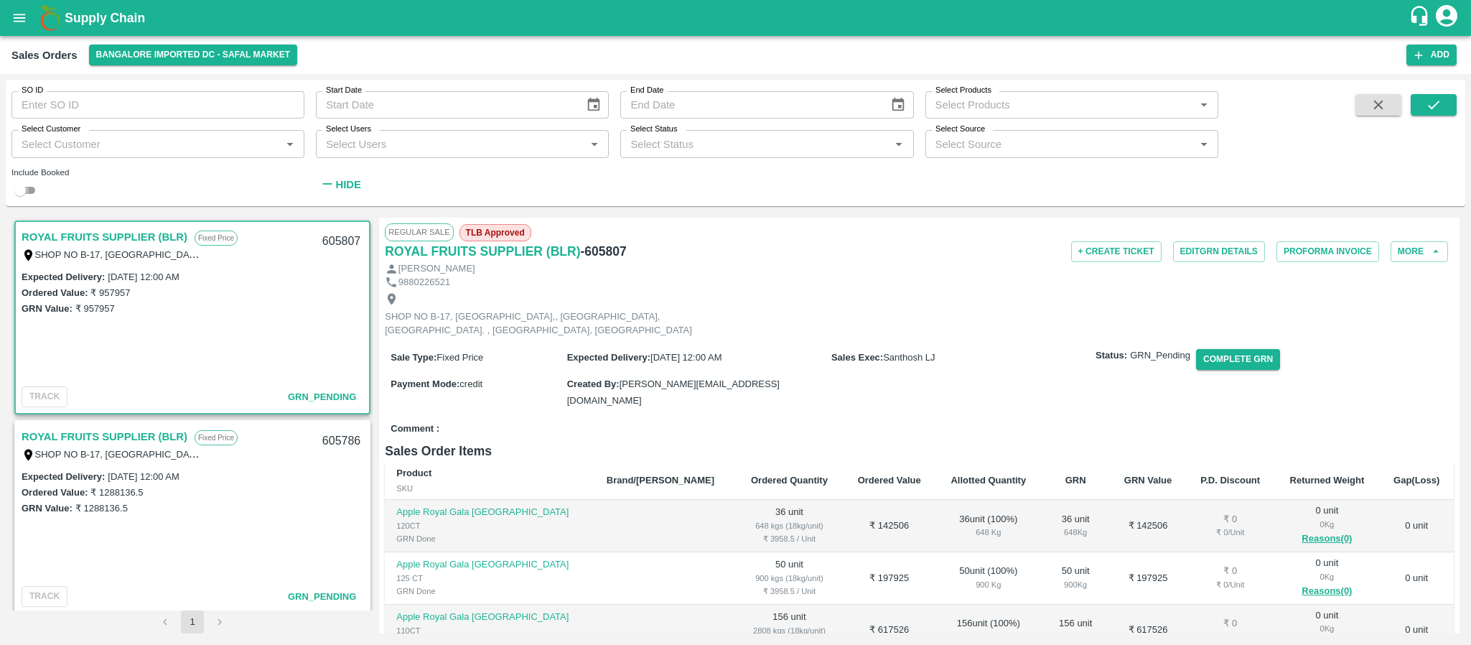
click at [27, 192] on input "checkbox" at bounding box center [20, 190] width 52 height 17
checkbox input "true"
click at [592, 106] on icon "Choose date" at bounding box center [594, 105] width 16 height 16
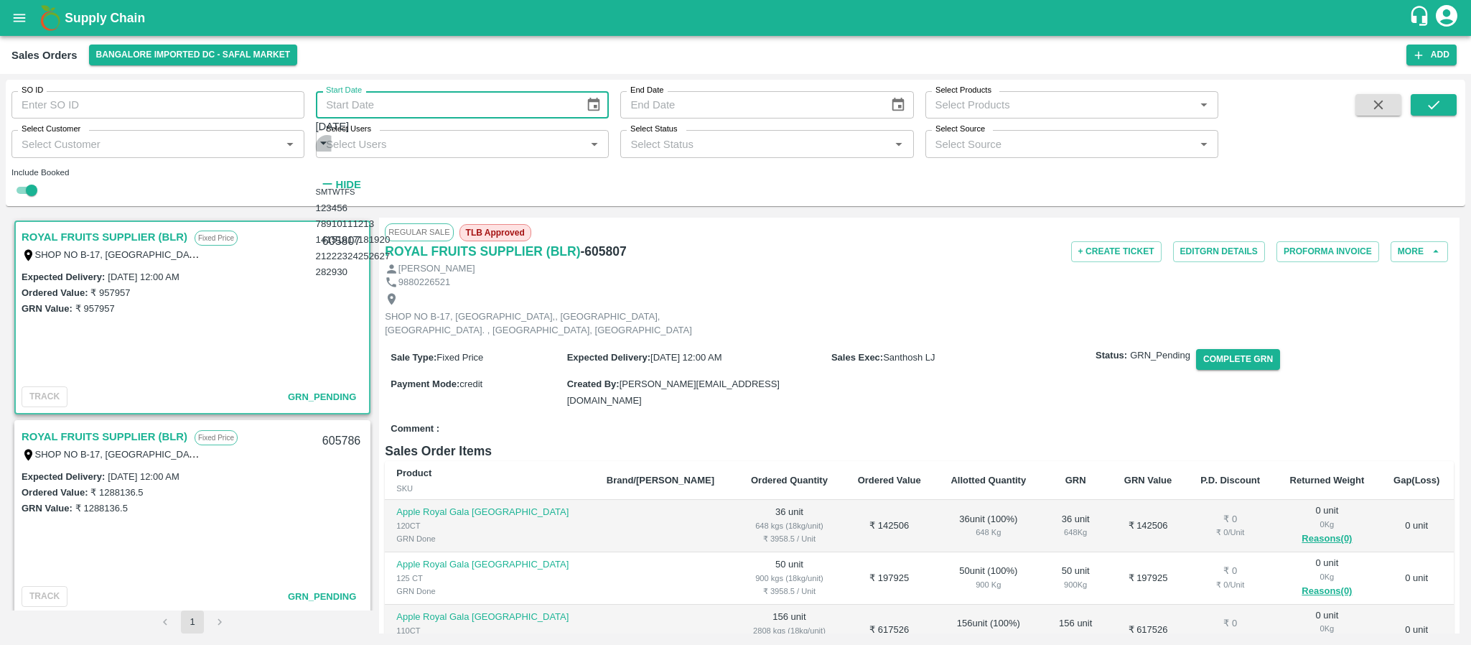
click at [332, 139] on icon "calendar view is open, switch to year view" at bounding box center [324, 143] width 16 height 16
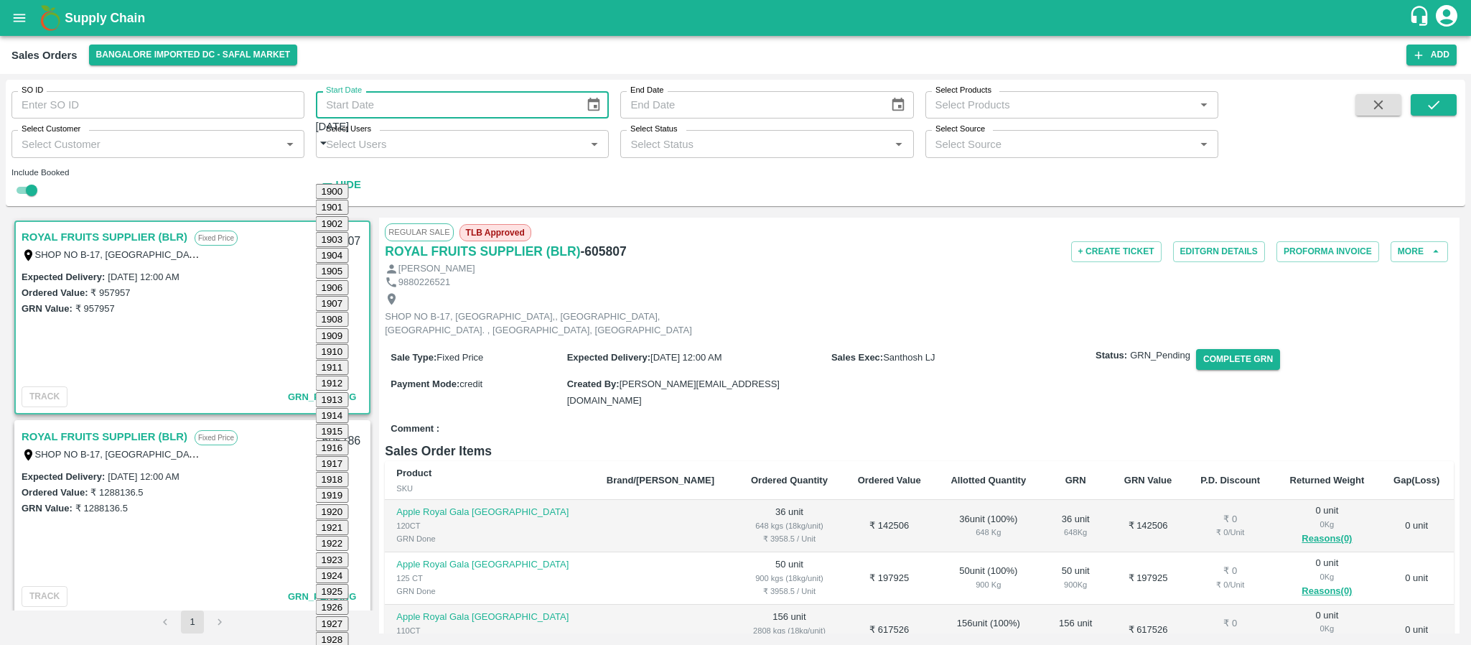
scroll to position [985, 0]
type input "26/09/2024"
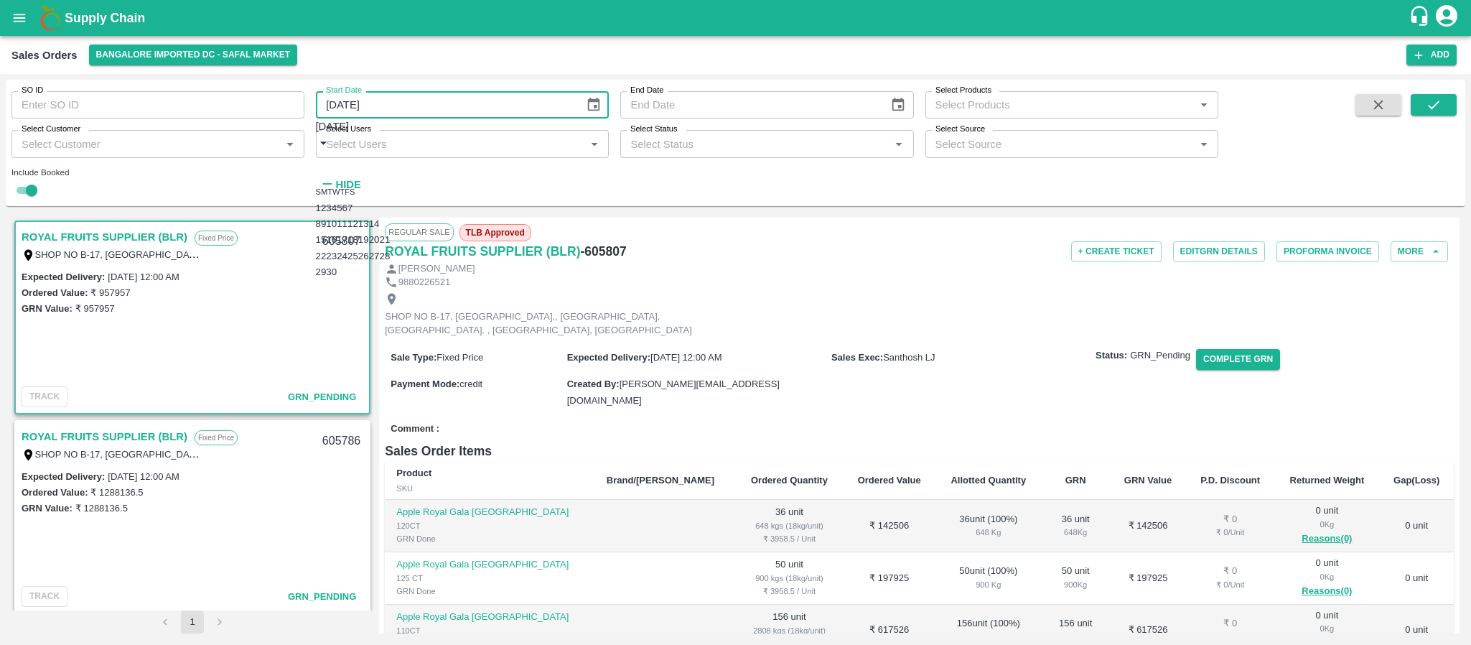
click at [689, 101] on input "End Date" at bounding box center [749, 104] width 258 height 27
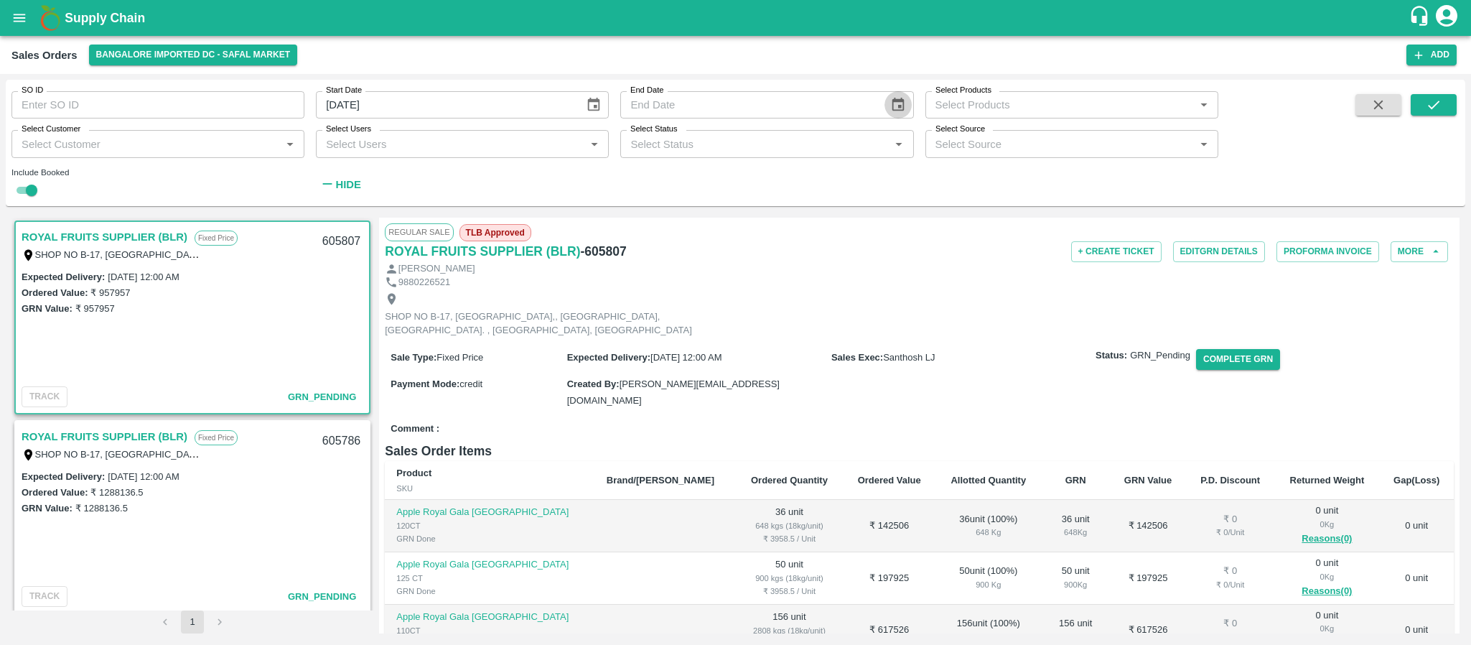
click at [895, 99] on icon "Choose date" at bounding box center [898, 105] width 12 height 14
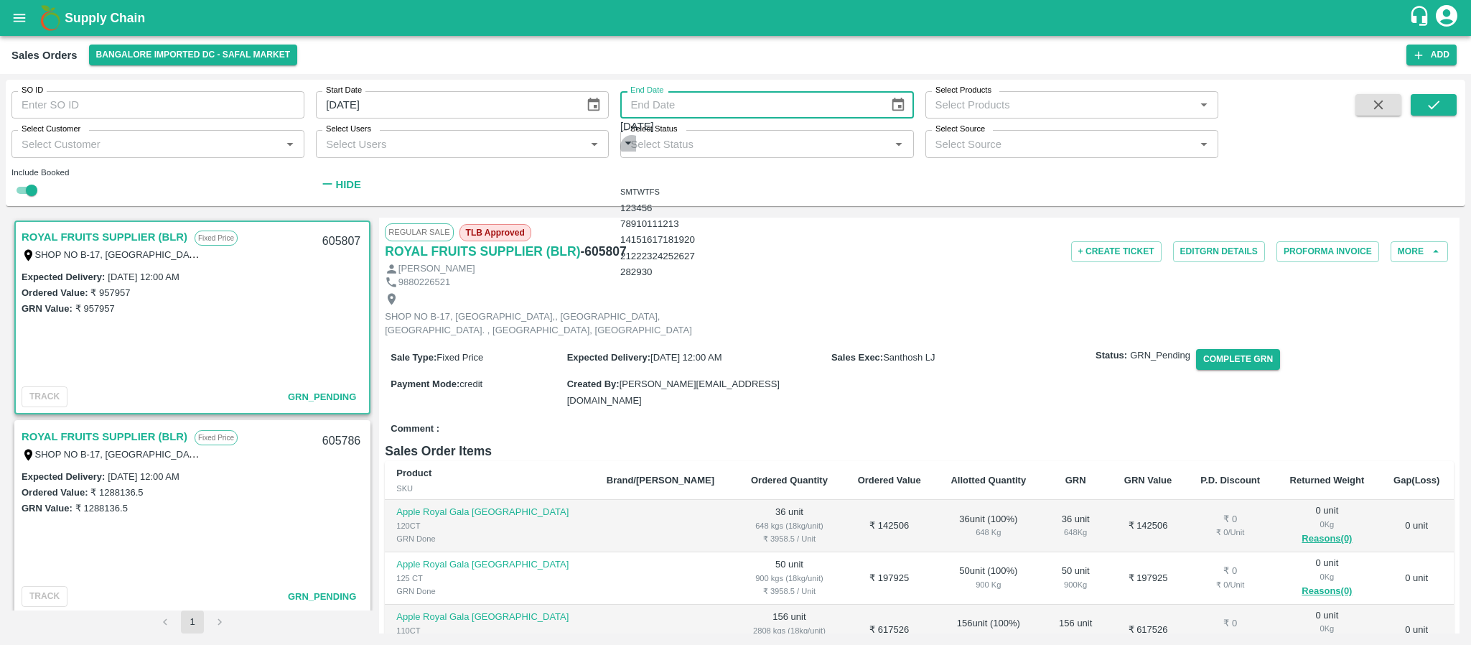
click at [636, 143] on icon "calendar view is open, switch to year view" at bounding box center [628, 143] width 16 height 16
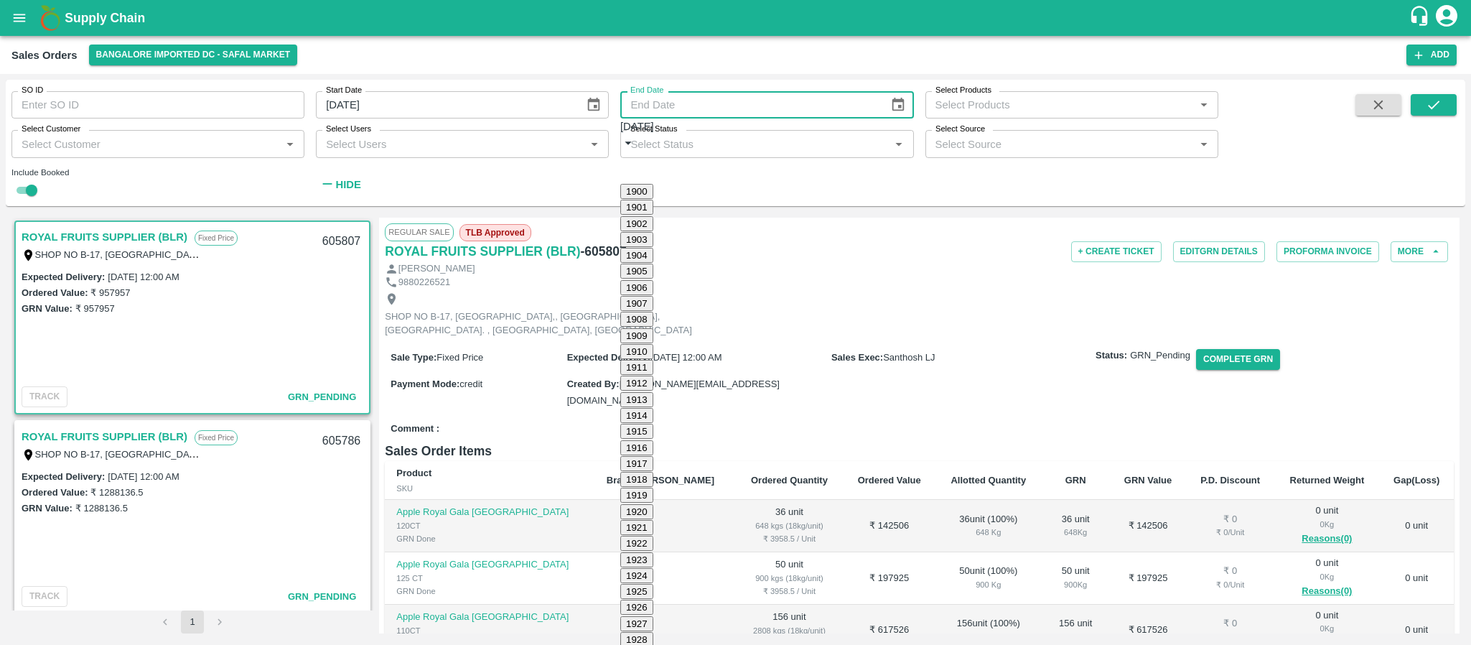
type input "26/09/2025"
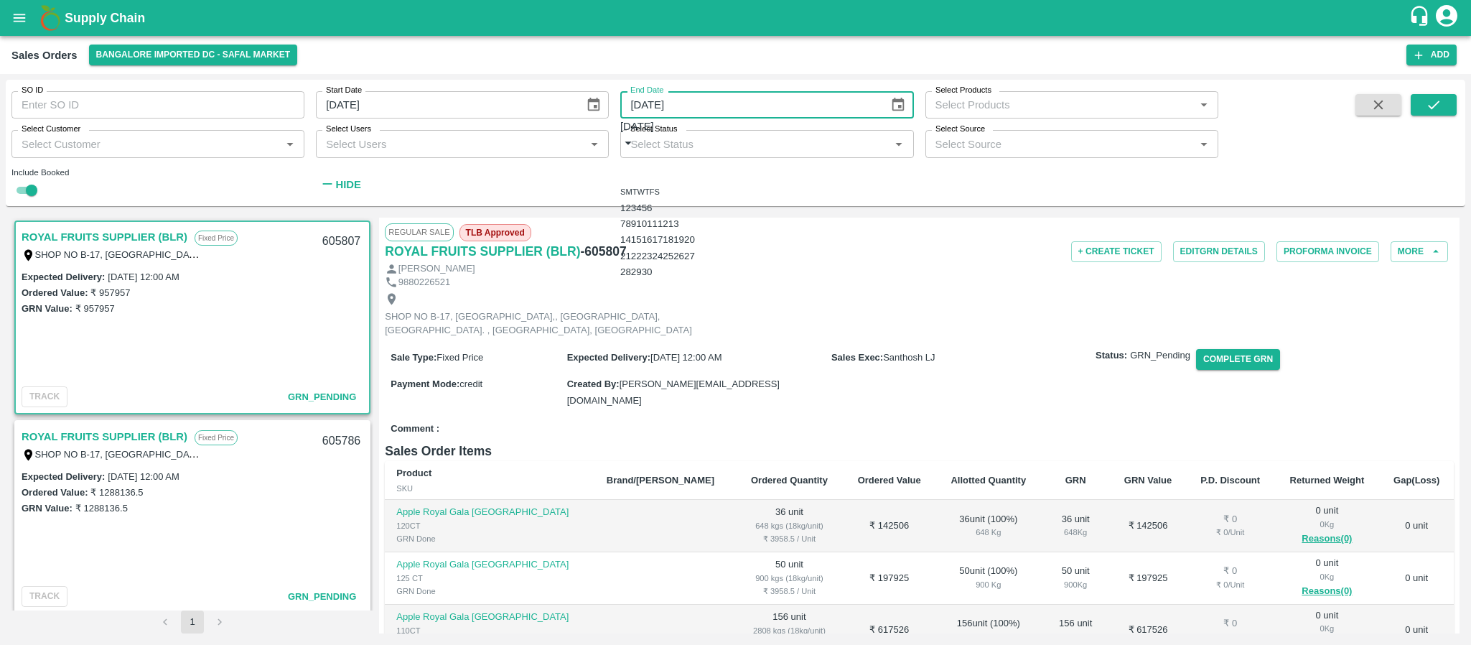
click at [572, 140] on input "Select Users" at bounding box center [450, 143] width 261 height 19
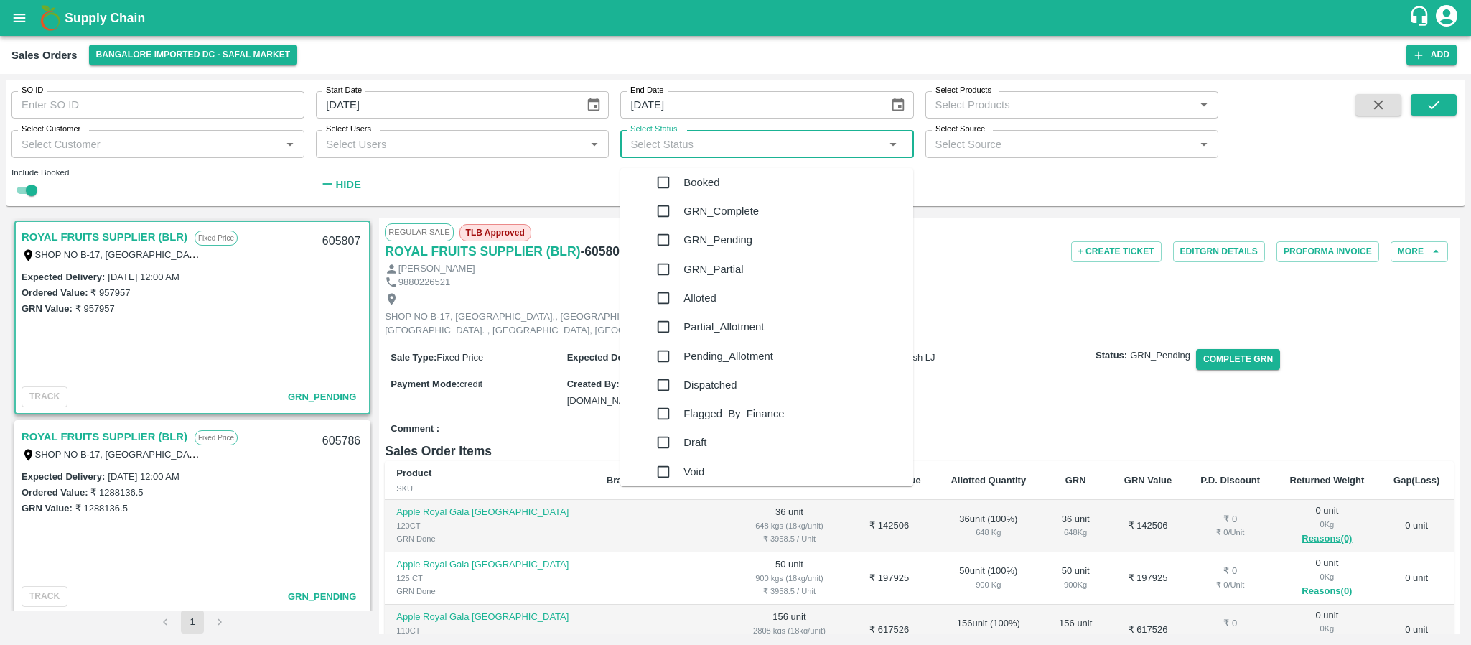
click at [699, 143] on input "Select Status" at bounding box center [755, 143] width 261 height 19
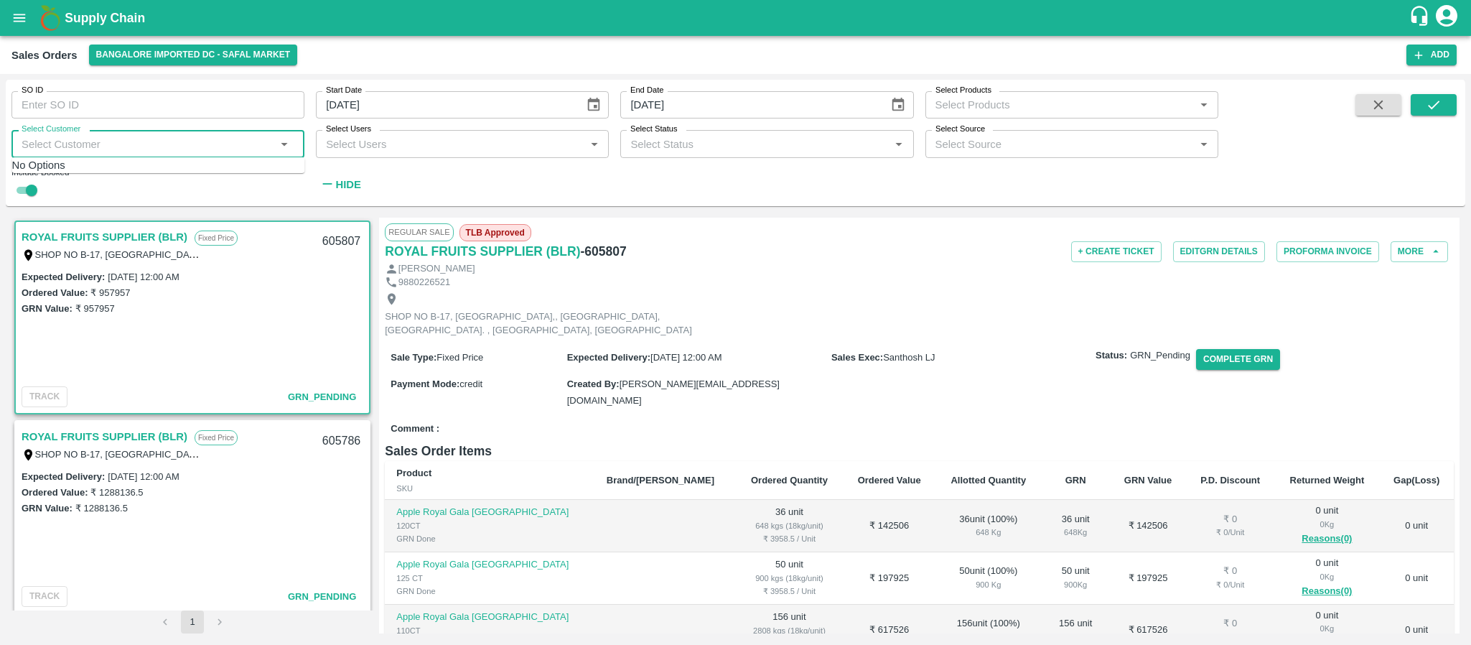
click at [208, 140] on input "Select Customer" at bounding box center [146, 143] width 261 height 19
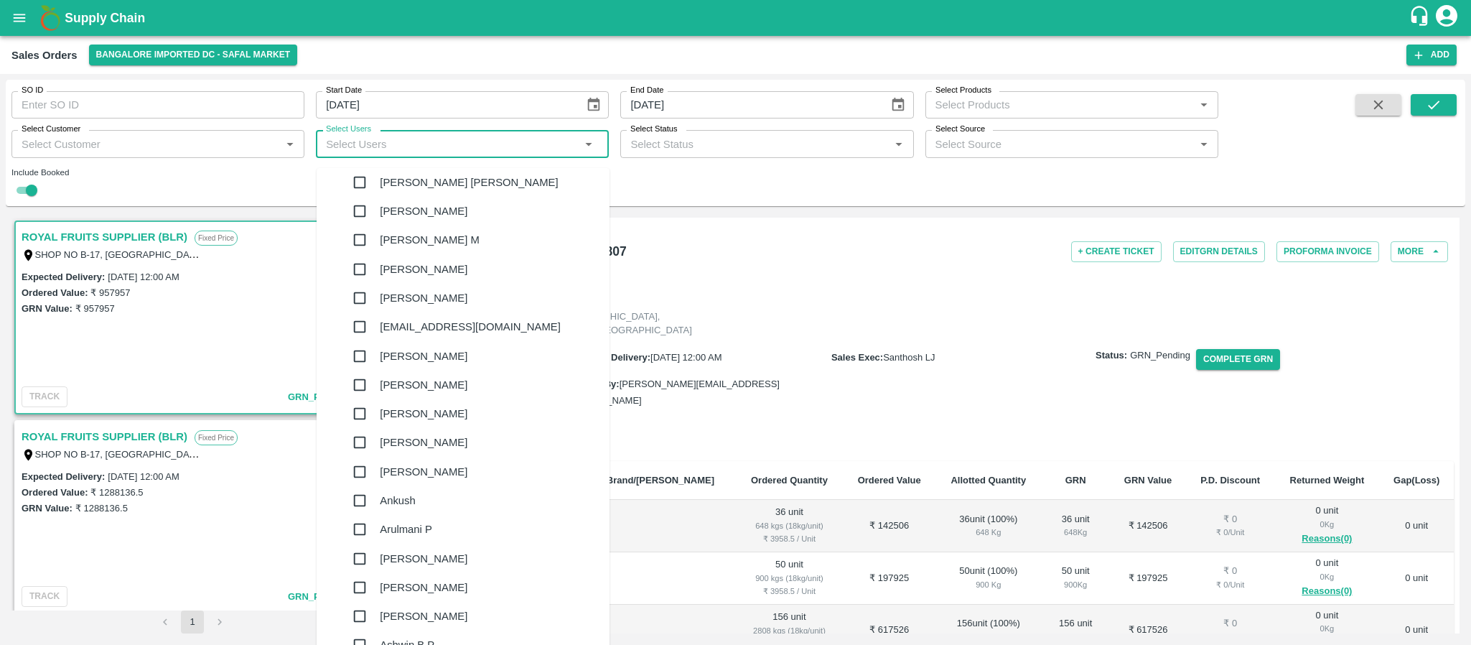
click at [408, 149] on input "Select Users" at bounding box center [450, 143] width 261 height 19
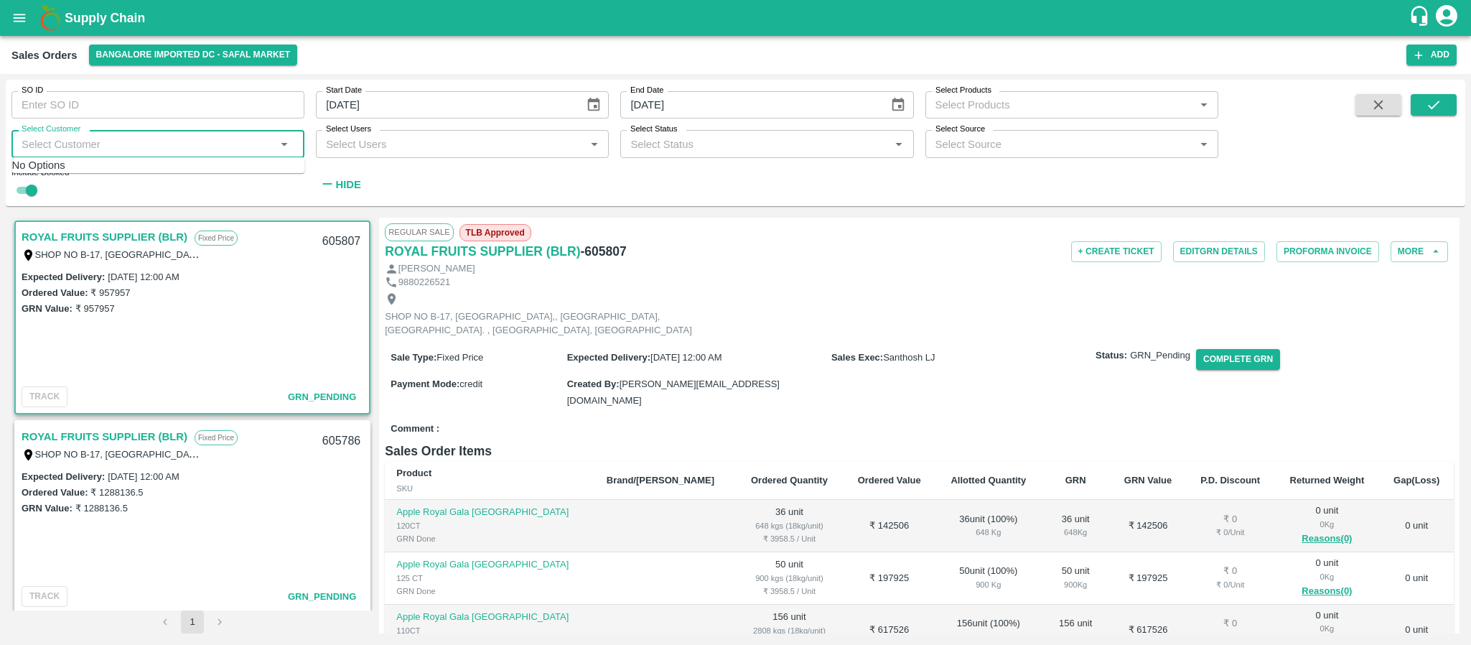
click at [242, 146] on input "Select Customer" at bounding box center [146, 143] width 261 height 19
type input "royal"
checkbox input "false"
type input "r"
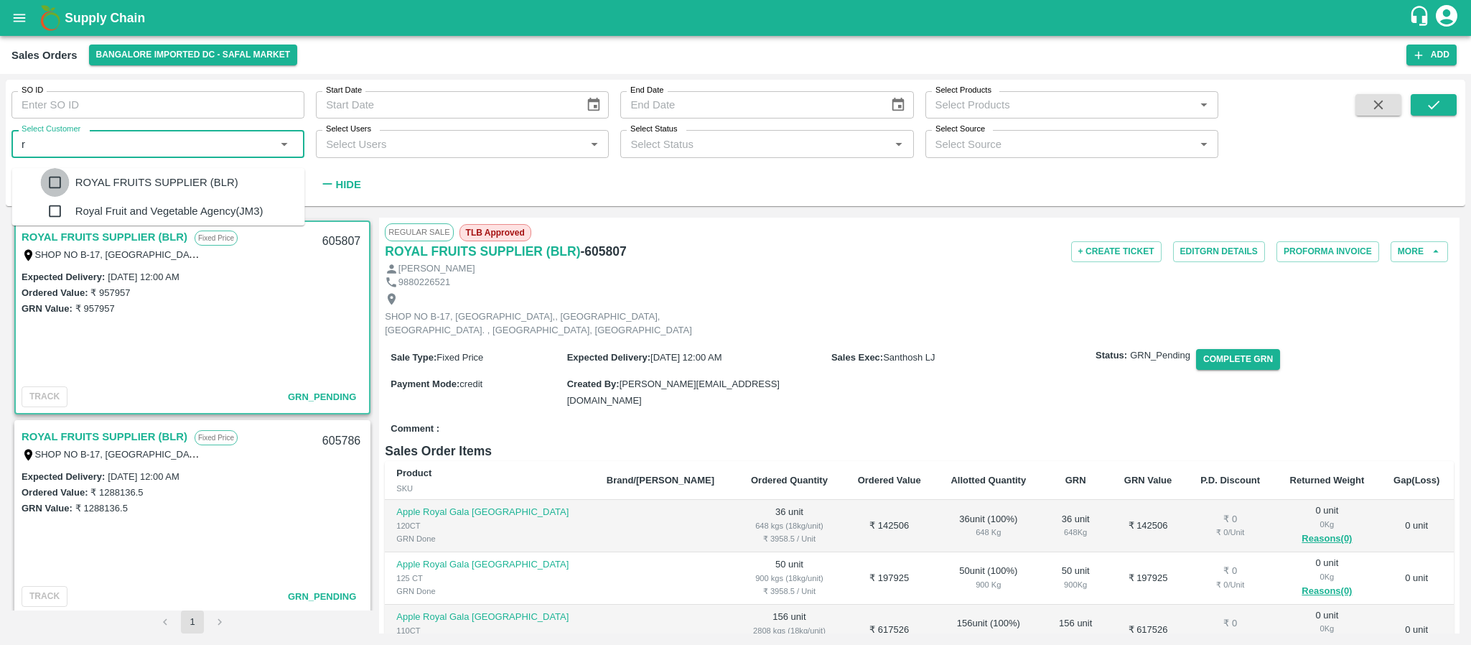
click at [45, 174] on input "checkbox" at bounding box center [55, 182] width 29 height 29
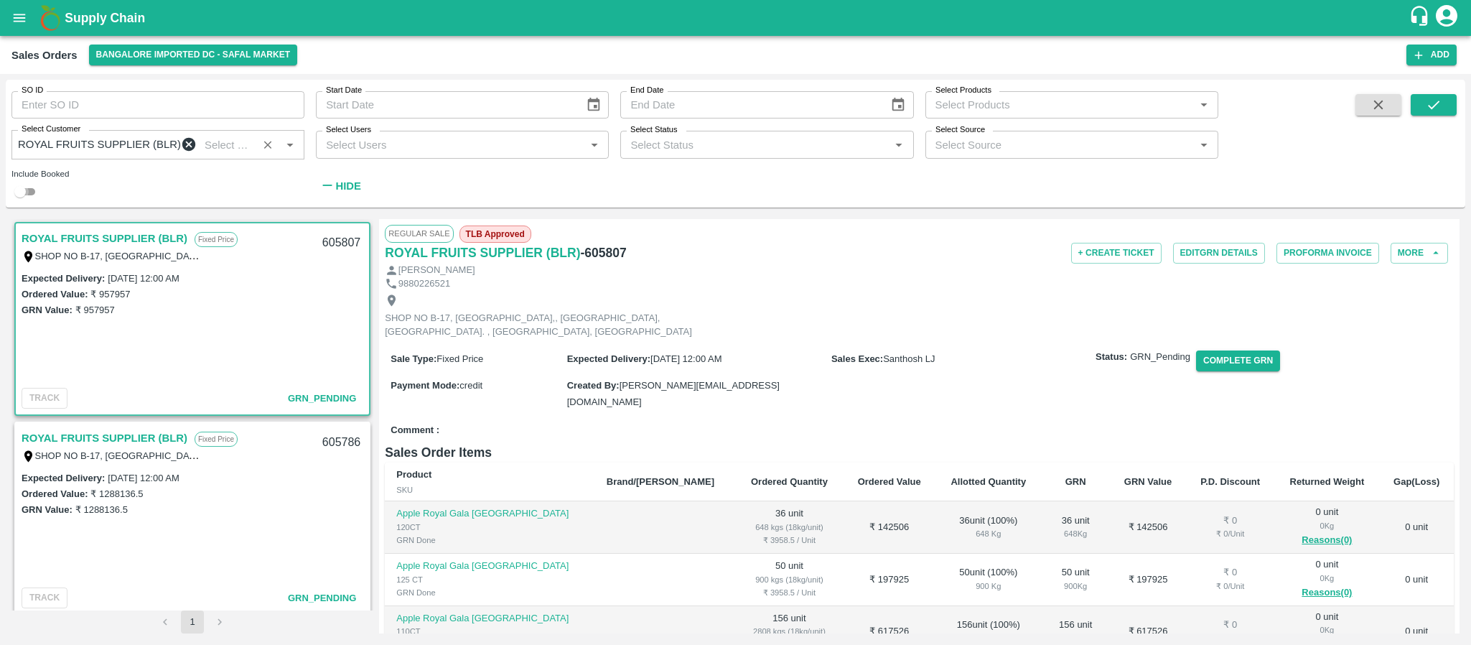
click at [26, 198] on input "checkbox" at bounding box center [20, 191] width 52 height 17
checkbox input "true"
click at [592, 101] on icon "Choose date" at bounding box center [594, 105] width 12 height 14
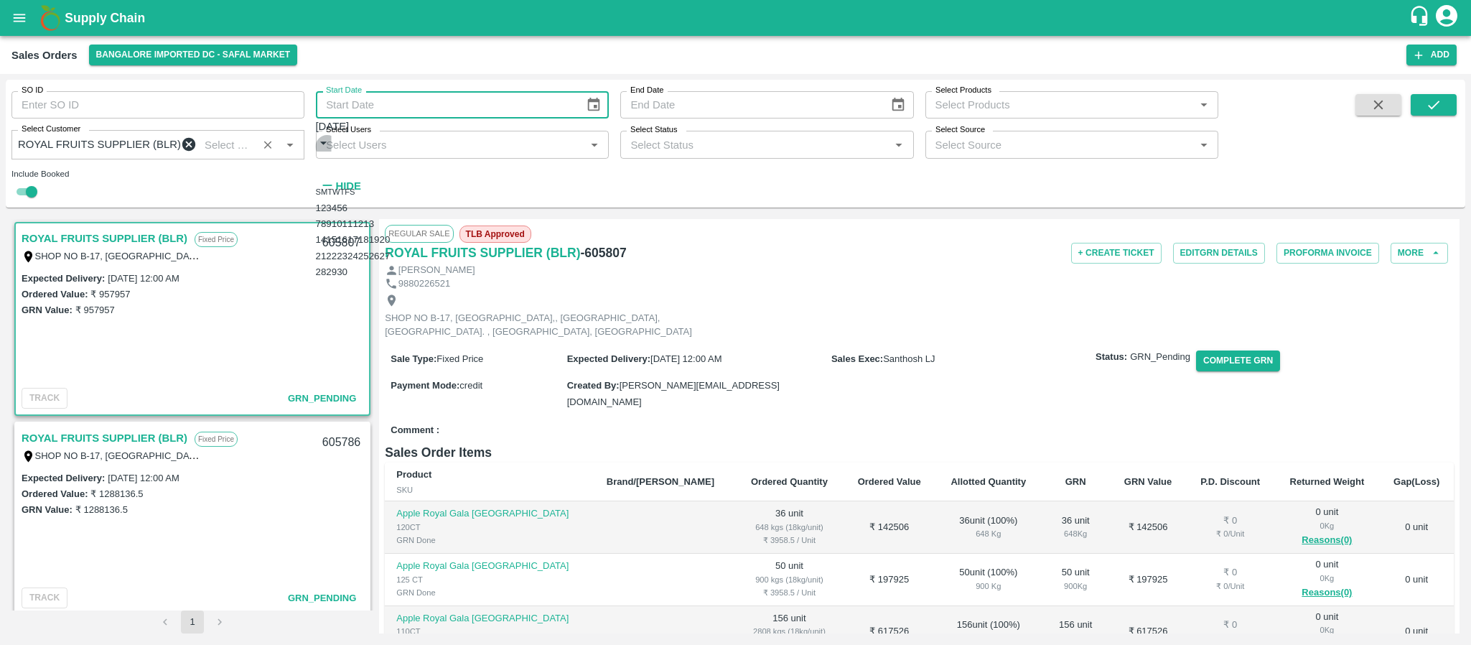
click at [332, 139] on button "calendar view is open, switch to year view" at bounding box center [324, 143] width 16 height 16
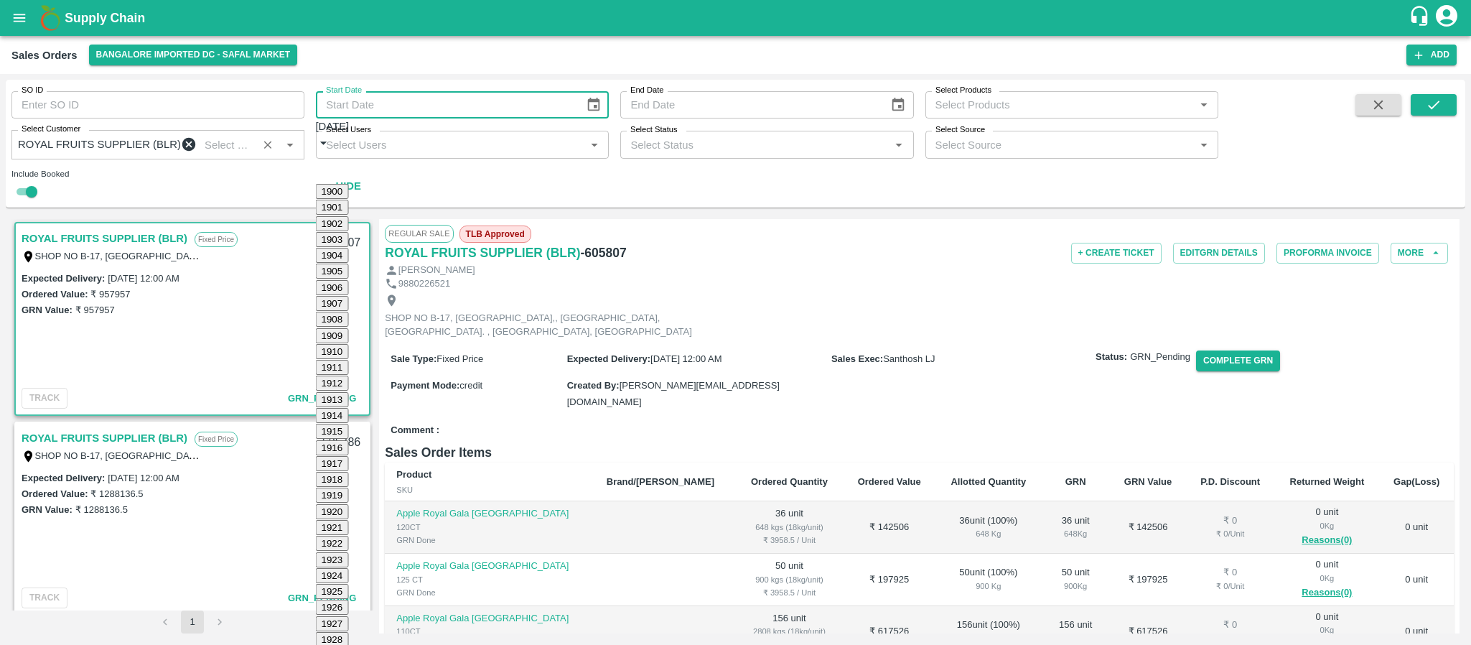
type input "26/09/2024"
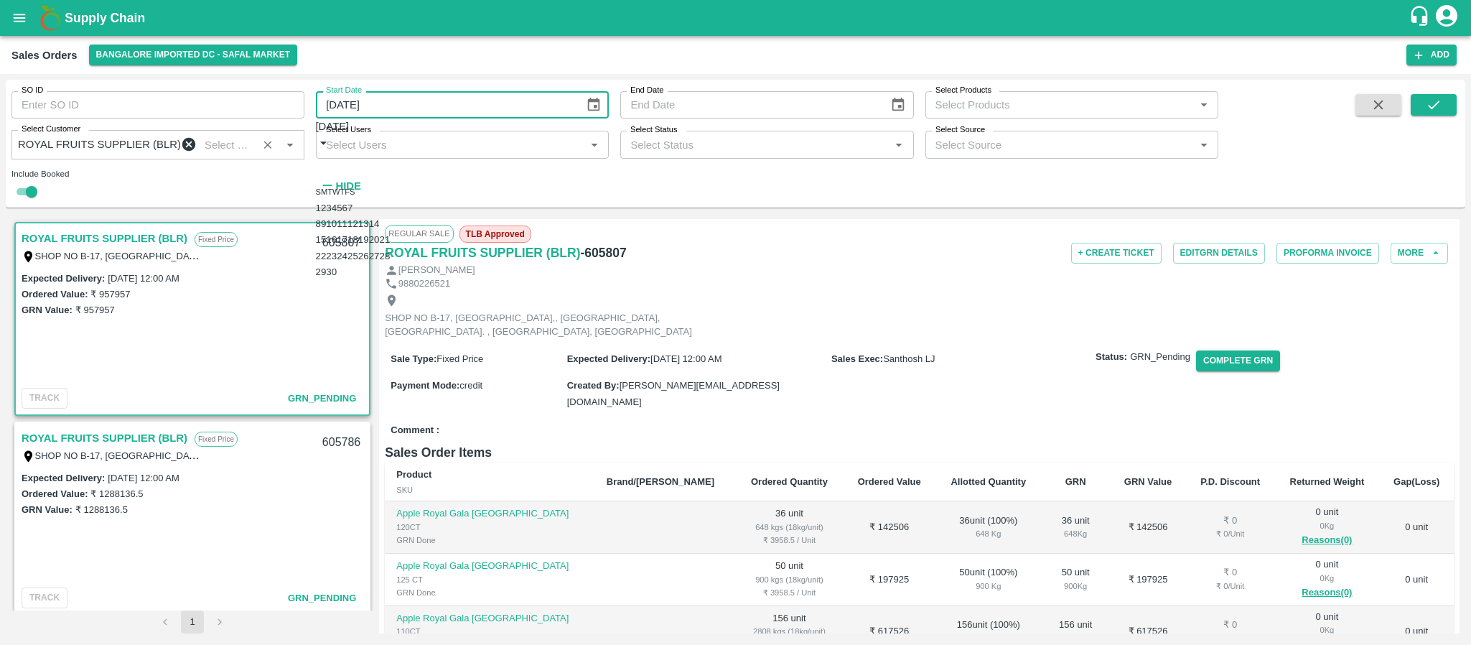
click at [898, 97] on icon "Choose date" at bounding box center [898, 105] width 16 height 16
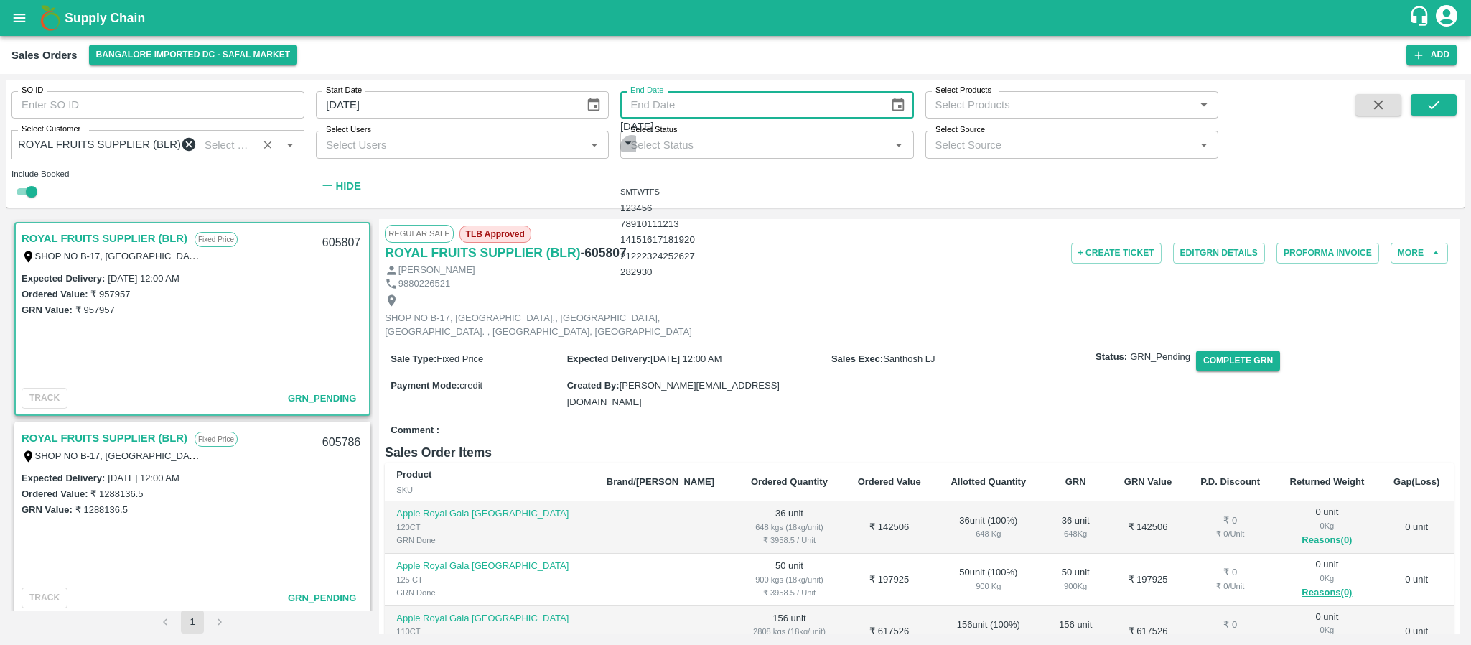
click at [636, 141] on button "calendar view is open, switch to year view" at bounding box center [628, 143] width 16 height 16
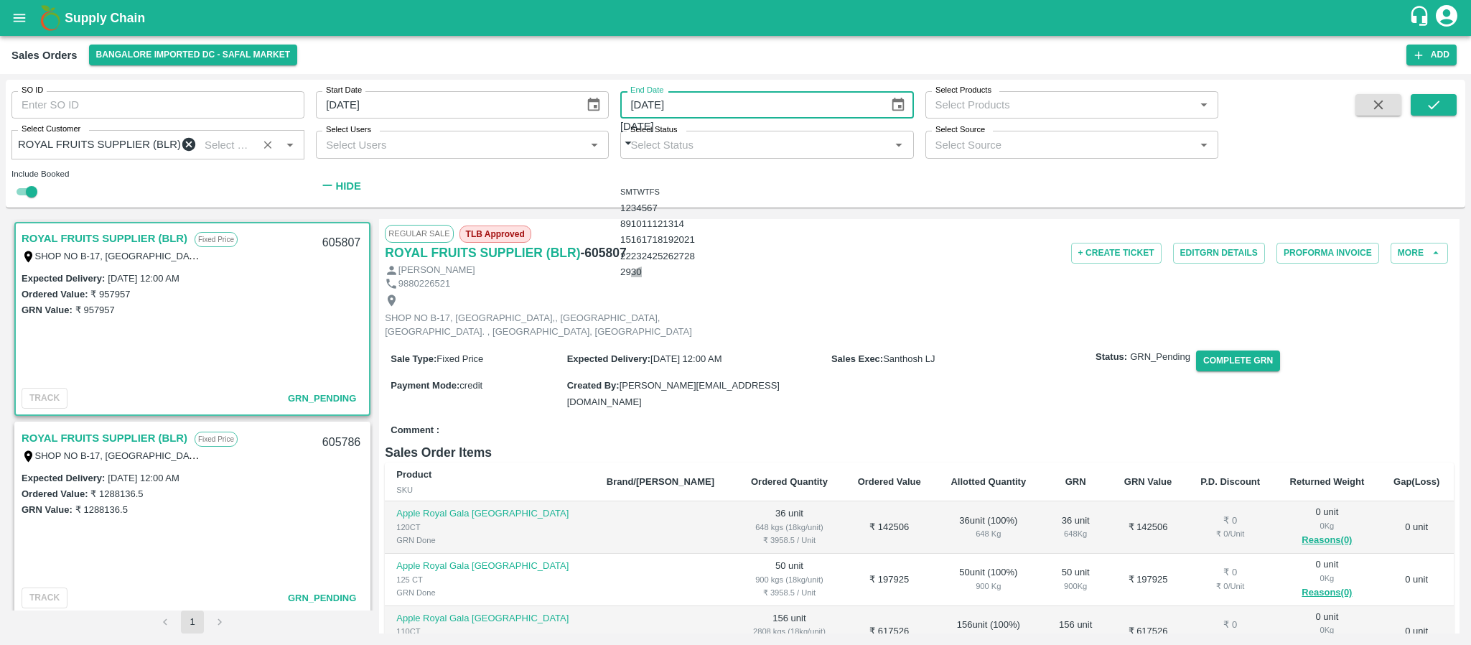
click at [642, 277] on button "30" at bounding box center [636, 271] width 11 height 11
type input "30/09/2024"
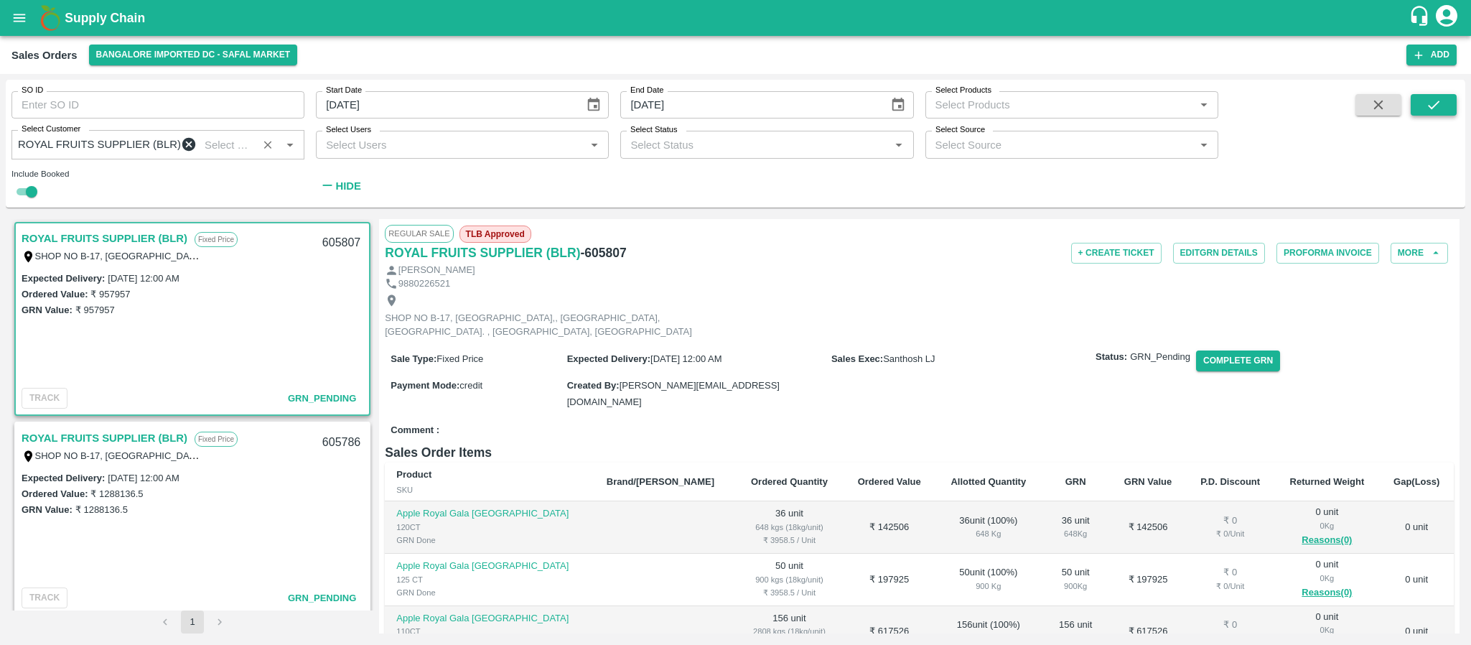
click at [1440, 101] on icon "submit" at bounding box center [1434, 105] width 16 height 16
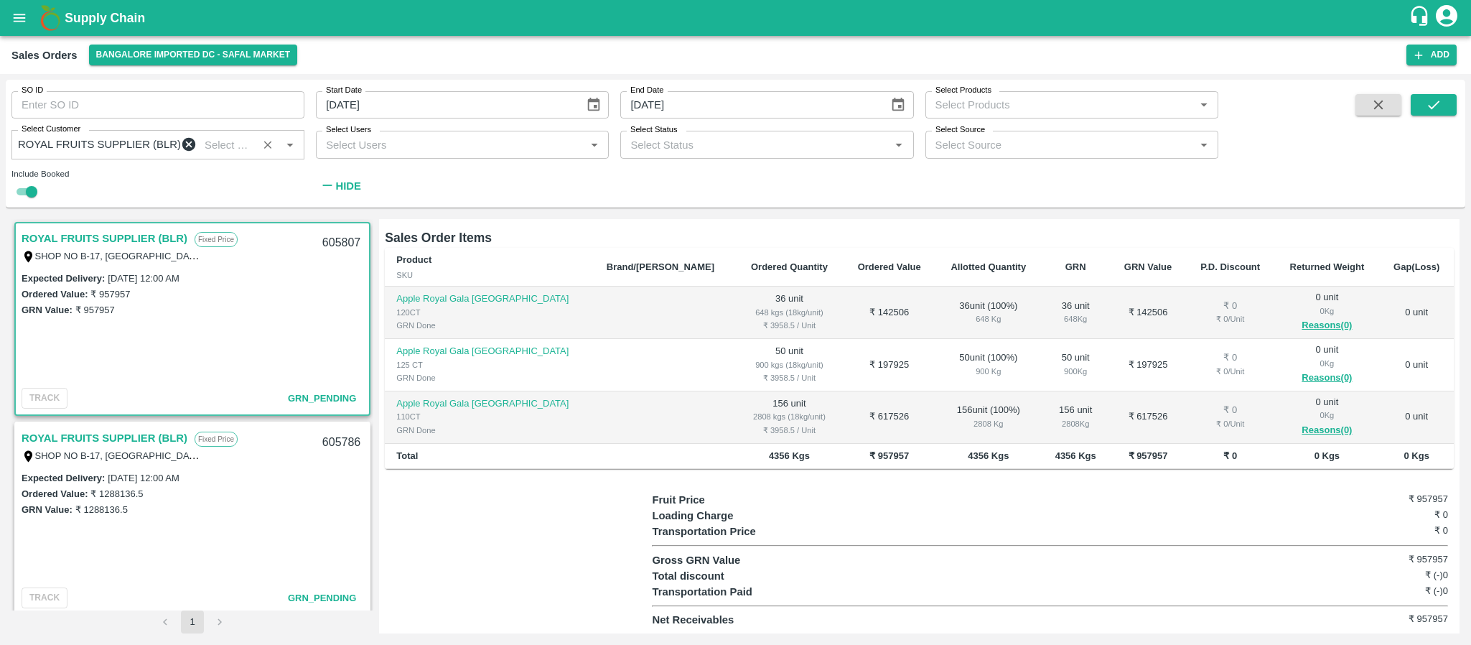
click at [600, 591] on div at bounding box center [518, 560] width 267 height 136
